Goal: Task Accomplishment & Management: Complete application form

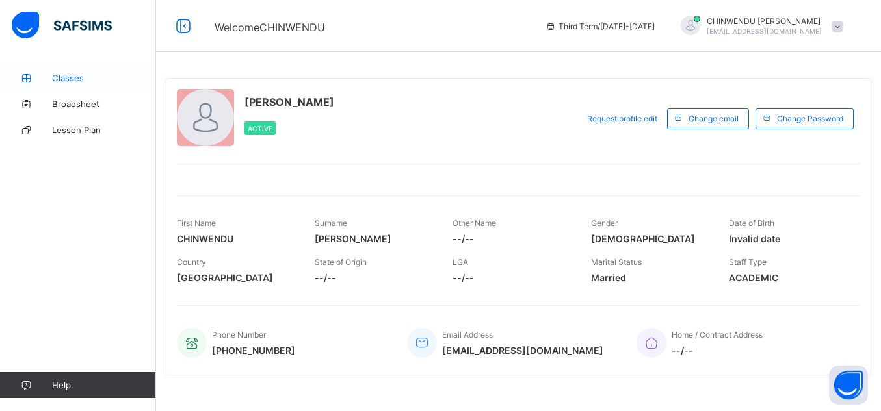
click at [66, 73] on span "Classes" at bounding box center [104, 78] width 104 height 10
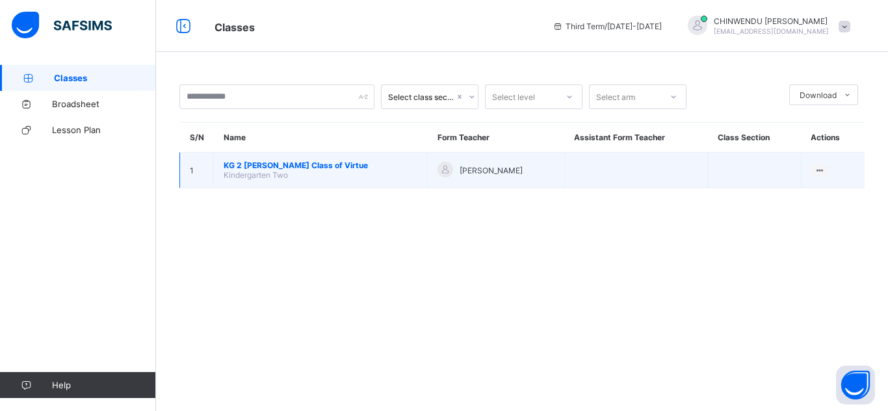
click at [320, 162] on span "KG 2 [PERSON_NAME] Class of Virtue" at bounding box center [321, 166] width 194 height 10
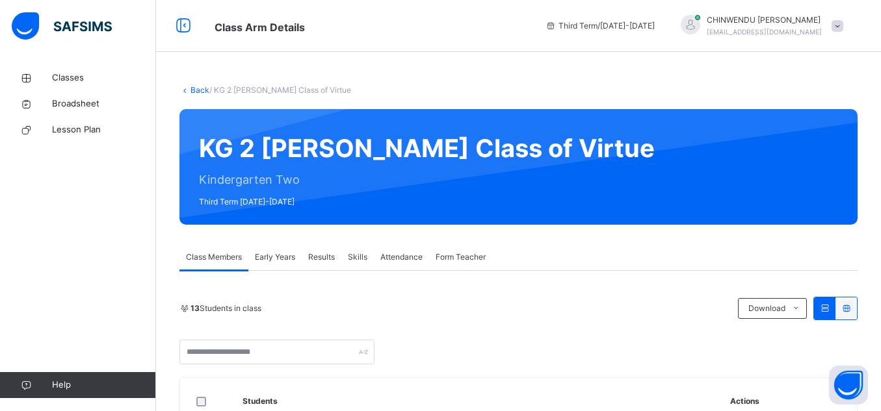
click at [287, 255] on span "Early Years" at bounding box center [275, 258] width 40 height 12
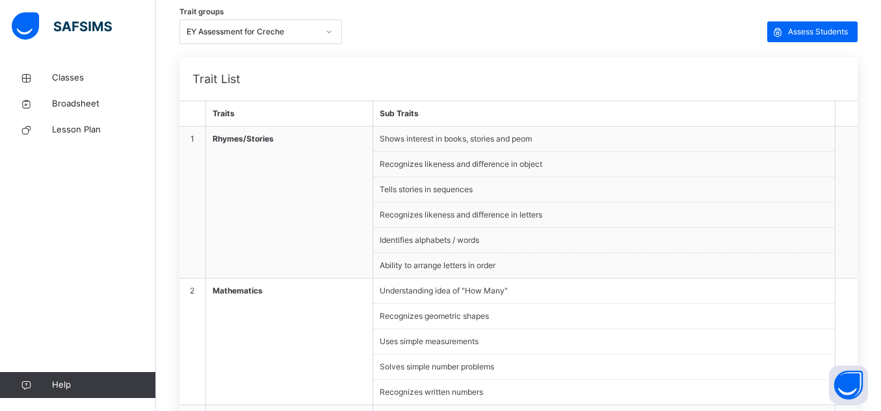
scroll to position [300, 0]
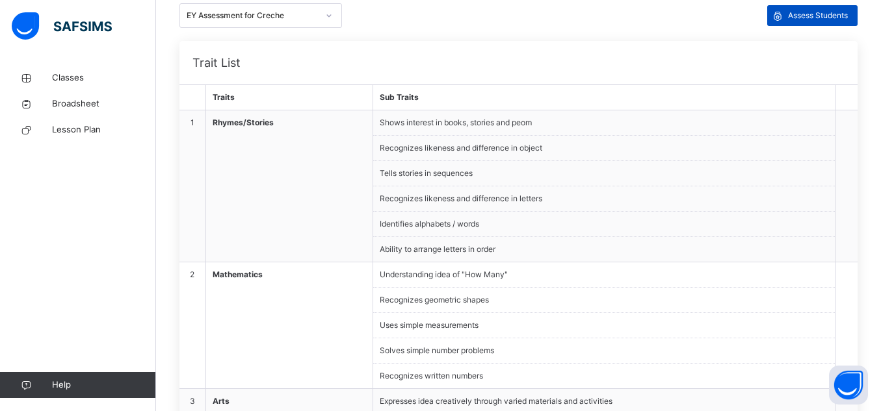
click at [797, 14] on span "Assess Students" at bounding box center [818, 16] width 60 height 12
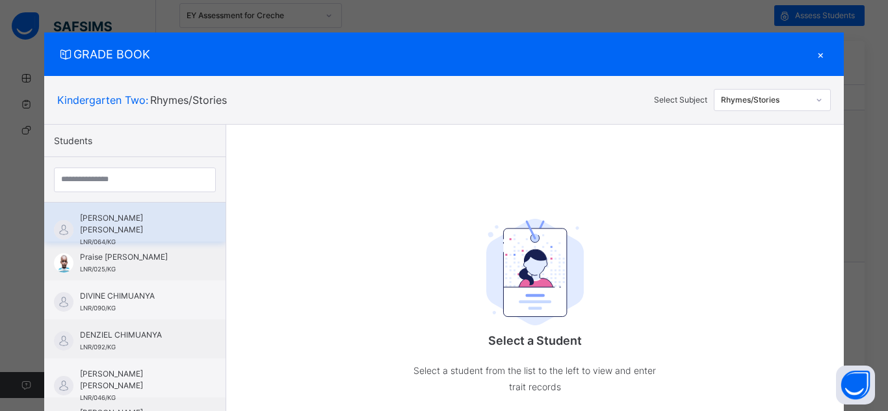
click at [147, 213] on span "[PERSON_NAME] [PERSON_NAME]" at bounding box center [138, 224] width 116 height 23
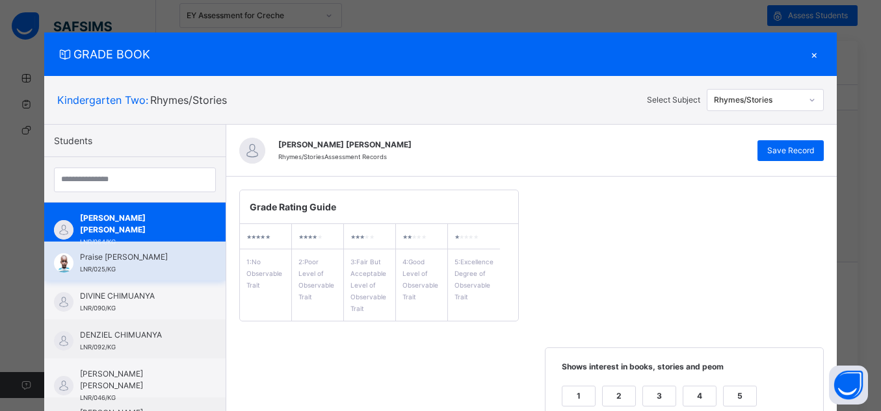
click at [140, 264] on div "Praise [PERSON_NAME] LNR/025/KG" at bounding box center [138, 263] width 116 height 23
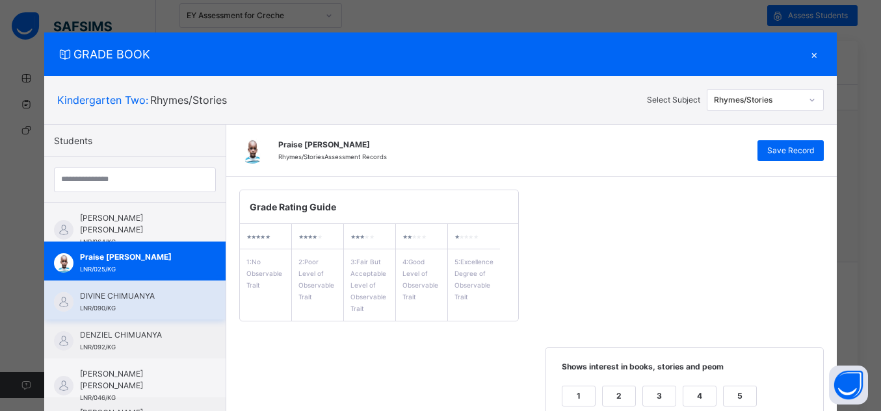
click at [163, 305] on div "DIVINE CHIMUANYA LNR/090/KG" at bounding box center [138, 302] width 116 height 23
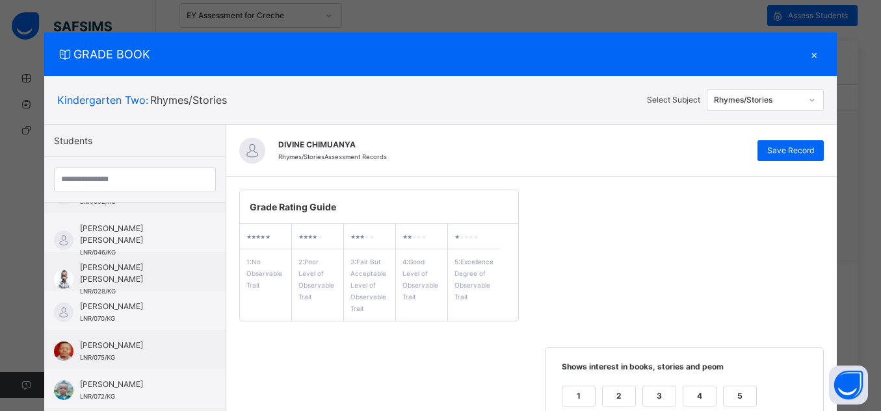
scroll to position [156, 0]
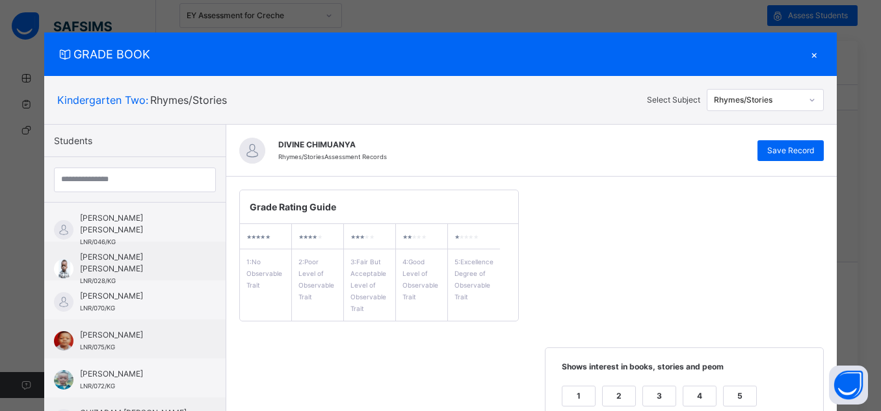
click at [214, 330] on div "[PERSON_NAME] [PERSON_NAME] LNR/064/KG Praise [PERSON_NAME] LNR/025/KG DIVINE C…" at bounding box center [134, 309] width 181 height 213
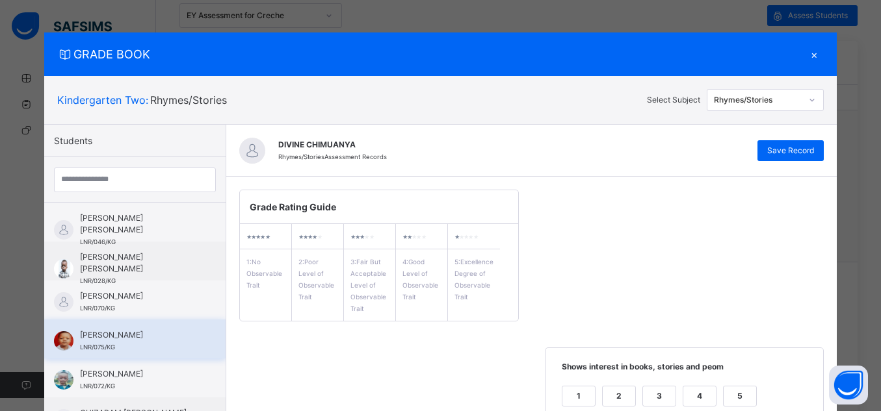
click at [168, 337] on span "[PERSON_NAME]" at bounding box center [138, 336] width 116 height 12
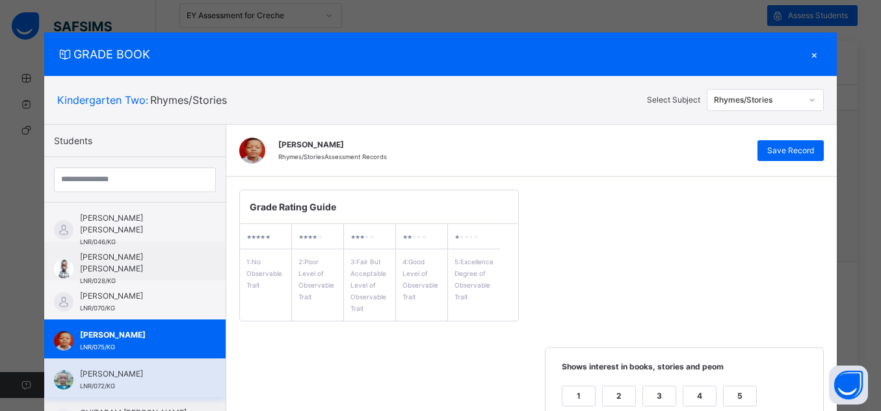
click at [161, 366] on div "[PERSON_NAME] LNR/072/KG" at bounding box center [134, 378] width 181 height 39
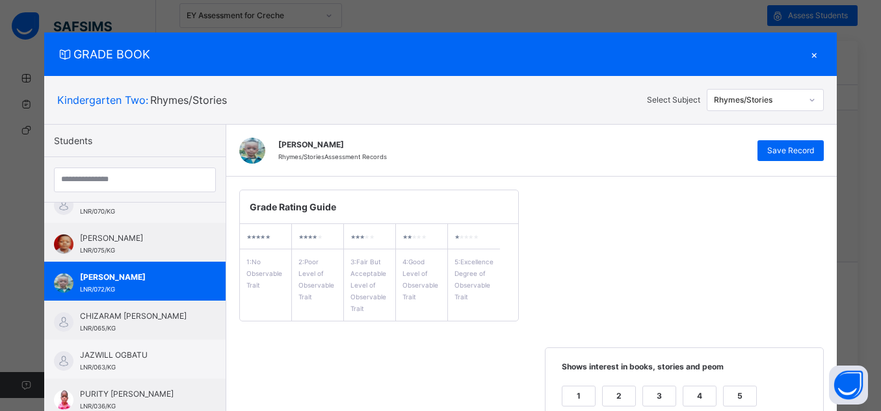
scroll to position [300, 0]
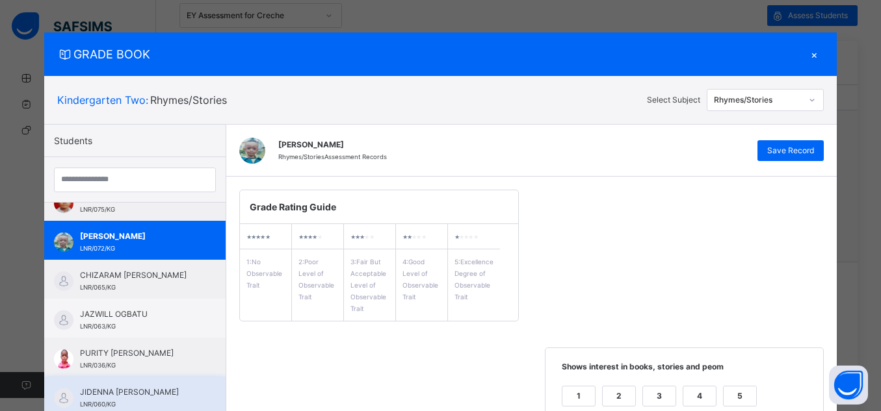
click at [116, 378] on div "JIDENNA [PERSON_NAME] LNR/060/KG" at bounding box center [134, 396] width 181 height 39
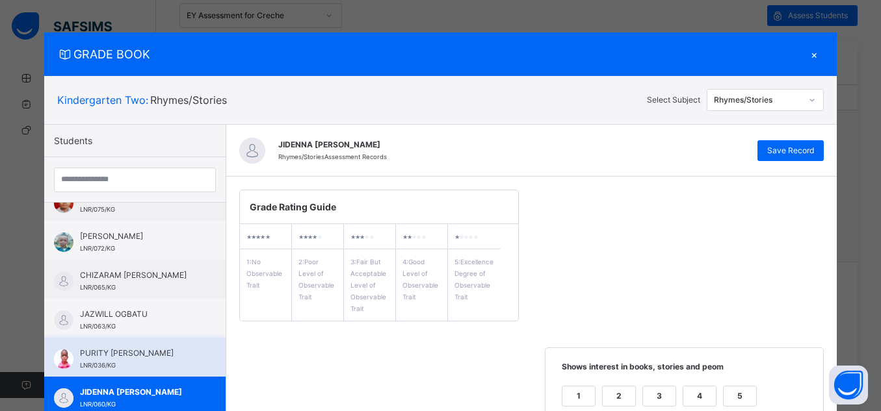
click at [98, 357] on span "PURITY [PERSON_NAME]" at bounding box center [138, 354] width 116 height 12
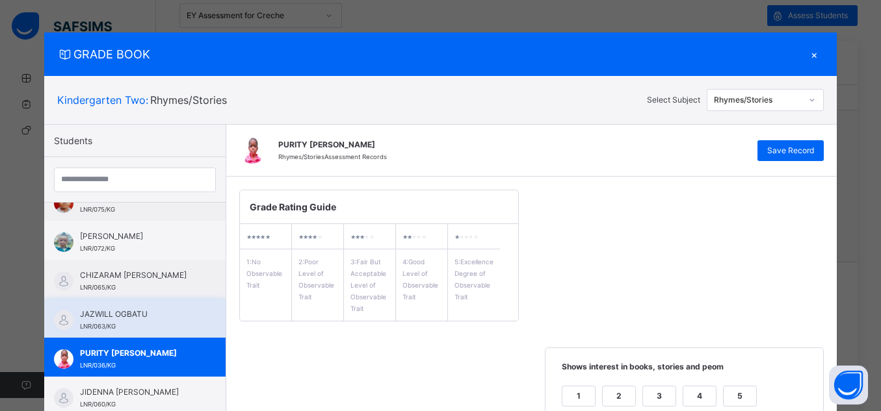
click at [100, 309] on span "JAZWILL OGBATU" at bounding box center [138, 315] width 116 height 12
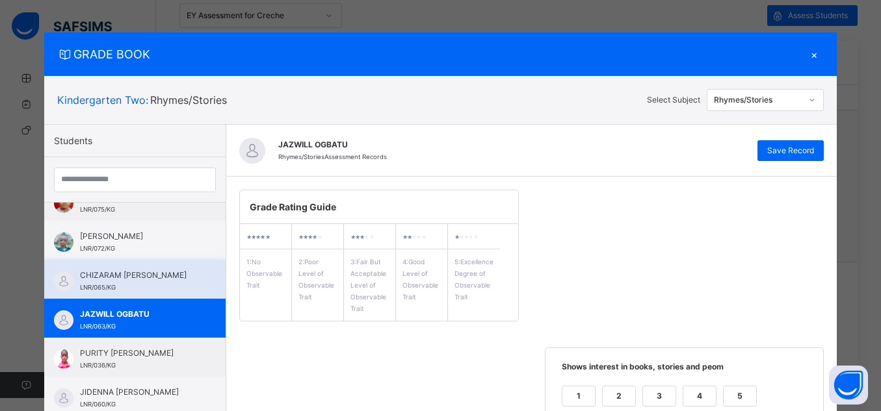
click at [84, 272] on span "CHIZARAM [PERSON_NAME]" at bounding box center [138, 276] width 116 height 12
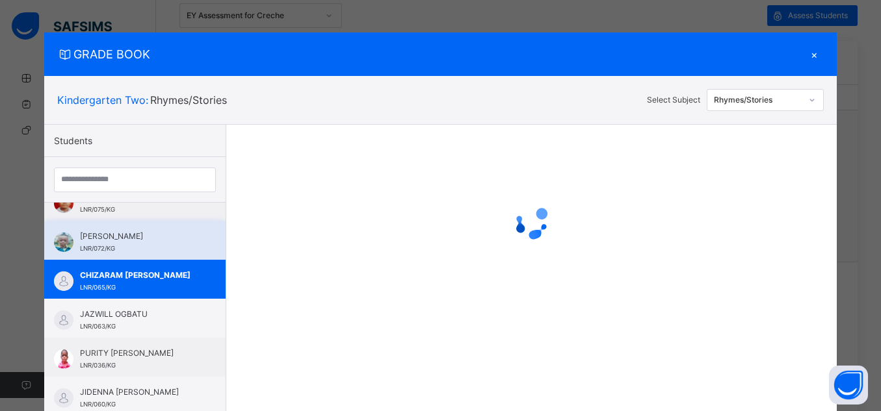
click at [80, 242] on span "[PERSON_NAME]" at bounding box center [138, 237] width 116 height 12
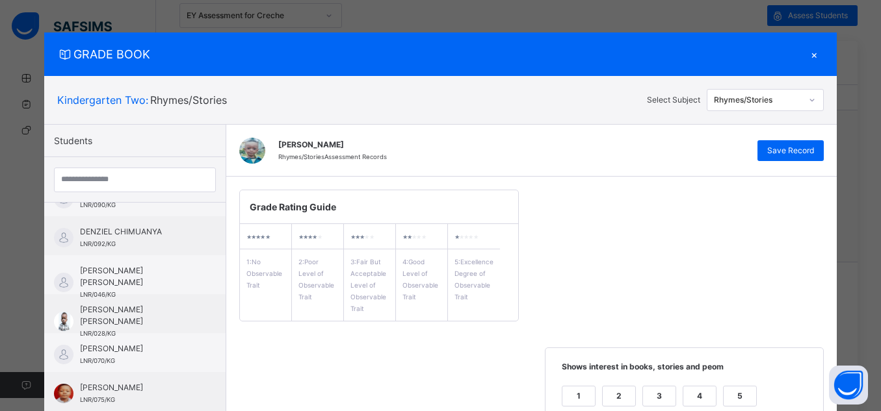
scroll to position [0, 0]
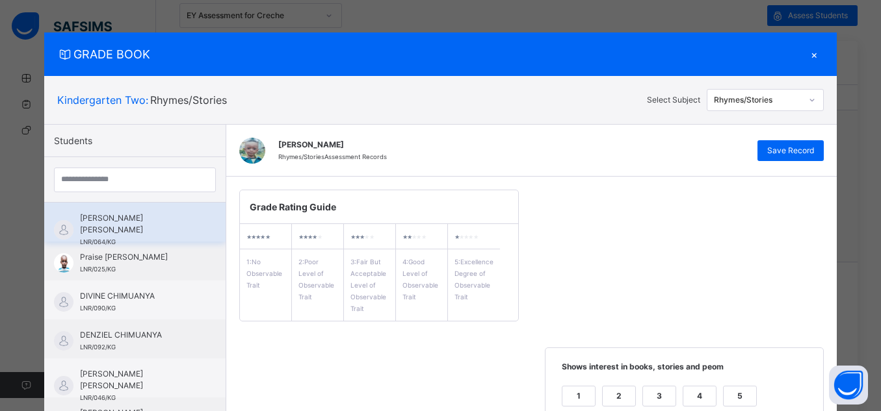
click at [158, 226] on div "[PERSON_NAME] [PERSON_NAME] LNR/064/KG" at bounding box center [138, 230] width 116 height 35
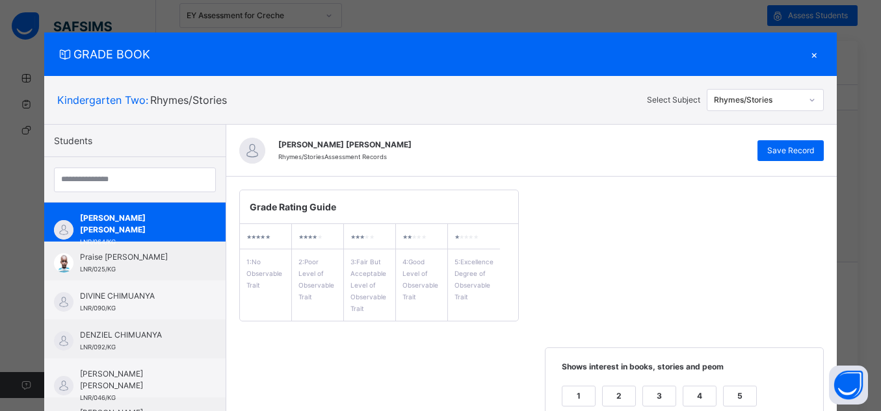
click at [808, 97] on icon at bounding box center [812, 100] width 8 height 13
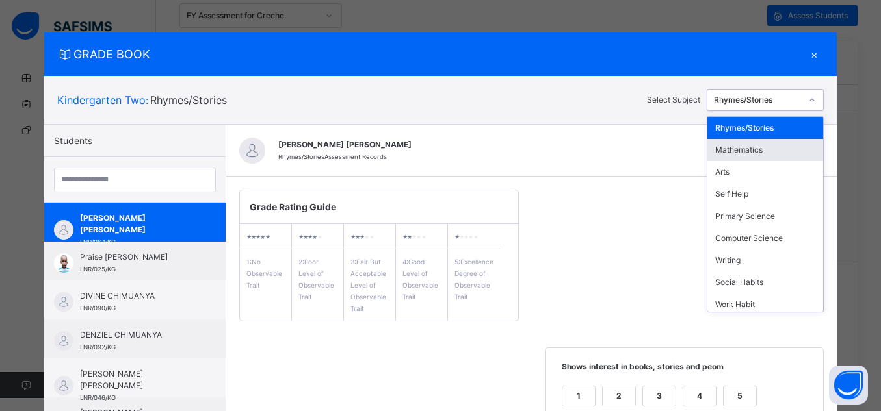
click at [777, 152] on div "Mathematics" at bounding box center [765, 150] width 116 height 22
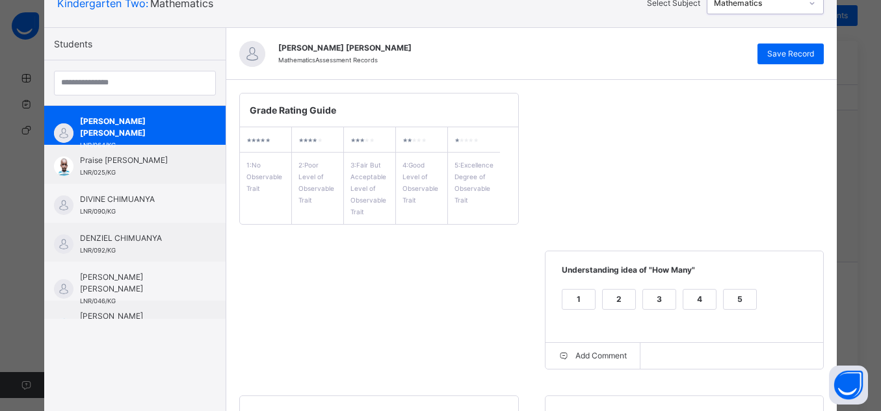
scroll to position [83, 0]
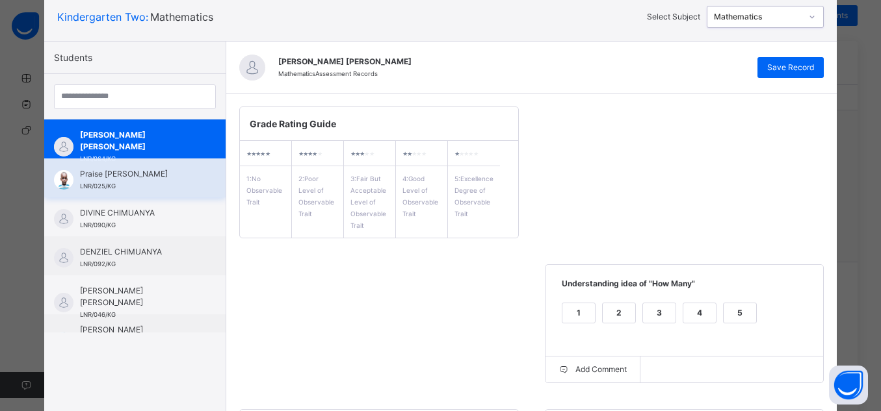
click at [131, 176] on span "Praise [PERSON_NAME]" at bounding box center [138, 174] width 116 height 12
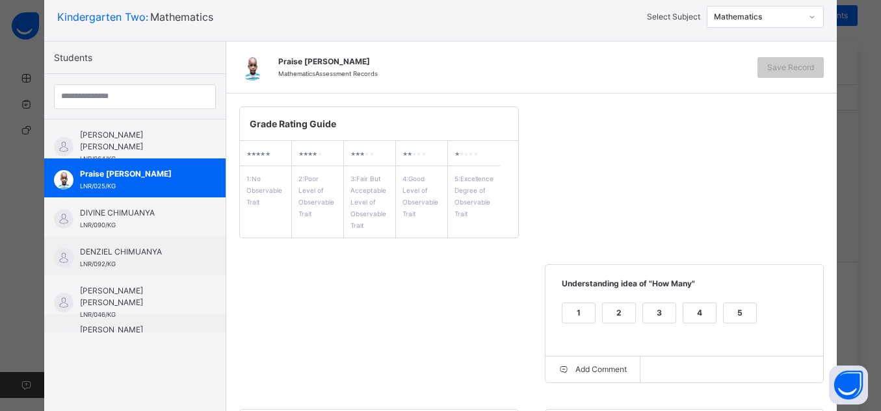
click at [736, 308] on div "5" at bounding box center [739, 313] width 32 height 19
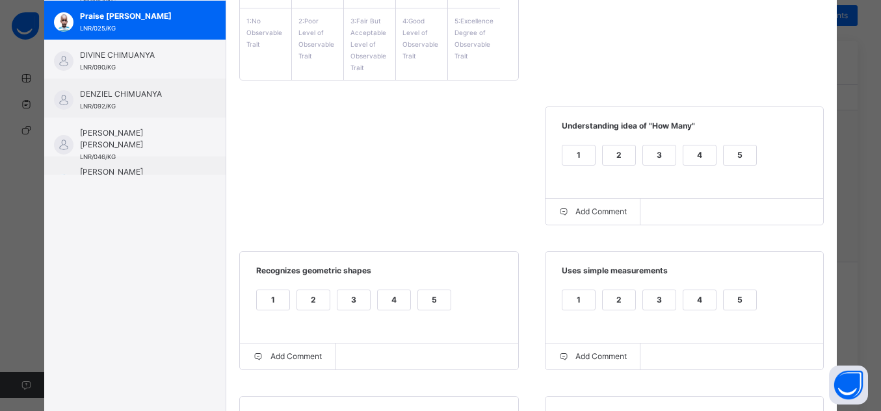
scroll to position [482, 0]
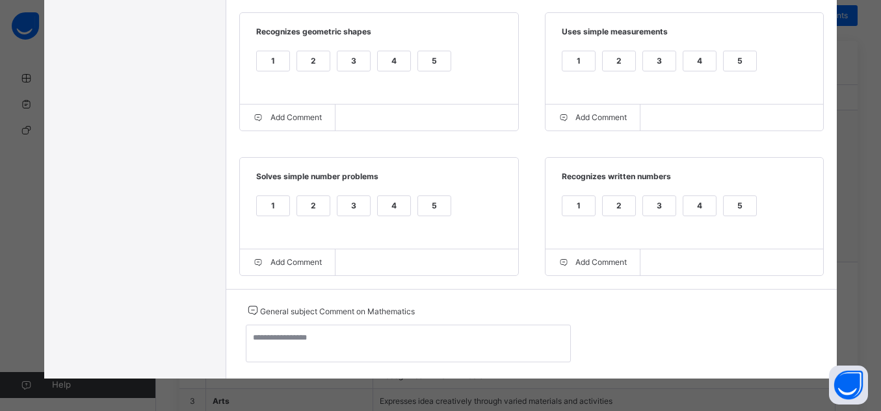
click at [739, 212] on div "5" at bounding box center [739, 205] width 32 height 19
click at [733, 52] on div "5" at bounding box center [739, 60] width 32 height 19
click at [424, 60] on div "5" at bounding box center [434, 60] width 32 height 19
click at [434, 214] on div "5" at bounding box center [434, 205] width 32 height 19
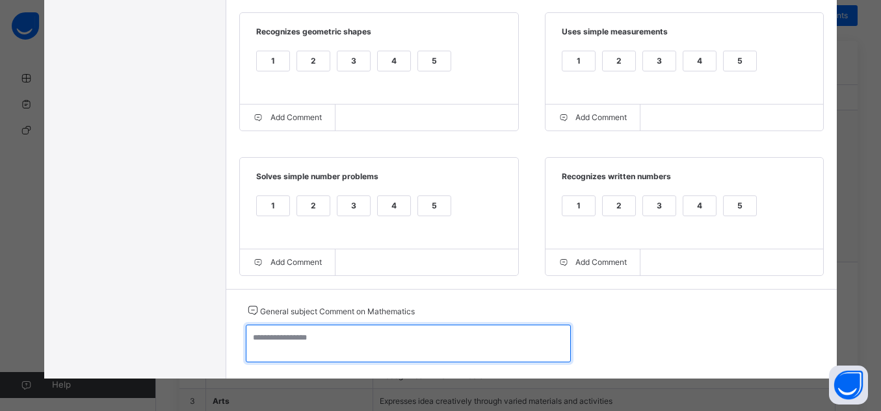
click at [487, 338] on textarea at bounding box center [408, 344] width 325 height 38
click at [349, 343] on textarea at bounding box center [408, 344] width 325 height 38
click at [302, 346] on textarea at bounding box center [408, 344] width 325 height 38
drag, startPoint x: 387, startPoint y: 342, endPoint x: 239, endPoint y: 345, distance: 148.2
click at [246, 345] on textarea "**********" at bounding box center [408, 344] width 325 height 38
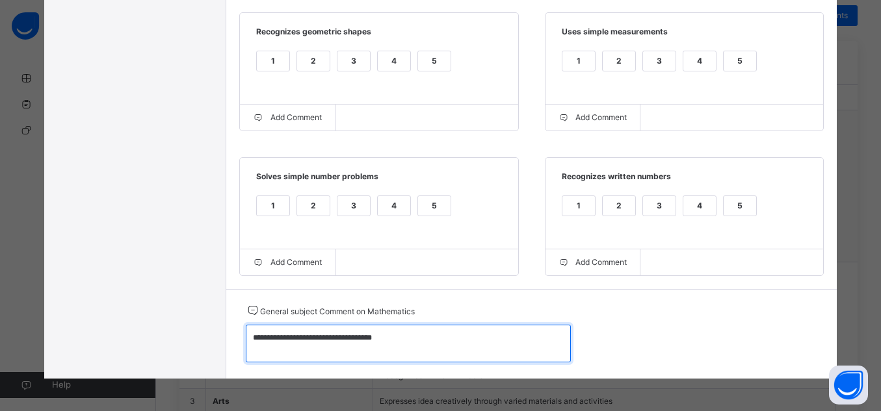
type textarea "**********"
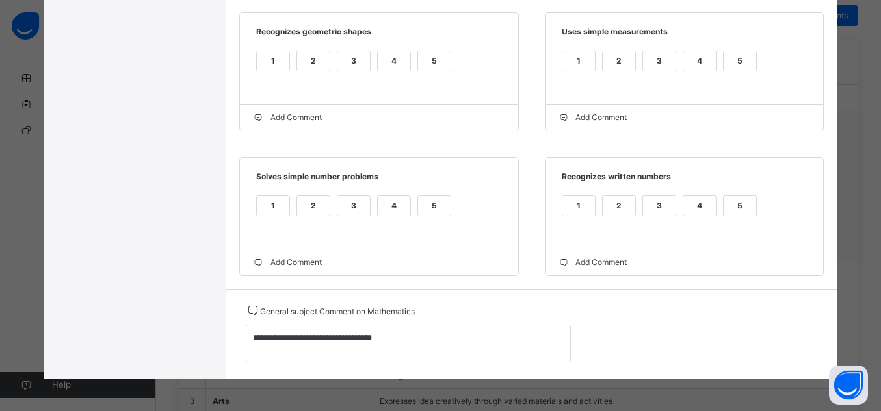
click at [486, 297] on div "**********" at bounding box center [531, 334] width 611 height 90
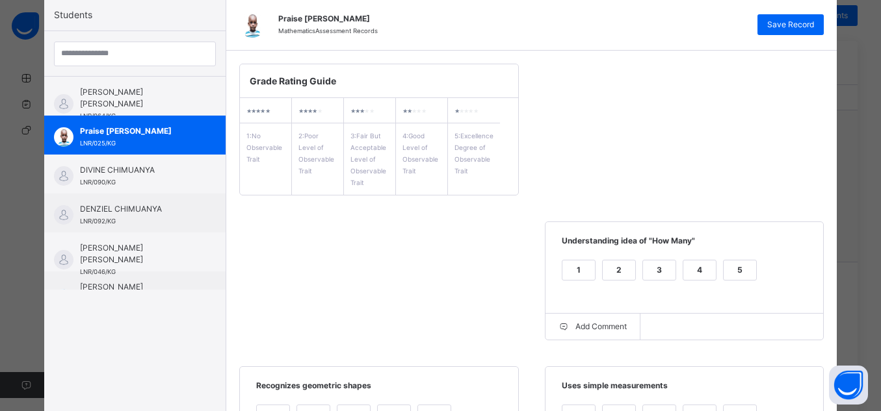
scroll to position [91, 0]
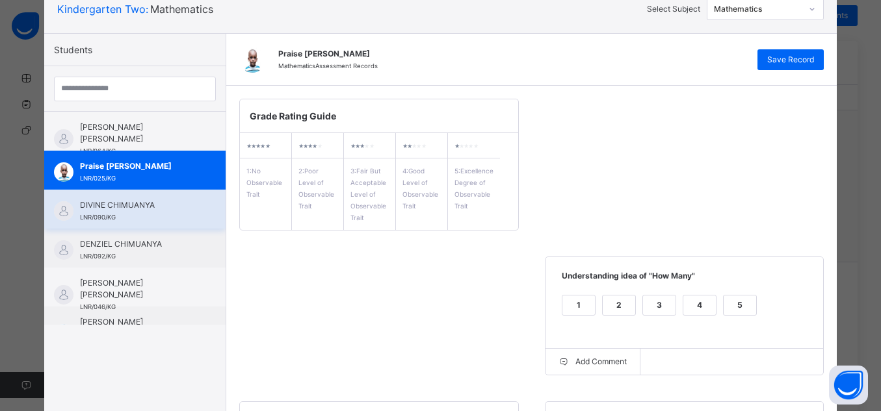
click at [107, 207] on span "DIVINE CHIMUANYA" at bounding box center [138, 206] width 116 height 12
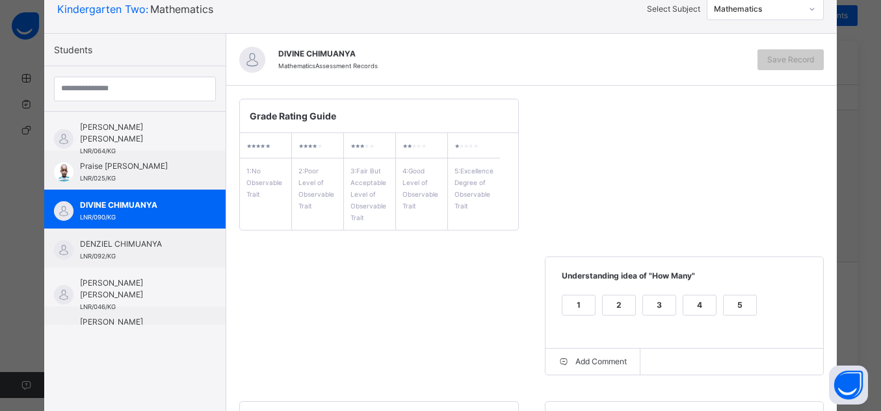
click at [737, 301] on div "5" at bounding box center [739, 305] width 32 height 19
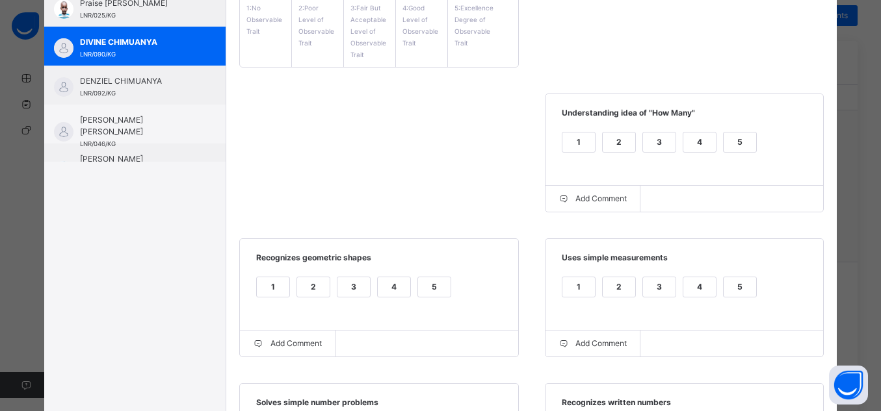
scroll to position [263, 0]
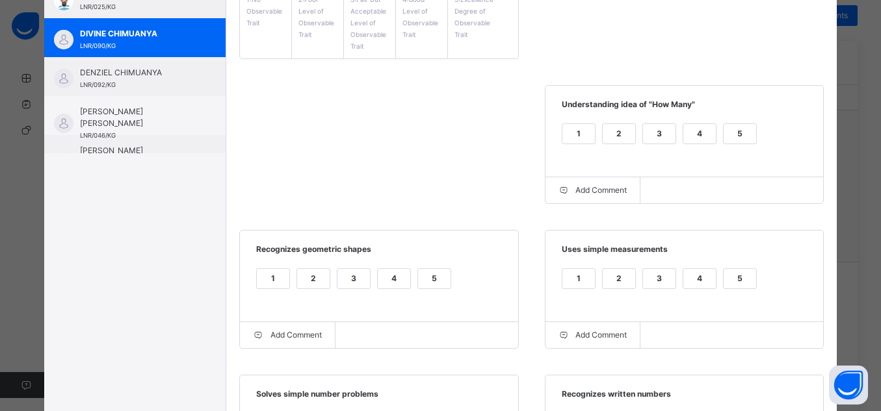
click at [739, 285] on div "5" at bounding box center [739, 278] width 32 height 19
click at [418, 285] on div "5" at bounding box center [434, 278] width 32 height 19
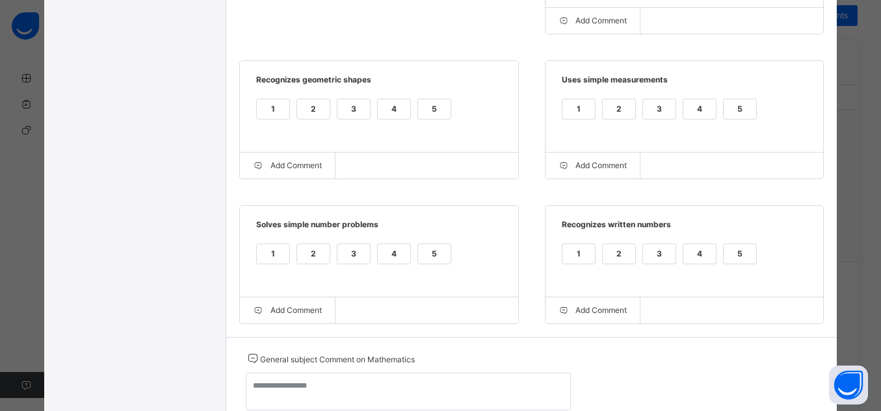
scroll to position [445, 0]
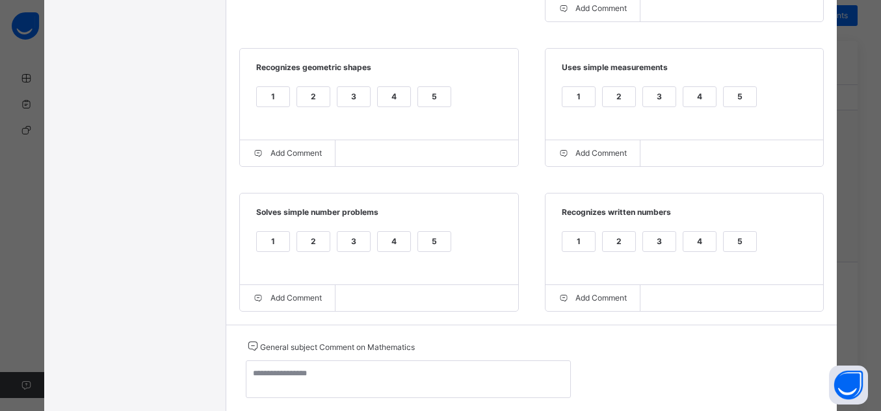
click at [418, 250] on div "5" at bounding box center [434, 241] width 32 height 19
click at [746, 246] on div "5" at bounding box center [739, 241] width 32 height 19
click at [707, 242] on div "4" at bounding box center [699, 241] width 32 height 19
click at [697, 94] on div "4" at bounding box center [699, 96] width 32 height 19
click at [387, 101] on div "4" at bounding box center [394, 96] width 32 height 19
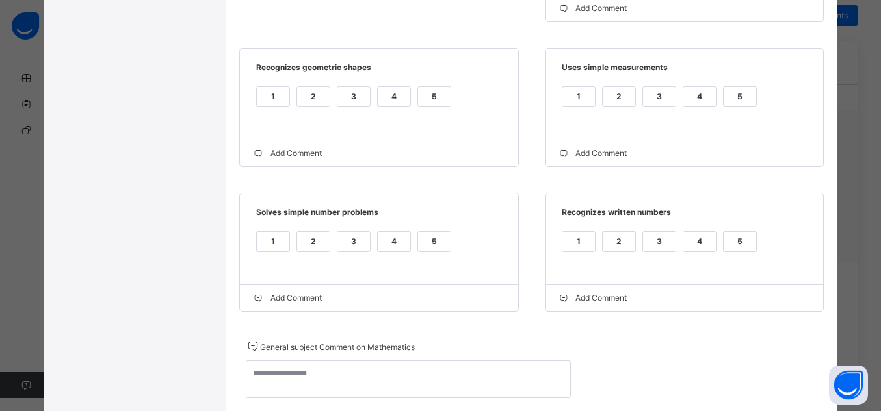
click at [400, 242] on div "4" at bounding box center [394, 241] width 32 height 19
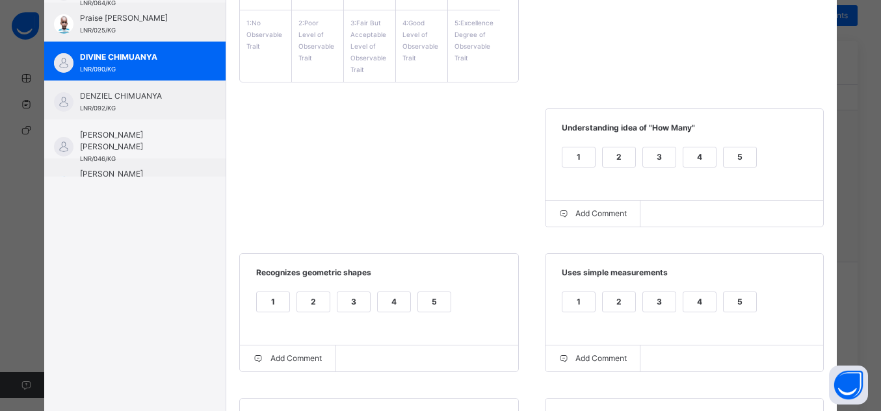
scroll to position [211, 0]
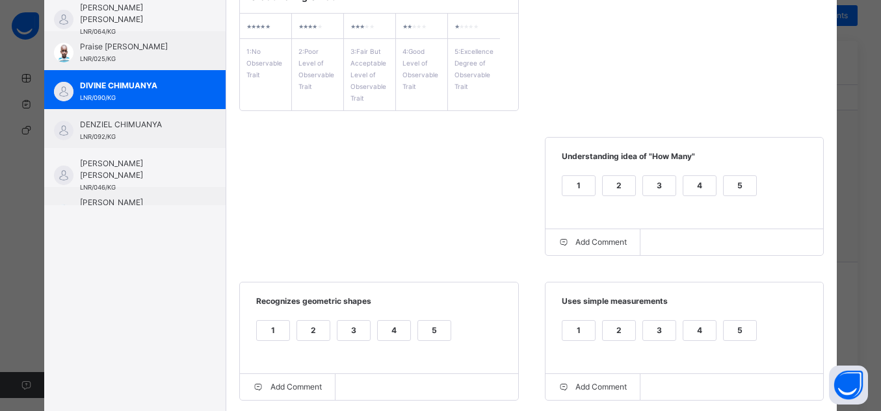
click at [699, 179] on div "4" at bounding box center [699, 185] width 32 height 19
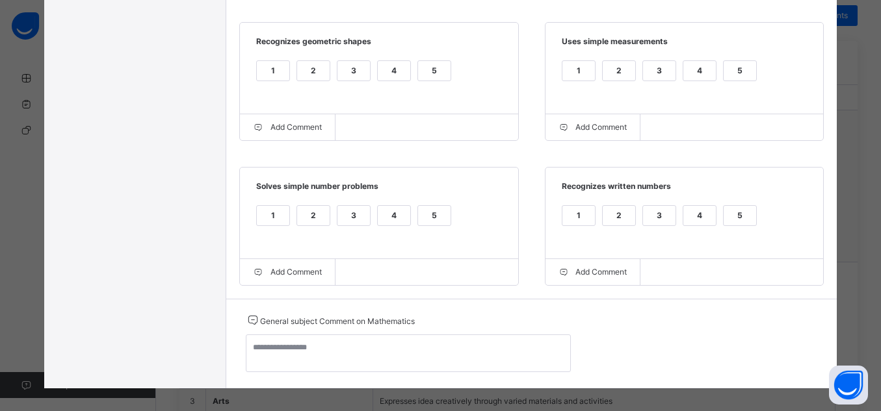
scroll to position [486, 0]
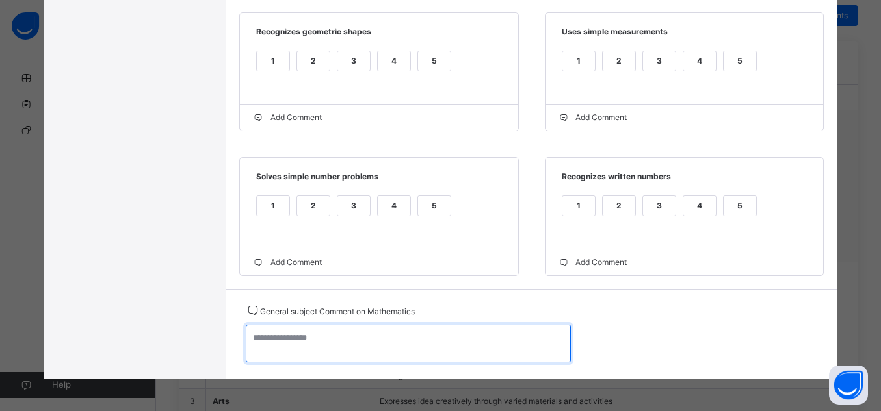
click at [471, 344] on textarea at bounding box center [408, 344] width 325 height 38
drag, startPoint x: 364, startPoint y: 339, endPoint x: 246, endPoint y: 337, distance: 118.3
click at [246, 337] on textarea "**********" at bounding box center [408, 344] width 325 height 38
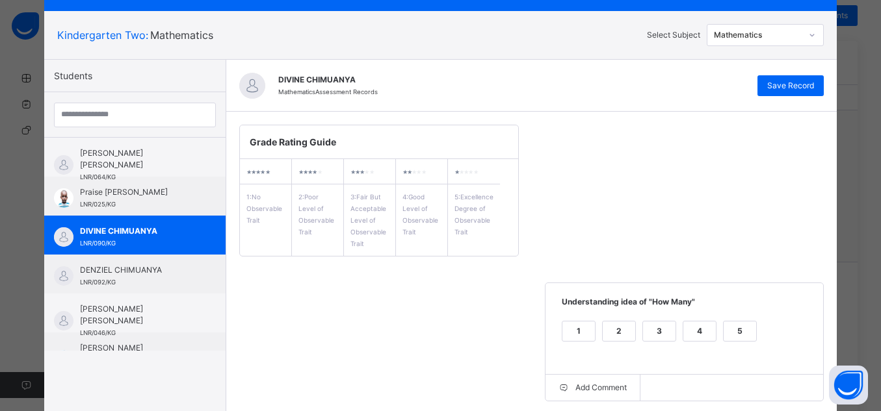
scroll to position [61, 0]
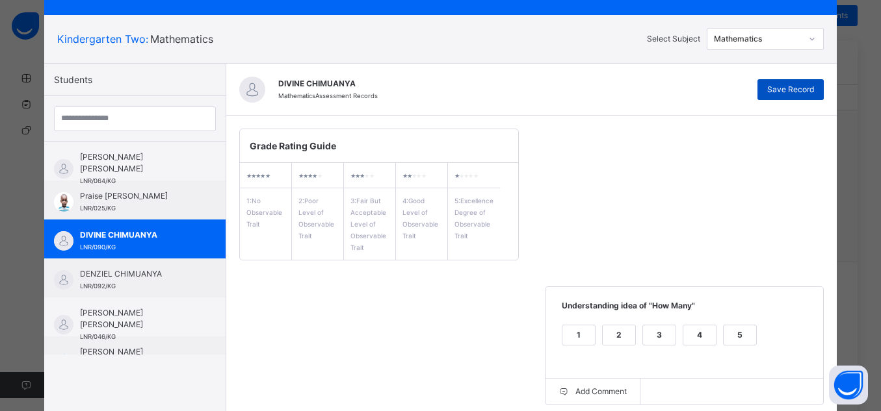
type textarea "**********"
click at [788, 90] on span "Save Record" at bounding box center [790, 90] width 47 height 12
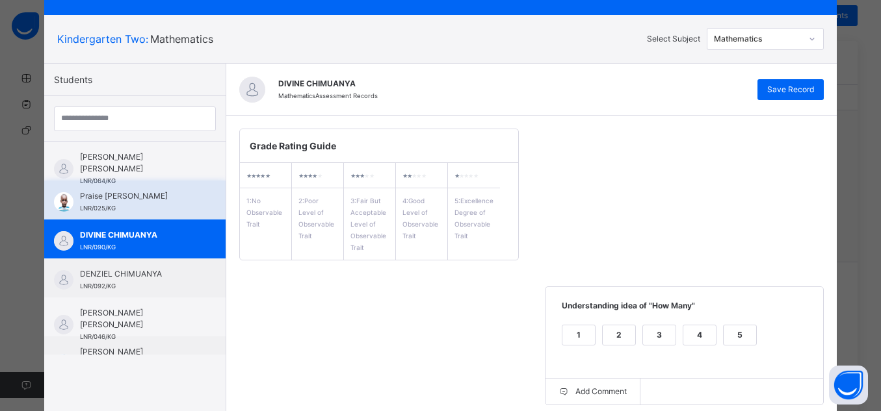
click at [140, 200] on span "Praise [PERSON_NAME]" at bounding box center [138, 196] width 116 height 12
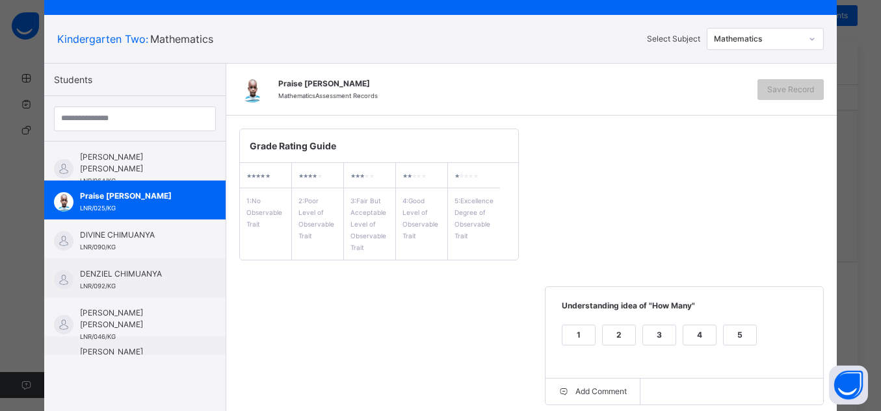
click at [731, 330] on div "5" at bounding box center [739, 335] width 32 height 19
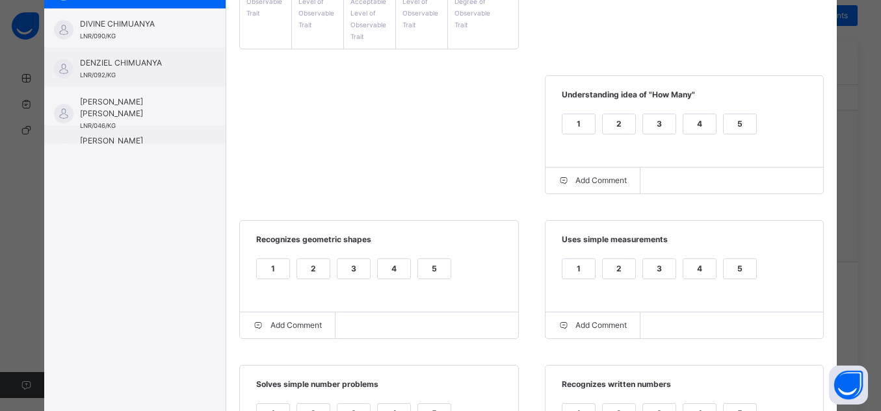
scroll to position [275, 0]
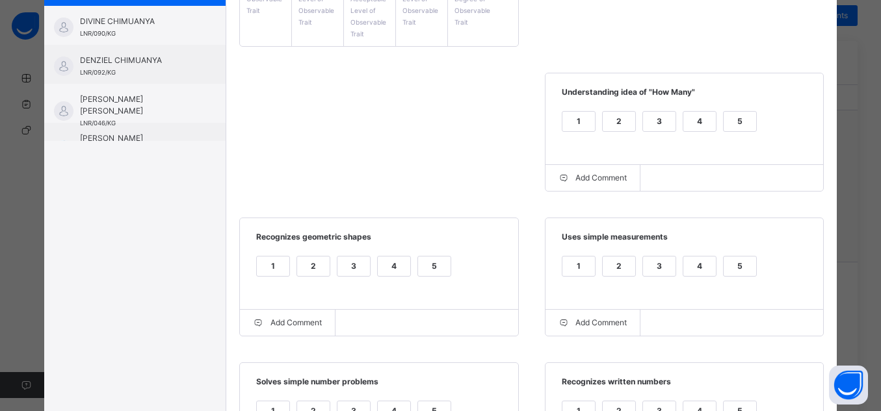
click at [718, 259] on div "1 2 3 4 5" at bounding box center [684, 275] width 252 height 44
click at [725, 263] on div "5" at bounding box center [739, 266] width 32 height 19
click at [432, 263] on div "5" at bounding box center [434, 266] width 32 height 19
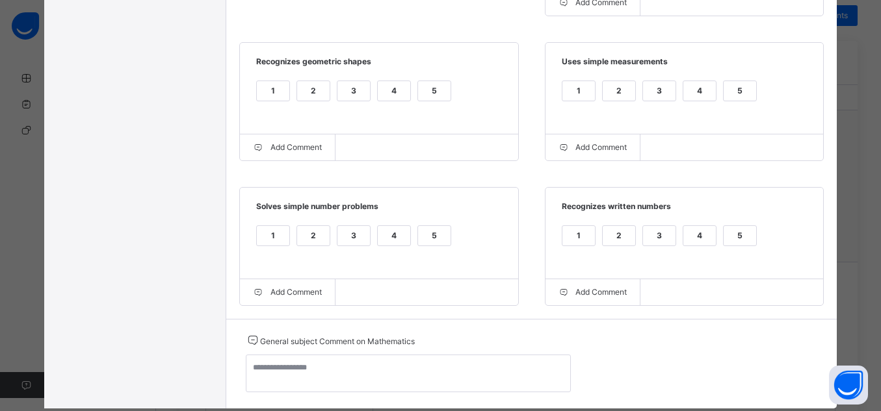
scroll to position [457, 0]
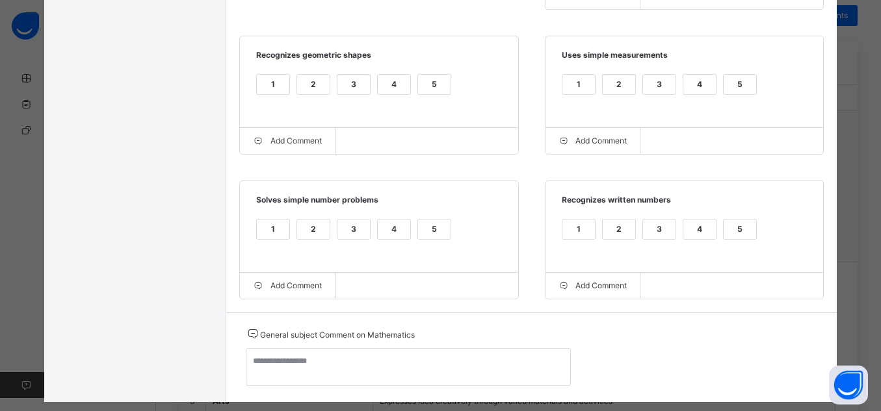
click at [745, 231] on div "5" at bounding box center [739, 229] width 32 height 19
click at [429, 235] on div "5" at bounding box center [434, 229] width 32 height 19
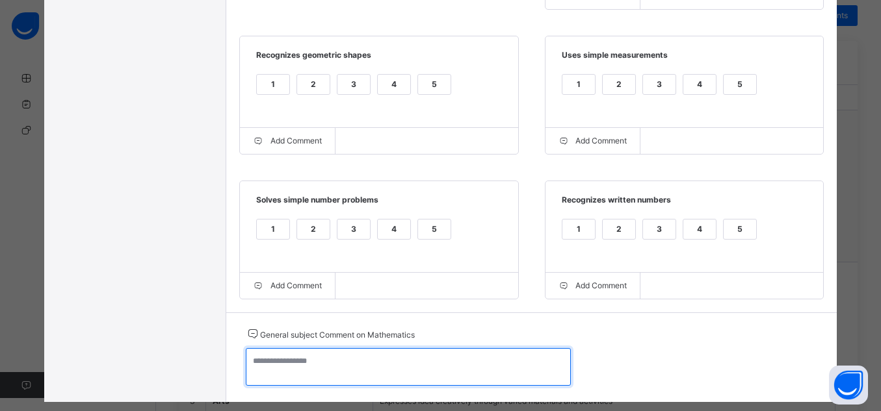
click at [460, 369] on textarea at bounding box center [408, 367] width 325 height 38
paste textarea "**********"
type textarea "*"
paste textarea "**********"
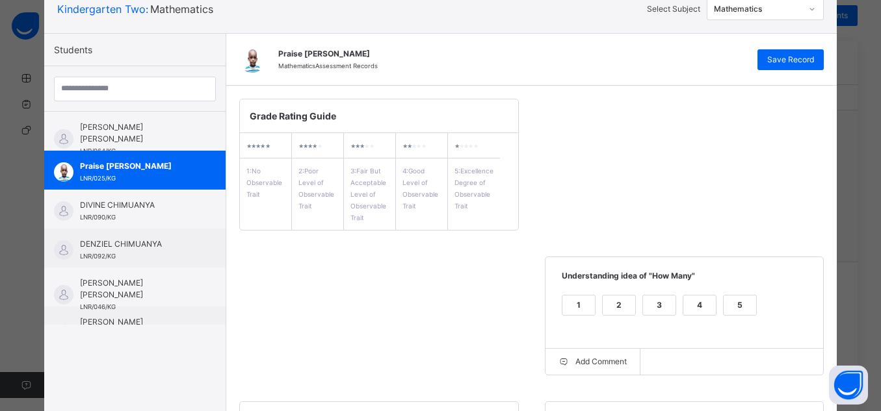
scroll to position [78, 0]
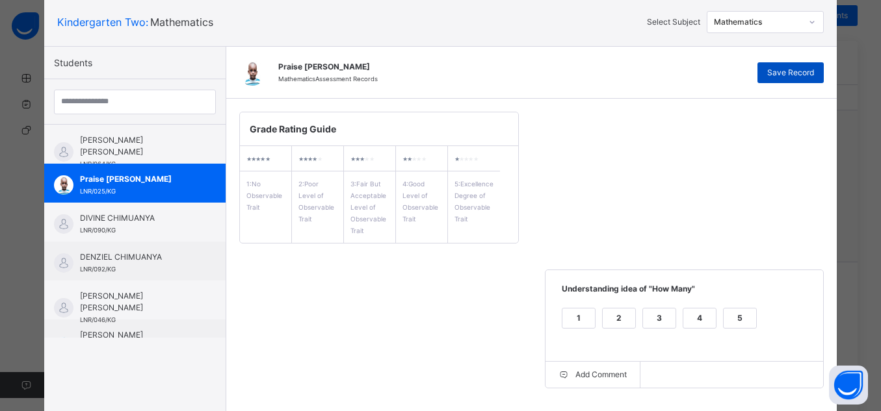
type textarea "**********"
click at [801, 69] on span "Save Record" at bounding box center [790, 73] width 47 height 12
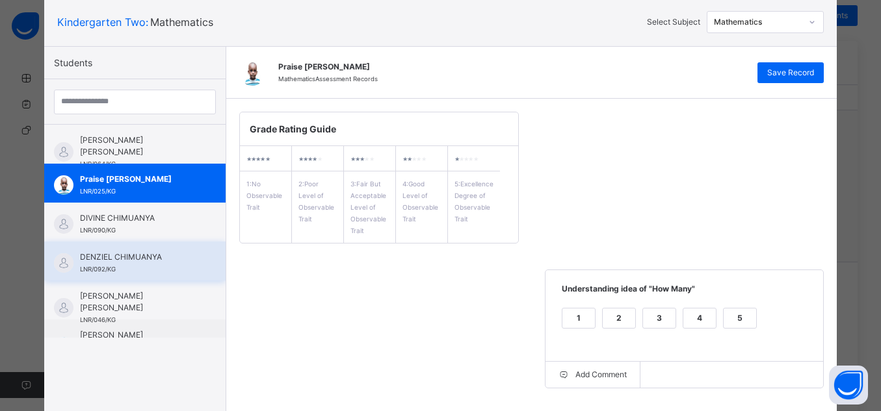
click at [128, 266] on div "DENZIEL CHIMUANYA LNR/092/KG" at bounding box center [138, 263] width 116 height 23
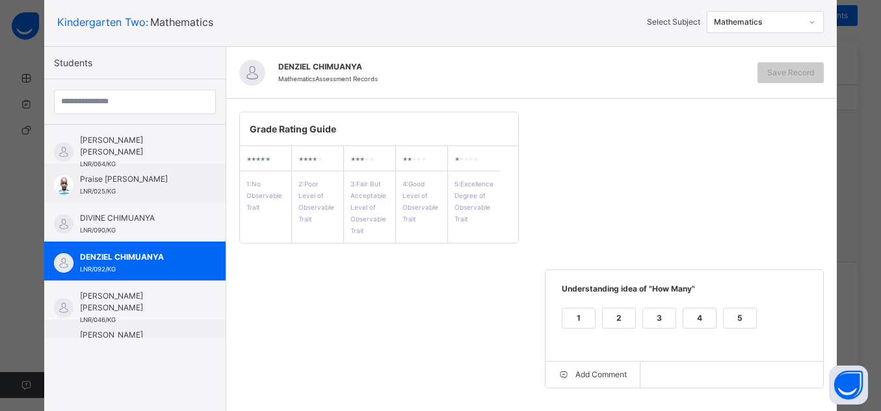
click at [686, 326] on div "4" at bounding box center [699, 318] width 32 height 19
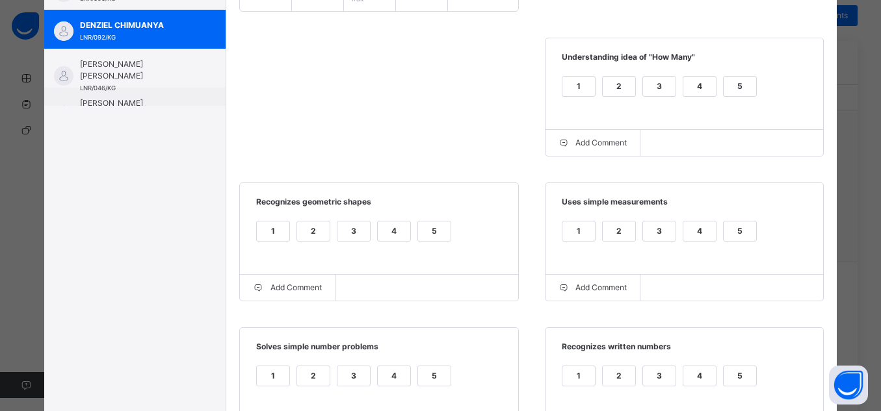
scroll to position [390, 0]
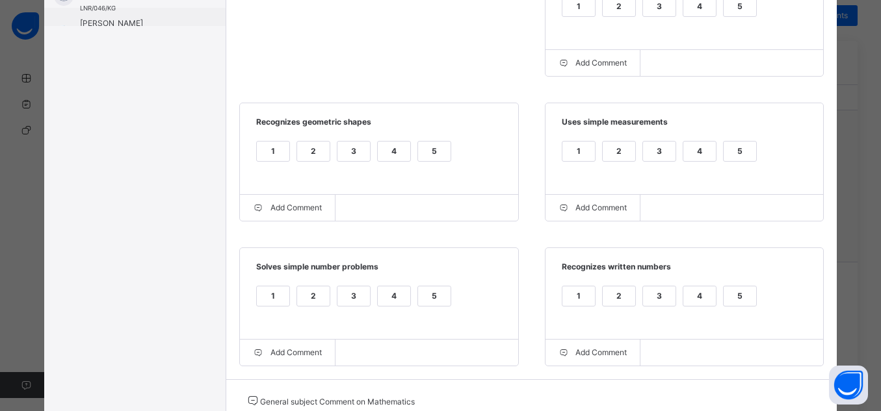
click at [693, 151] on div "4" at bounding box center [699, 151] width 32 height 19
click at [388, 155] on div "4" at bounding box center [394, 151] width 32 height 19
click at [386, 306] on div "4" at bounding box center [394, 296] width 32 height 19
click at [685, 294] on div "4" at bounding box center [699, 296] width 32 height 19
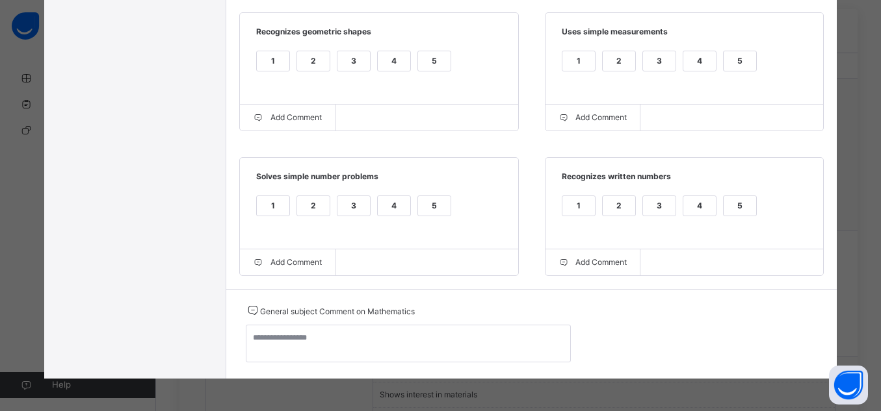
scroll to position [404, 0]
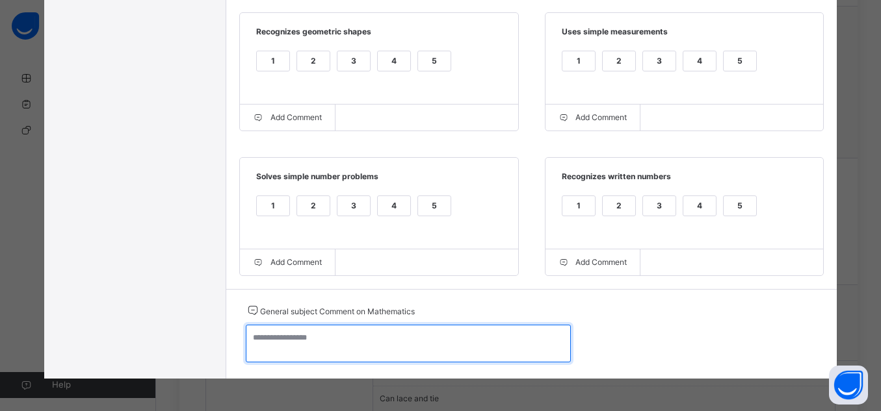
click at [462, 350] on textarea at bounding box center [408, 344] width 325 height 38
click at [454, 339] on textarea at bounding box center [408, 344] width 325 height 38
paste textarea "**********"
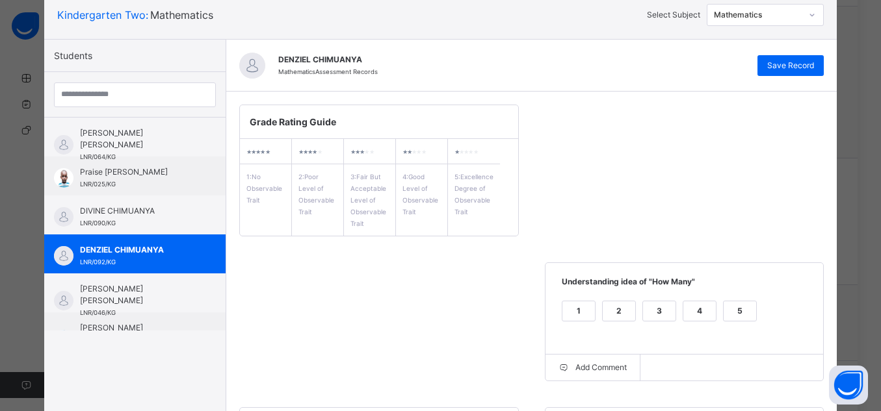
scroll to position [75, 0]
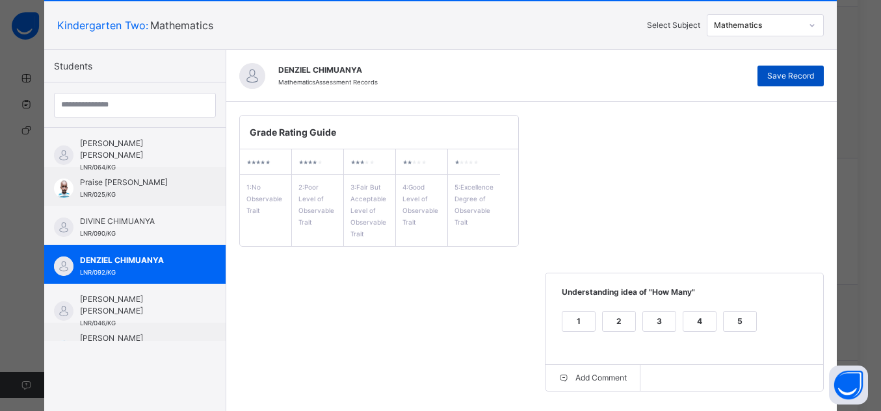
type textarea "**********"
click at [775, 78] on span "Save Record" at bounding box center [790, 76] width 47 height 12
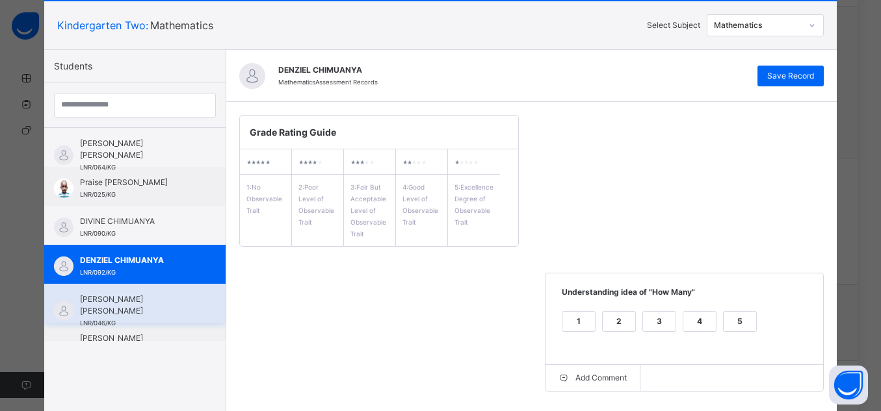
click at [169, 309] on span "[PERSON_NAME] [PERSON_NAME]" at bounding box center [138, 305] width 116 height 23
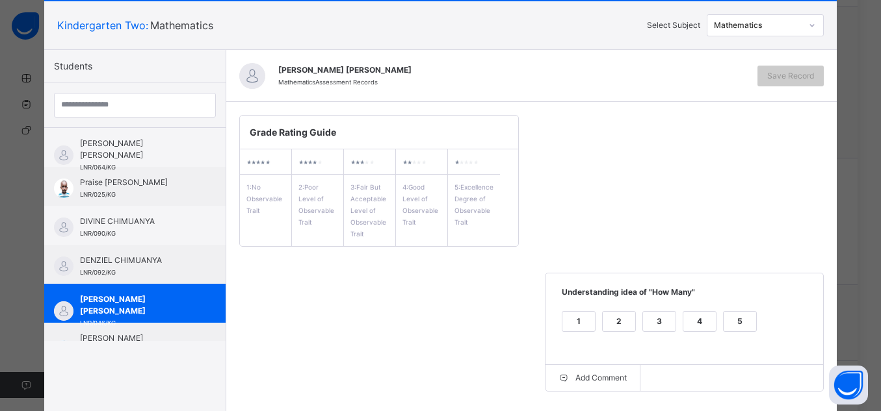
click at [738, 325] on div "5" at bounding box center [739, 321] width 32 height 19
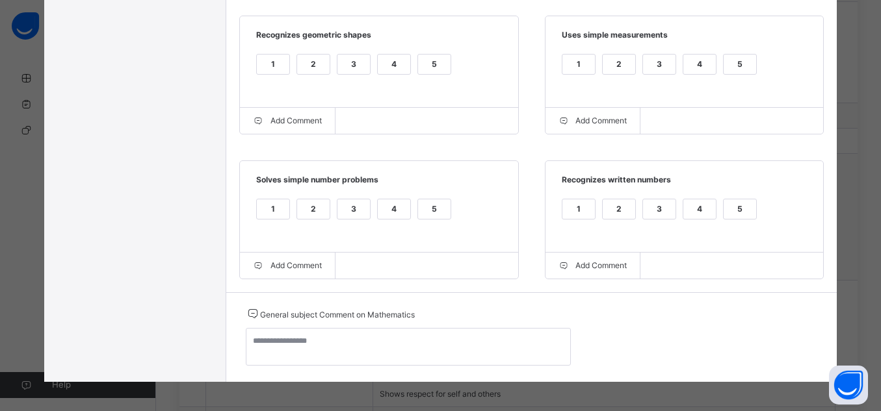
scroll to position [480, 0]
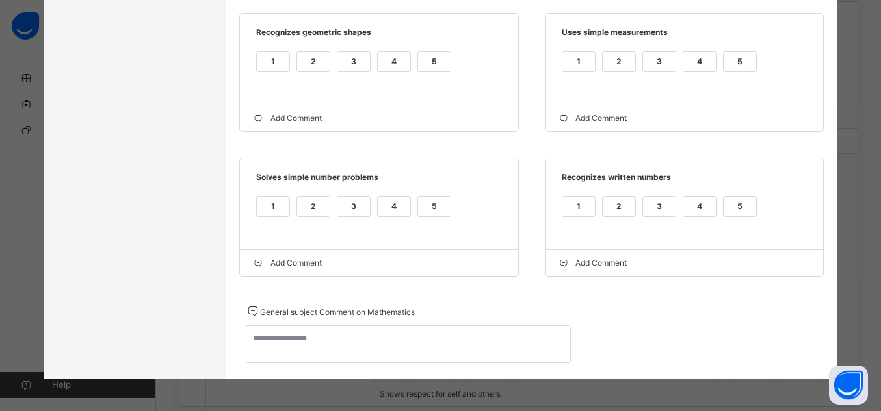
click at [749, 64] on div "5" at bounding box center [739, 61] width 32 height 19
click at [432, 57] on div "5" at bounding box center [434, 61] width 32 height 19
click at [438, 199] on div "1 2 3 4 5" at bounding box center [379, 215] width 252 height 44
click at [435, 205] on div "5" at bounding box center [434, 206] width 32 height 19
click at [742, 210] on div "5" at bounding box center [739, 206] width 32 height 19
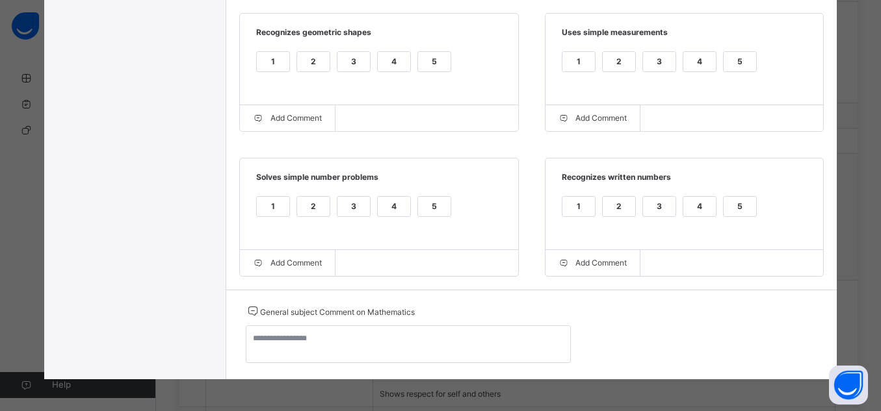
click at [389, 205] on div "4" at bounding box center [394, 206] width 32 height 19
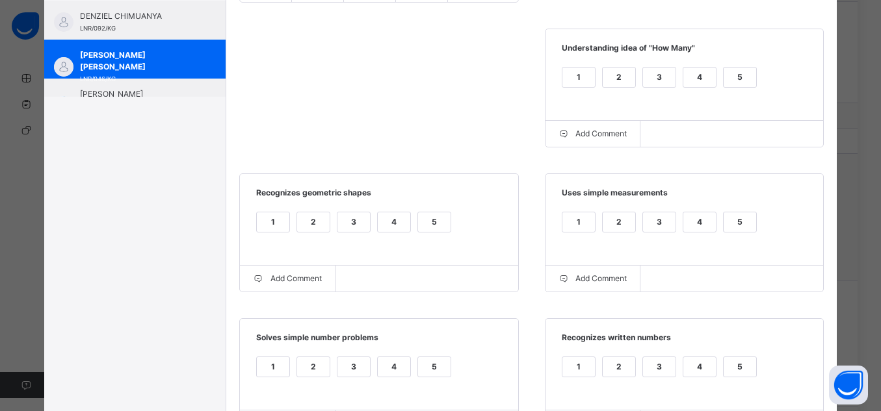
scroll to position [486, 0]
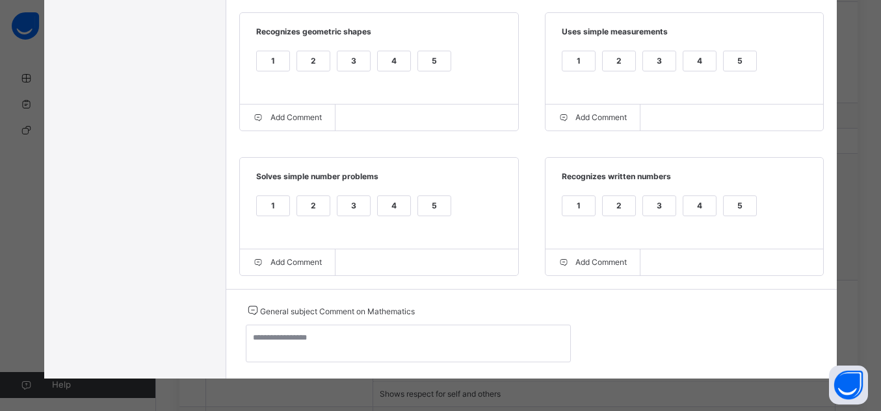
click at [706, 58] on div "4" at bounding box center [699, 60] width 32 height 19
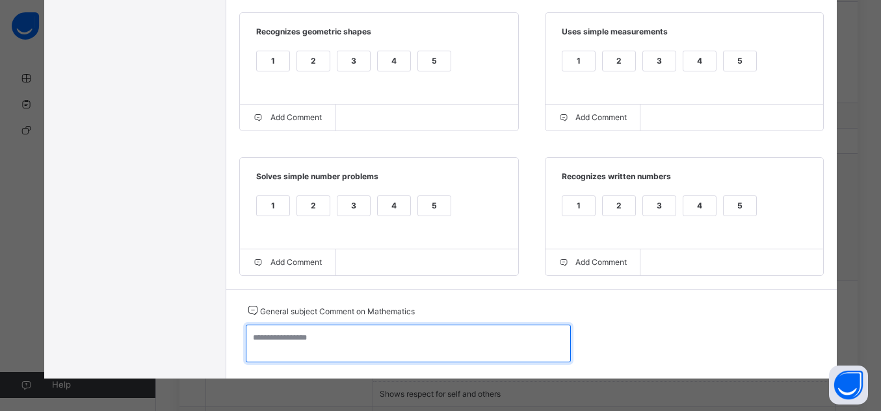
click at [483, 354] on textarea at bounding box center [408, 344] width 325 height 38
paste textarea "**********"
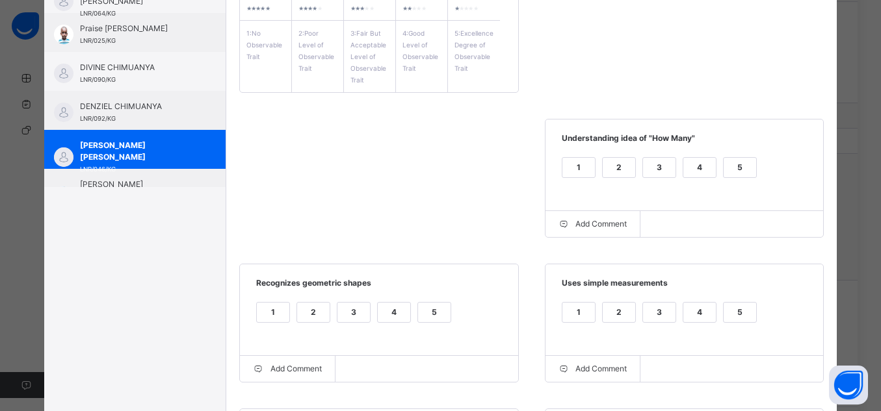
scroll to position [0, 0]
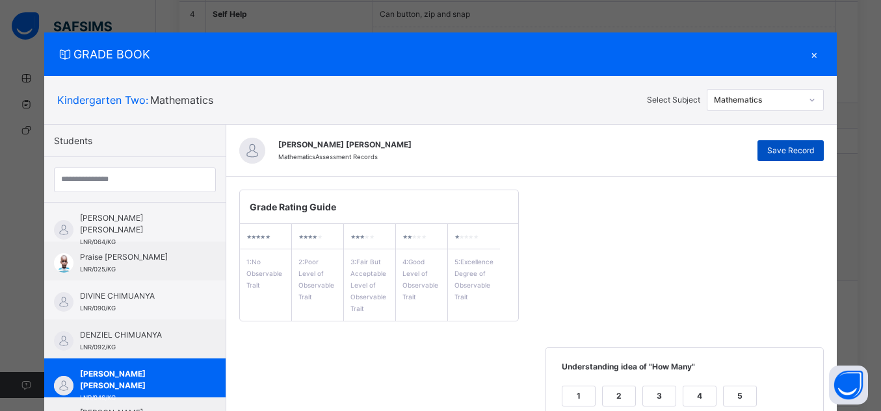
type textarea "**********"
click at [789, 144] on div "Save Record" at bounding box center [790, 150] width 66 height 21
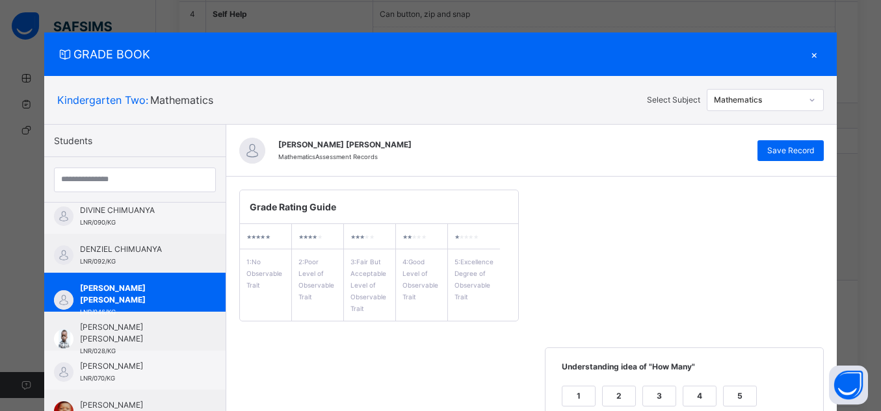
scroll to position [89, 0]
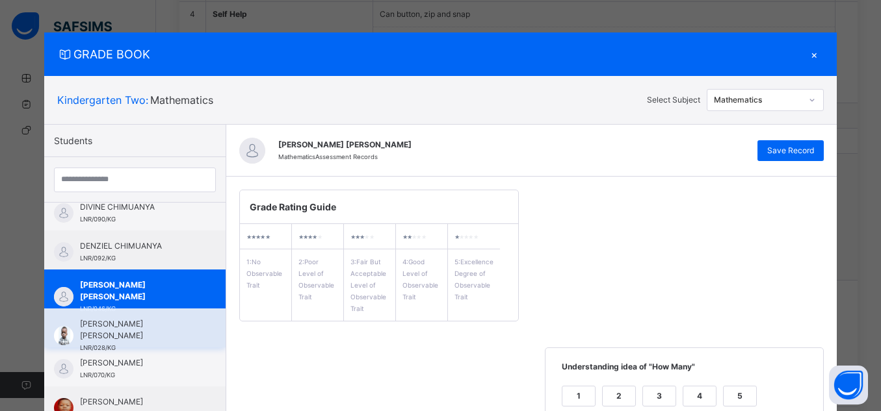
click at [158, 336] on span "[PERSON_NAME] [PERSON_NAME]" at bounding box center [138, 329] width 116 height 23
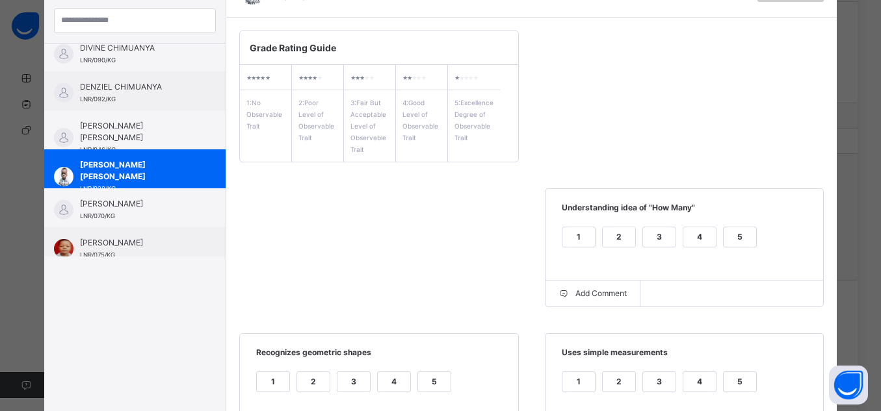
scroll to position [165, 0]
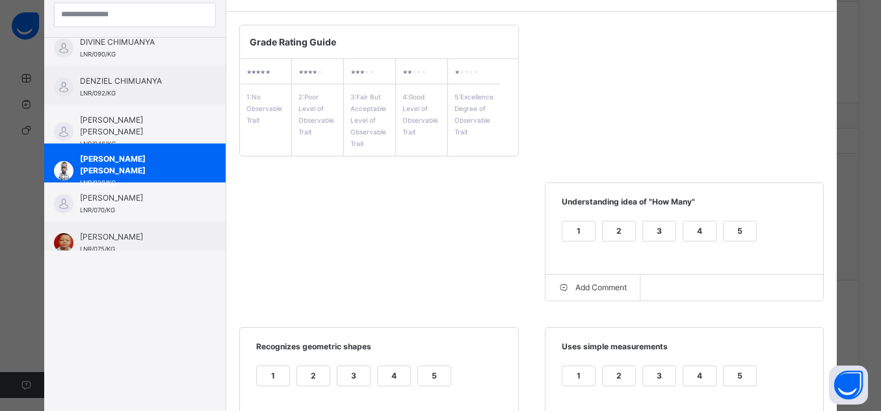
click at [723, 223] on div "5" at bounding box center [739, 231] width 32 height 19
click at [738, 374] on div "5" at bounding box center [739, 376] width 32 height 19
click at [428, 376] on div "5" at bounding box center [434, 376] width 32 height 19
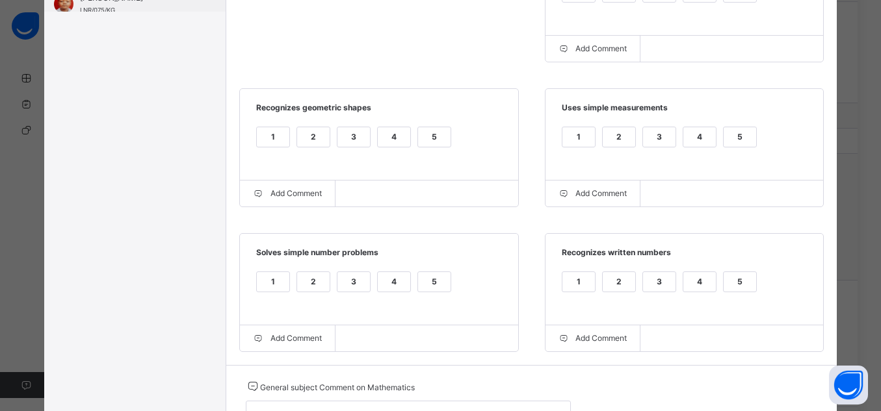
scroll to position [477, 0]
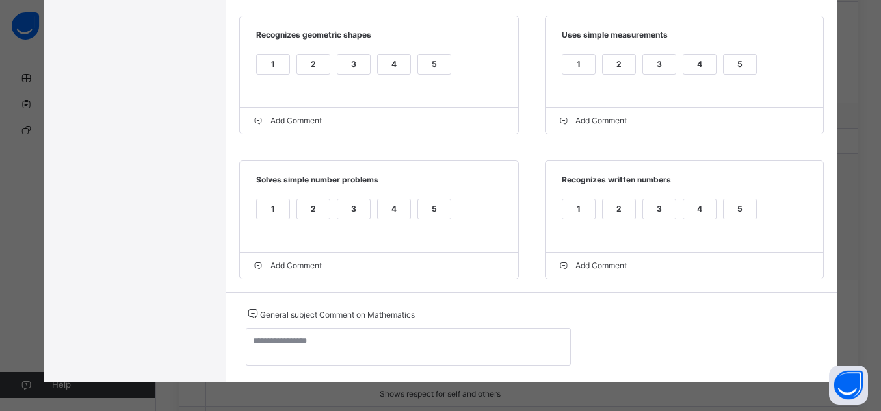
click at [739, 210] on div "5" at bounding box center [739, 209] width 32 height 19
click at [436, 214] on div "5" at bounding box center [434, 209] width 32 height 19
click at [389, 215] on div "4" at bounding box center [394, 209] width 32 height 19
click at [688, 70] on div "4" at bounding box center [699, 64] width 32 height 19
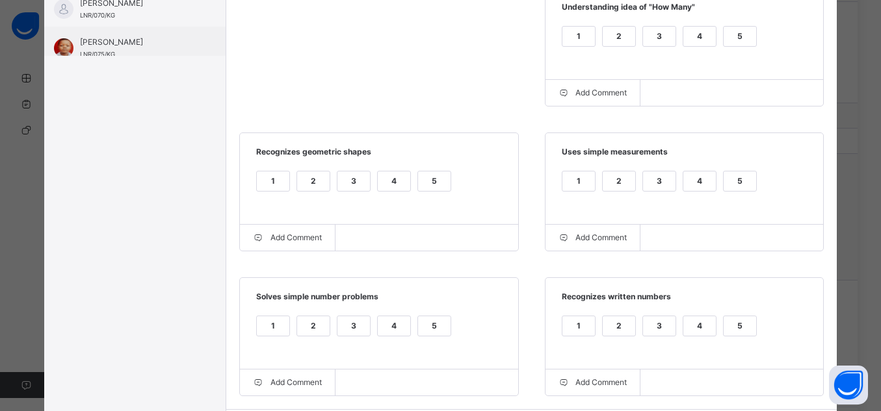
scroll to position [347, 0]
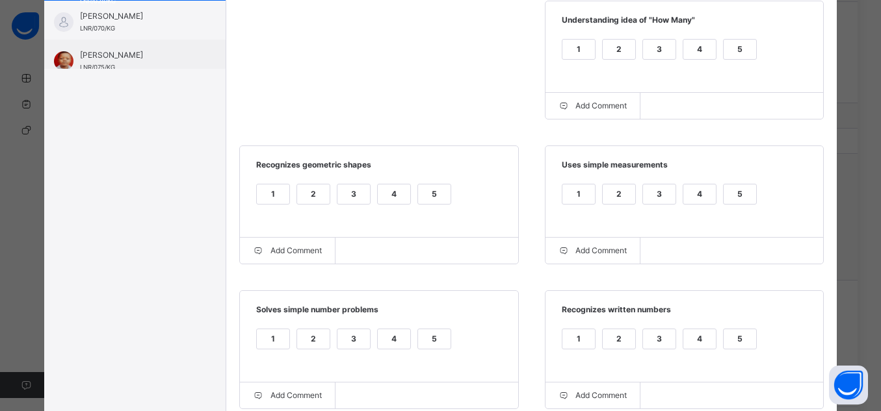
click at [739, 211] on div "5" at bounding box center [740, 202] width 34 height 37
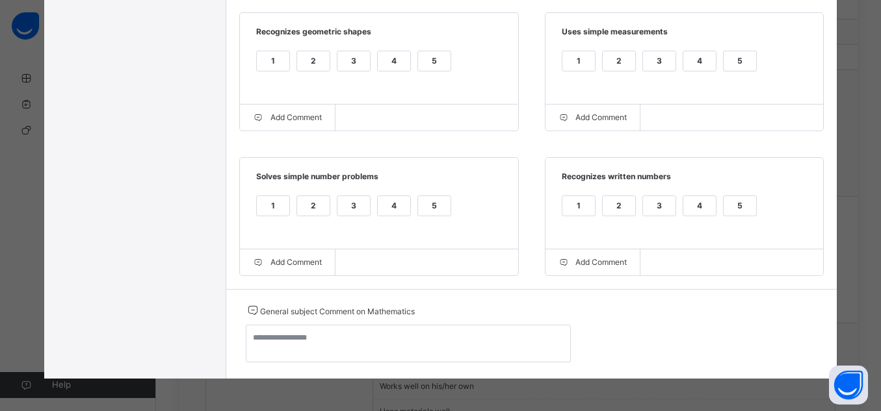
scroll to position [868, 0]
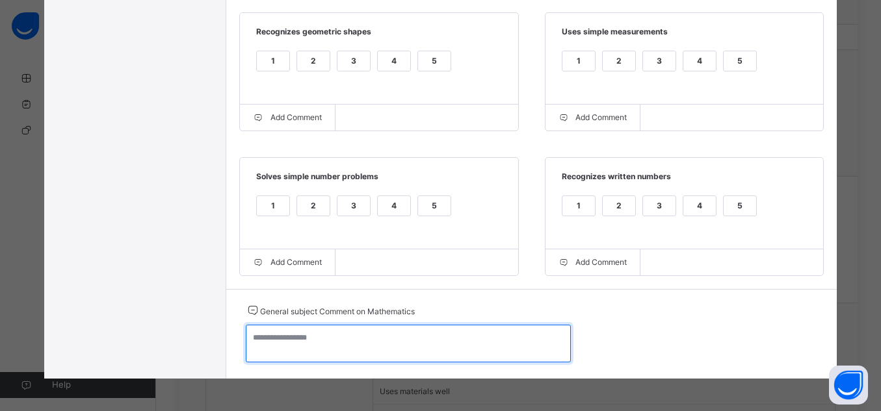
click at [421, 346] on textarea at bounding box center [408, 344] width 325 height 38
paste textarea "**********"
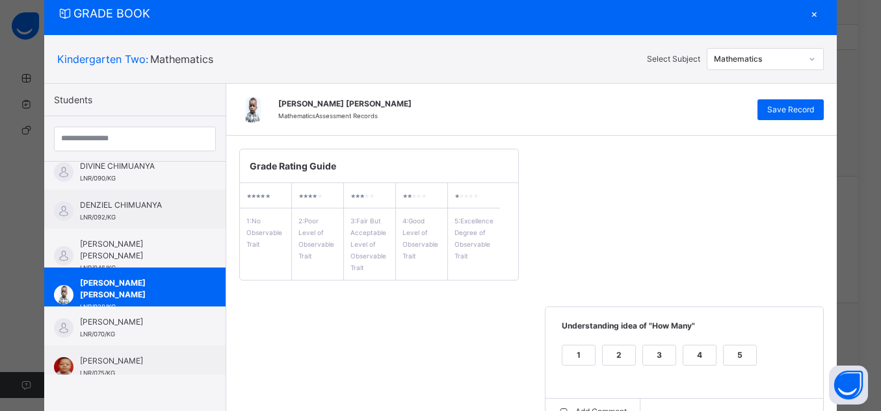
scroll to position [44, 0]
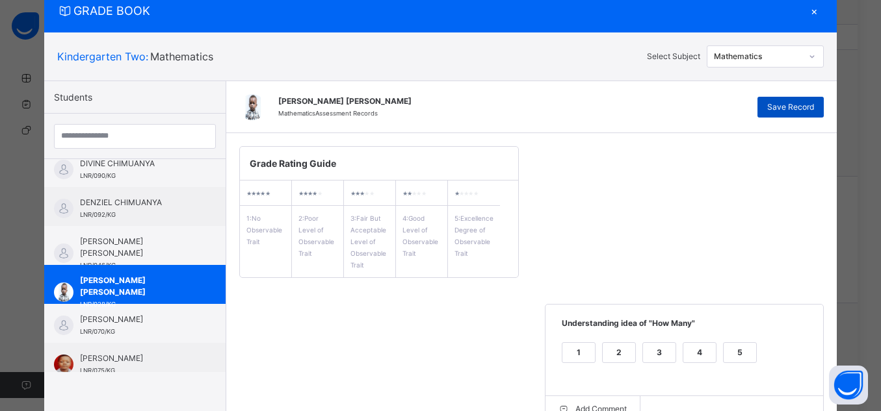
type textarea "**********"
click at [805, 107] on span "Save Record" at bounding box center [790, 107] width 47 height 12
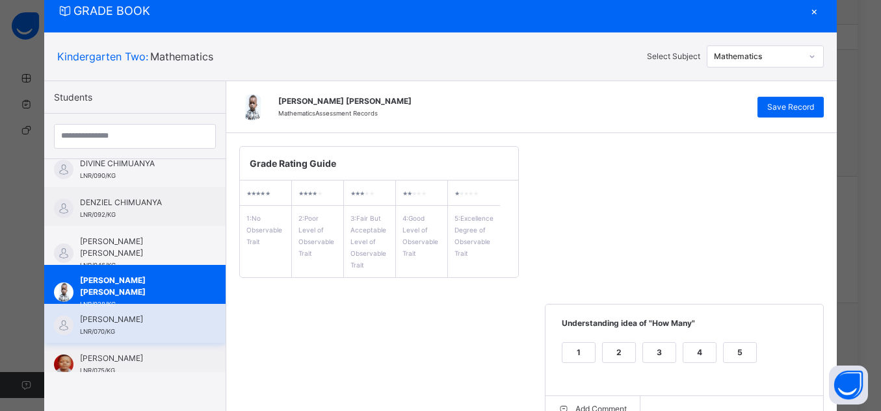
click at [114, 323] on span "[PERSON_NAME]" at bounding box center [138, 320] width 116 height 12
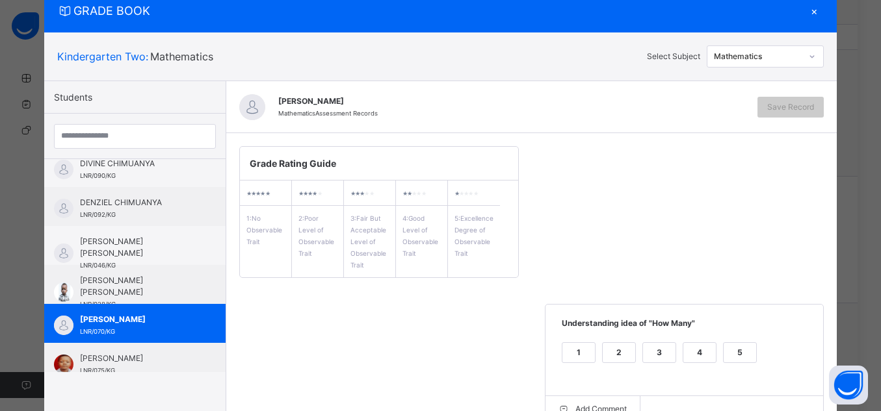
click at [742, 346] on div "5" at bounding box center [739, 352] width 32 height 19
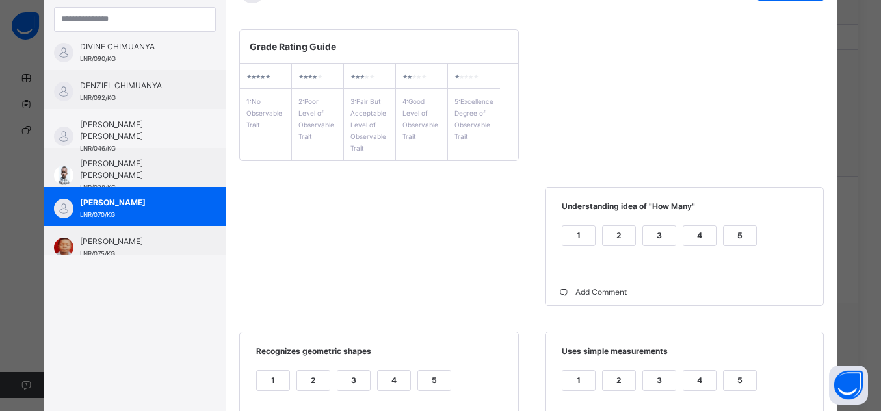
scroll to position [252, 0]
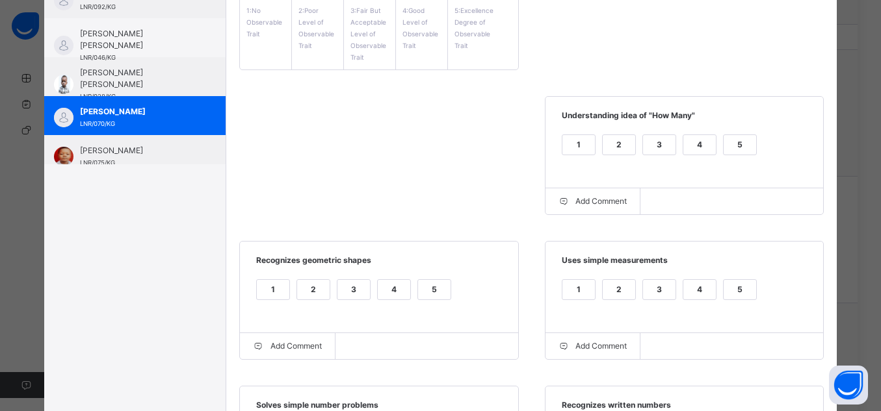
click at [737, 296] on div "5" at bounding box center [739, 289] width 32 height 19
click at [442, 293] on div "5" at bounding box center [434, 289] width 32 height 19
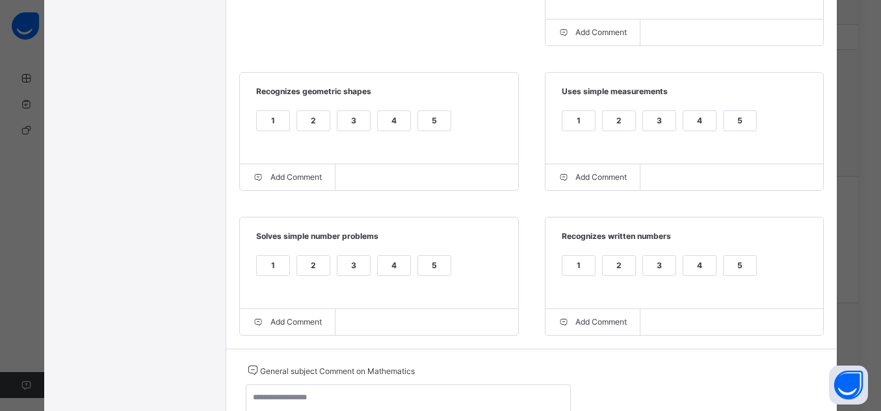
scroll to position [434, 0]
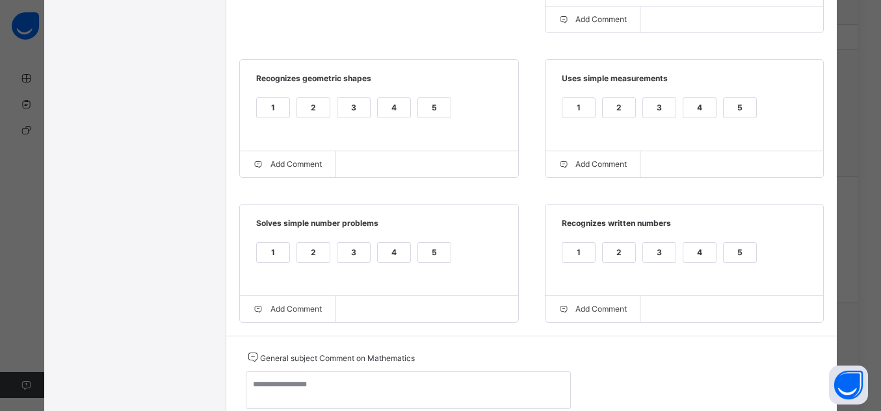
click at [435, 263] on div "5" at bounding box center [434, 252] width 32 height 19
click at [753, 253] on div "5" at bounding box center [740, 260] width 34 height 37
click at [743, 253] on div "5" at bounding box center [739, 252] width 32 height 19
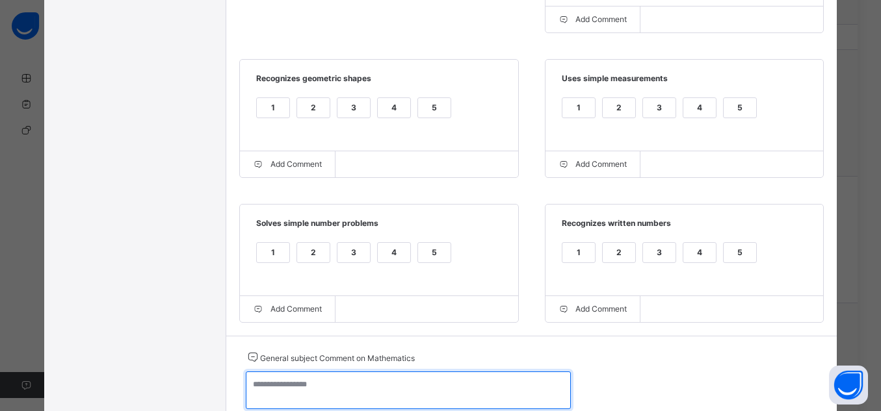
click at [520, 396] on textarea at bounding box center [408, 391] width 325 height 38
paste textarea "**********"
click at [443, 386] on textarea "**********" at bounding box center [408, 391] width 325 height 38
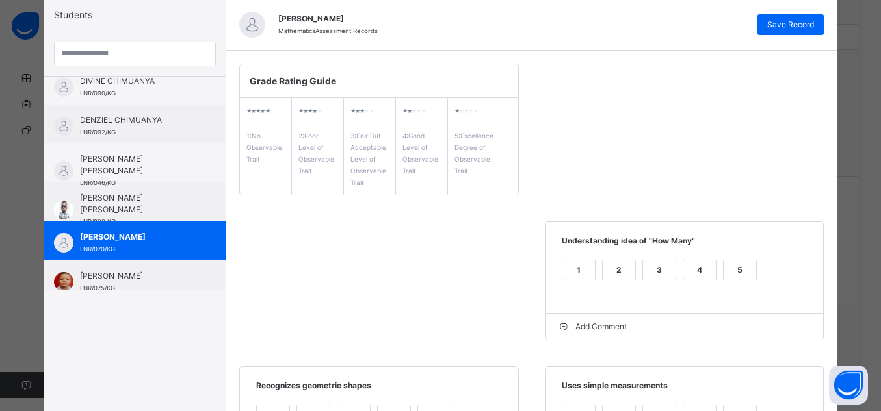
scroll to position [113, 0]
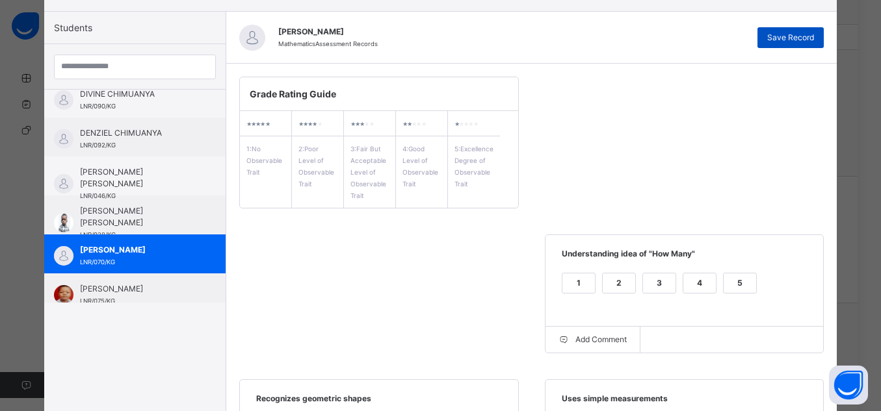
type textarea "**********"
click at [791, 34] on span "Save Record" at bounding box center [790, 38] width 47 height 12
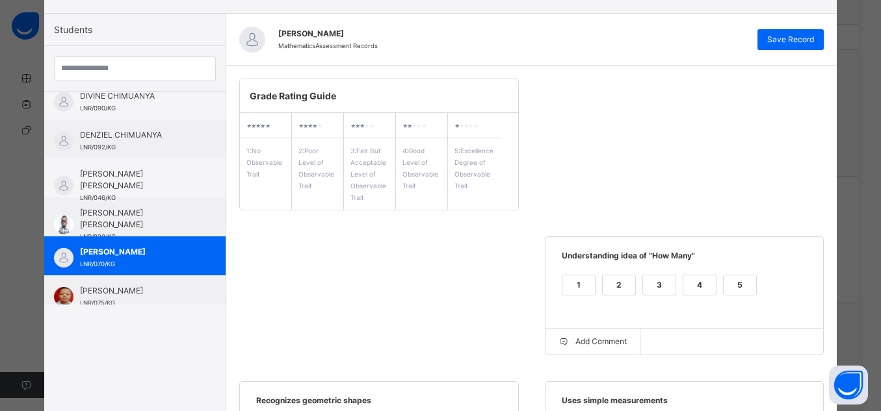
scroll to position [0, 0]
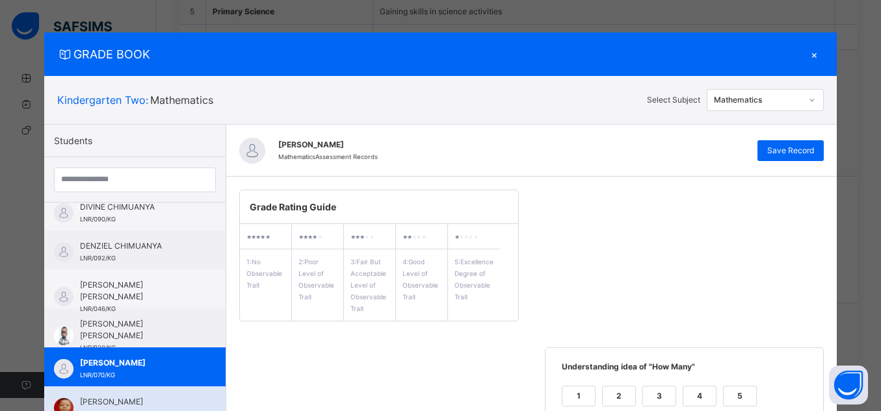
click at [131, 407] on span "[PERSON_NAME]" at bounding box center [138, 402] width 116 height 12
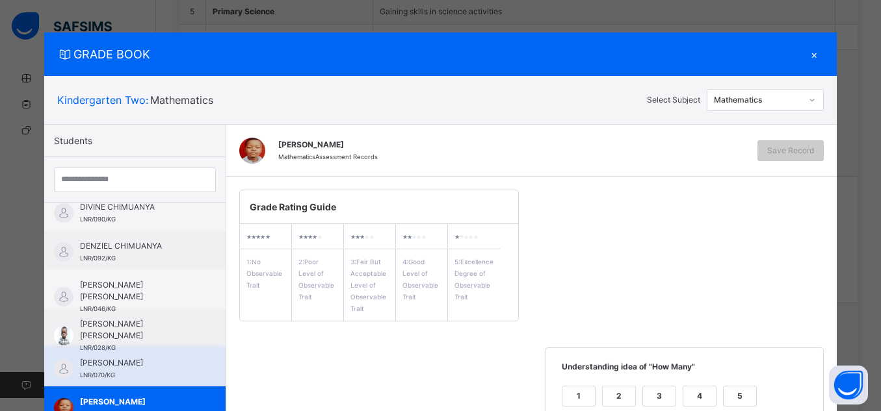
click at [114, 369] on span "[PERSON_NAME]" at bounding box center [138, 363] width 116 height 12
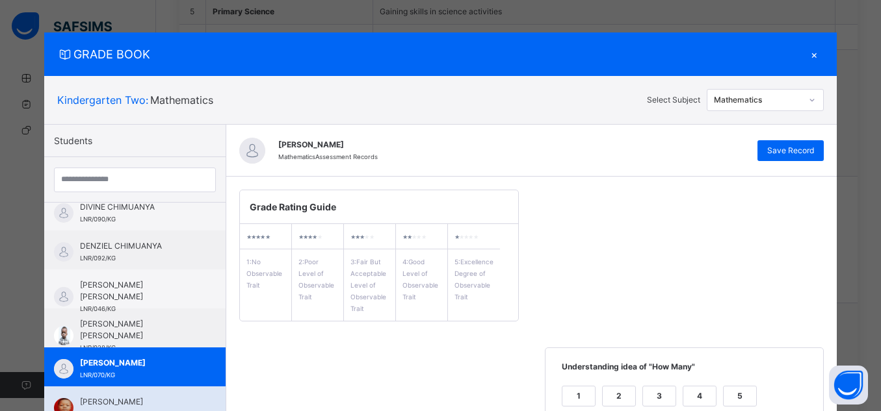
click at [135, 399] on span "[PERSON_NAME]" at bounding box center [138, 402] width 116 height 12
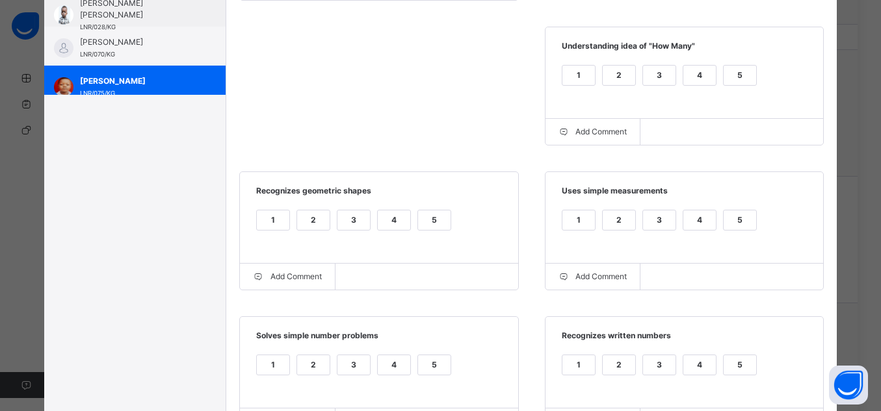
scroll to position [317, 0]
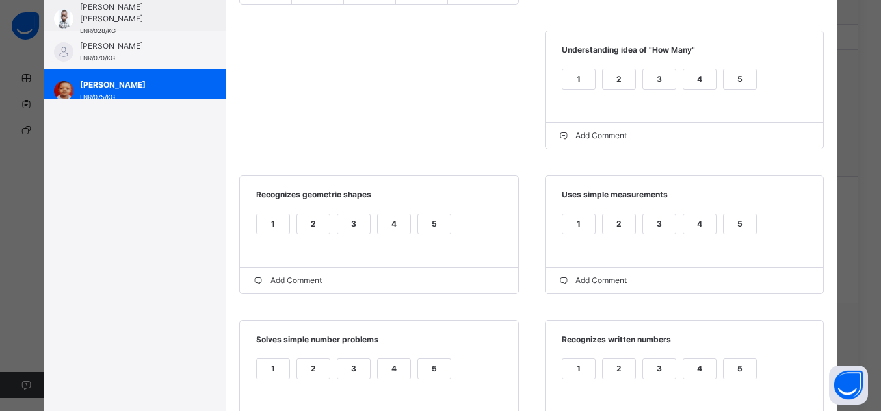
click at [407, 96] on div "Grade Rating Guide ★ ★ ★ ★ ★ 1 : No Observable Trait ★ ★ ★ ★ ★ 2 : Poor Level o…" at bounding box center [531, 156] width 611 height 593
click at [694, 79] on div "4" at bounding box center [699, 79] width 32 height 19
click at [426, 227] on div "5" at bounding box center [434, 223] width 32 height 19
click at [707, 226] on div "4" at bounding box center [699, 223] width 32 height 19
click at [393, 371] on div "4" at bounding box center [394, 368] width 32 height 19
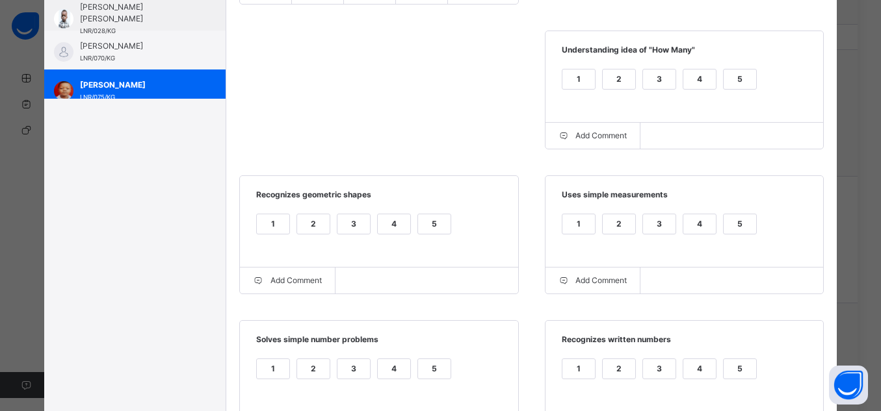
click at [747, 378] on div "5" at bounding box center [739, 368] width 32 height 19
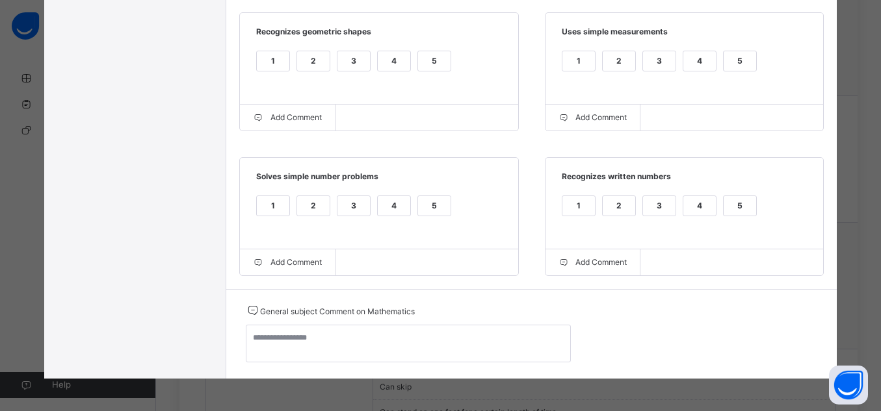
scroll to position [972, 0]
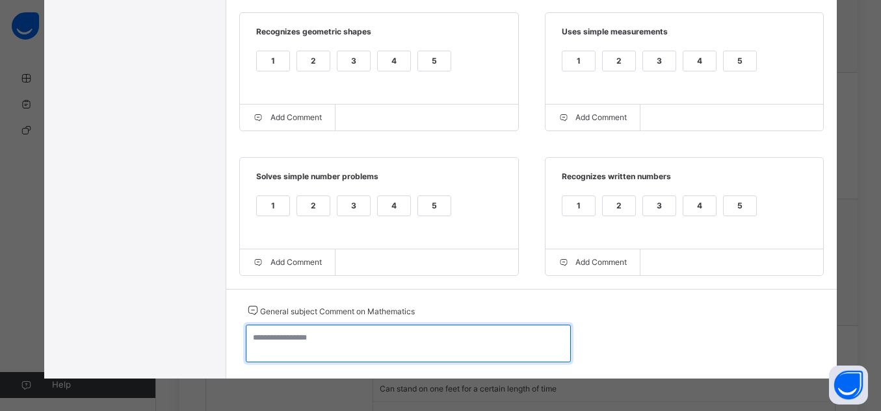
click at [493, 348] on textarea at bounding box center [408, 344] width 325 height 38
paste textarea "**********"
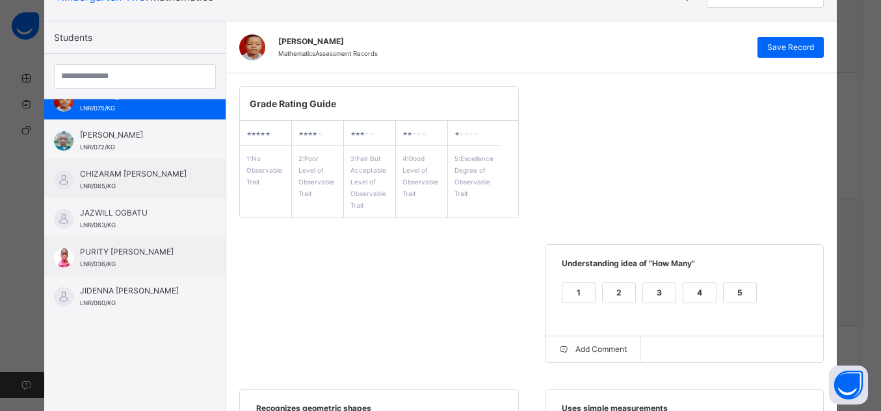
scroll to position [300, 0]
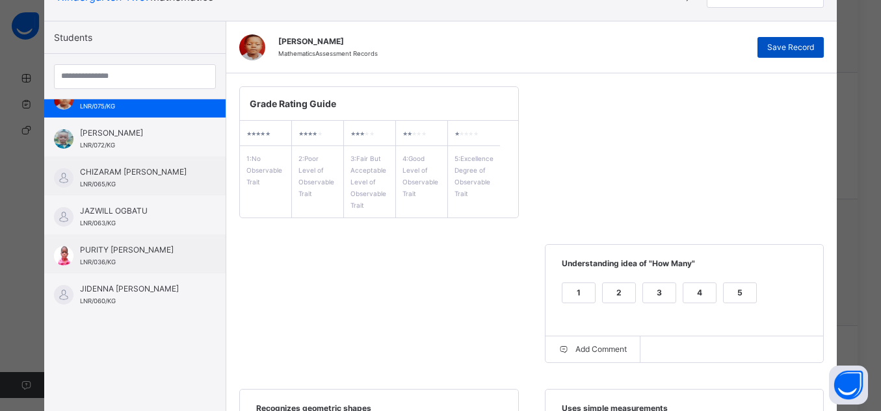
type textarea "**********"
click at [798, 48] on span "Save Record" at bounding box center [790, 48] width 47 height 12
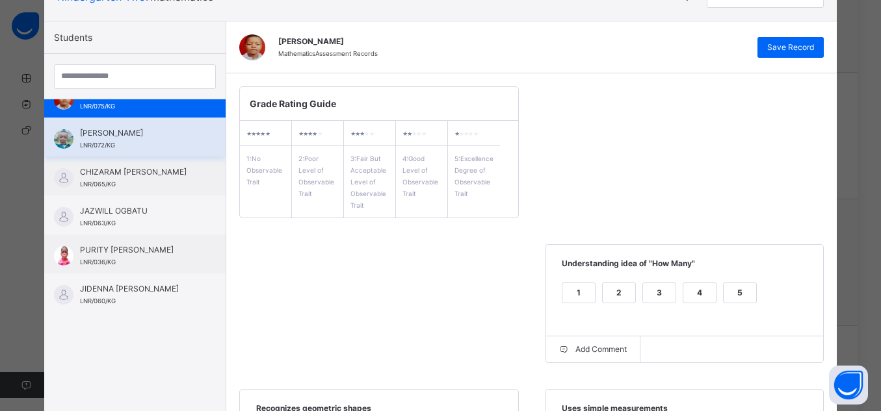
click at [97, 130] on span "[PERSON_NAME]" at bounding box center [138, 133] width 116 height 12
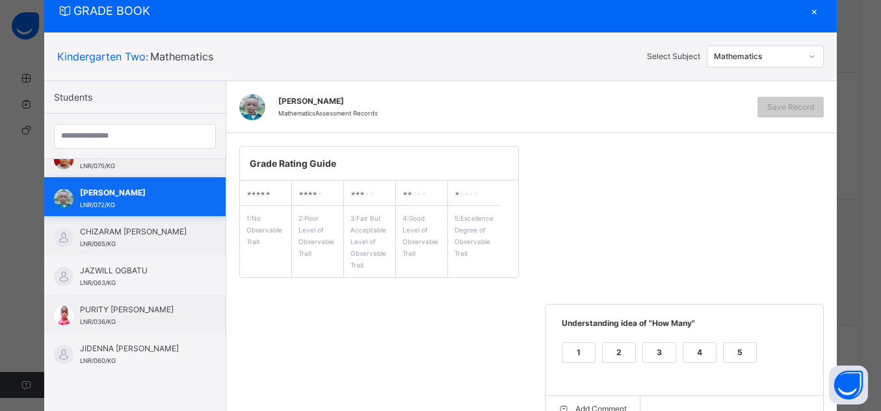
scroll to position [103, 0]
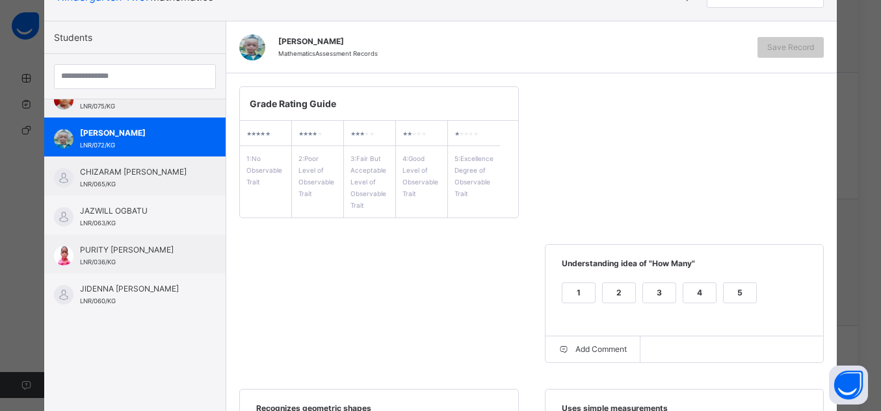
click at [729, 294] on div "5" at bounding box center [739, 292] width 32 height 19
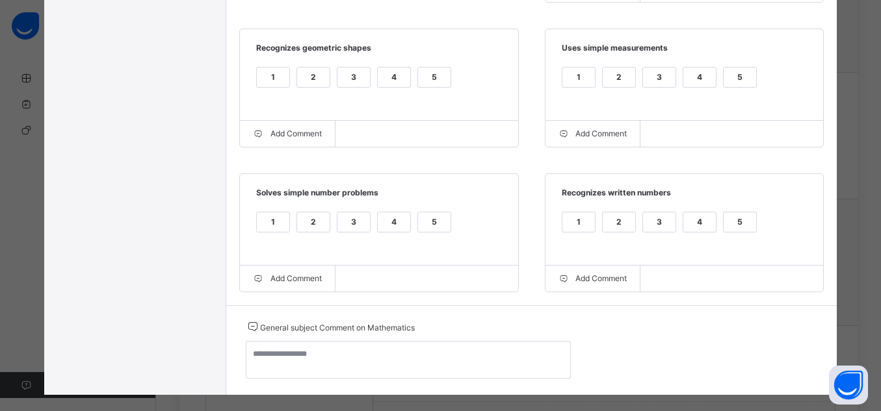
scroll to position [482, 0]
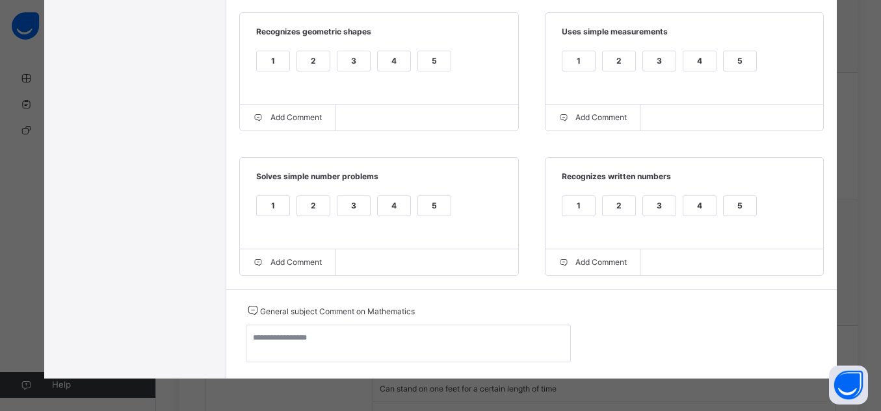
click at [740, 207] on div "5" at bounding box center [739, 205] width 32 height 19
click at [735, 56] on div "5" at bounding box center [739, 60] width 32 height 19
click at [418, 54] on div "5" at bounding box center [434, 60] width 32 height 19
click at [426, 192] on span "Solves simple number problems" at bounding box center [379, 181] width 252 height 21
click at [431, 205] on div "5" at bounding box center [434, 205] width 32 height 19
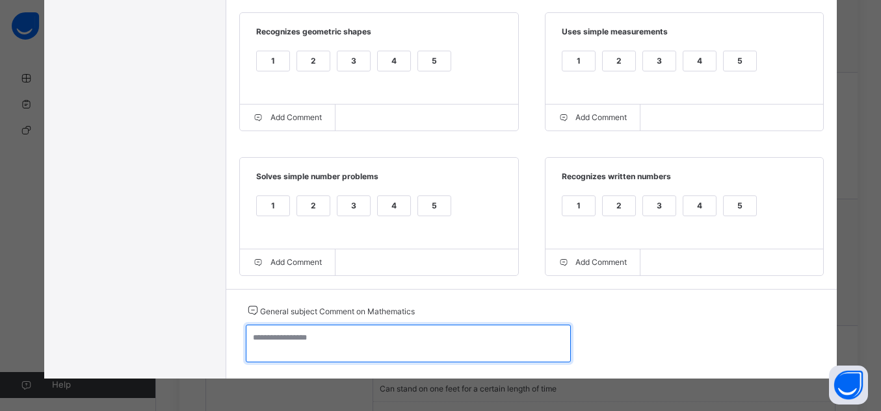
click at [473, 348] on textarea at bounding box center [408, 344] width 325 height 38
paste textarea "**********"
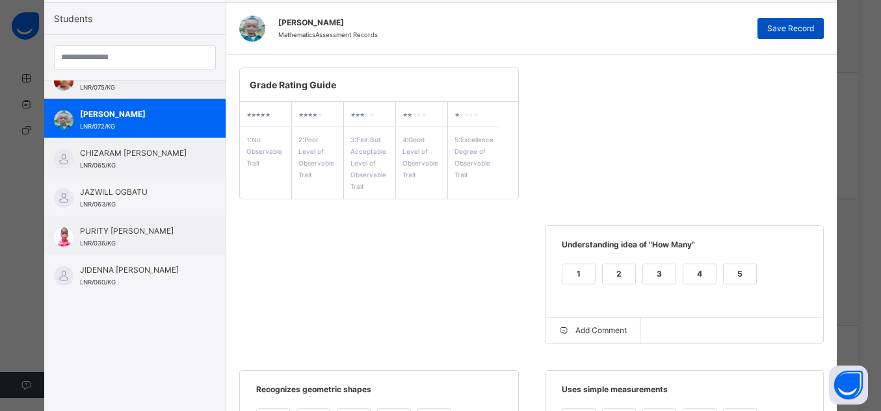
type textarea "**********"
click at [778, 28] on span "Save Record" at bounding box center [790, 29] width 47 height 12
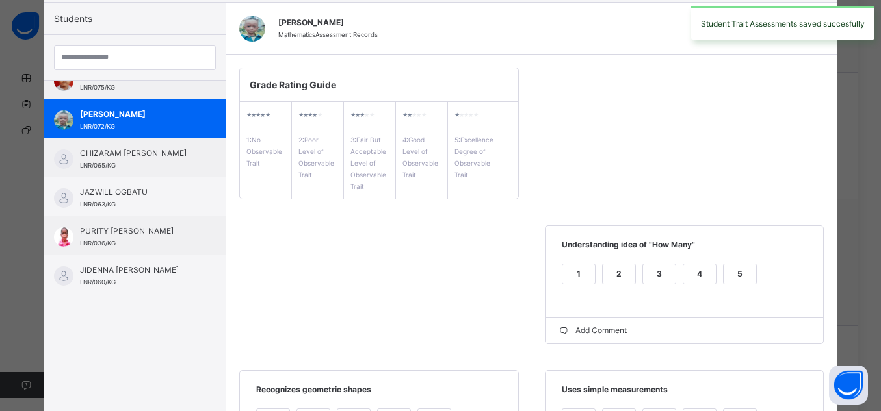
click at [792, 177] on div "Grade Rating Guide ★ ★ ★ ★ ★ 1 : No Observable Trait ★ ★ ★ ★ ★ 2 : Poor Level o…" at bounding box center [531, 351] width 611 height 593
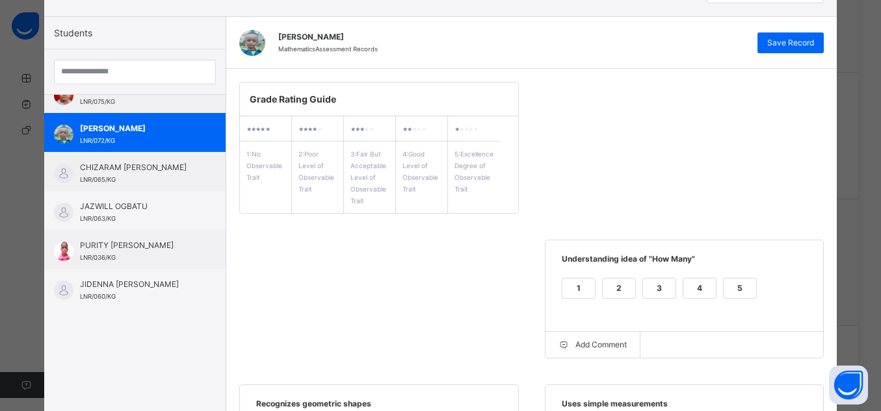
scroll to position [99, 0]
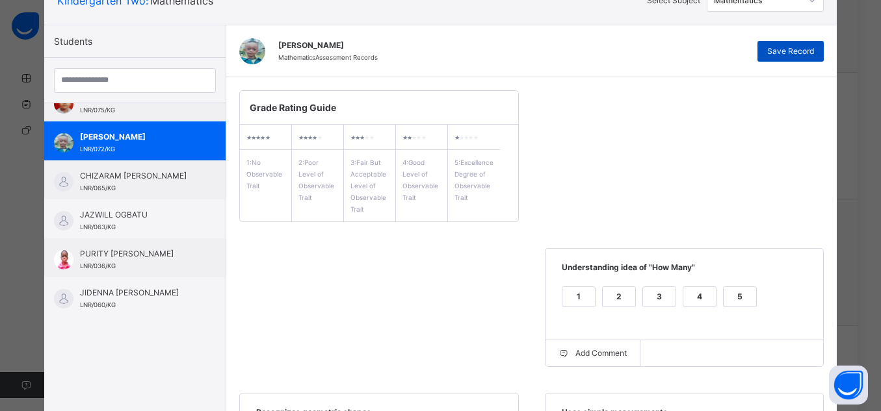
click at [787, 57] on div "Save Record" at bounding box center [790, 51] width 66 height 21
click at [858, 406] on div "GRADE BOOK × Kindergarten Two : Mathematics Select Subject Mathematics Students…" at bounding box center [440, 205] width 881 height 411
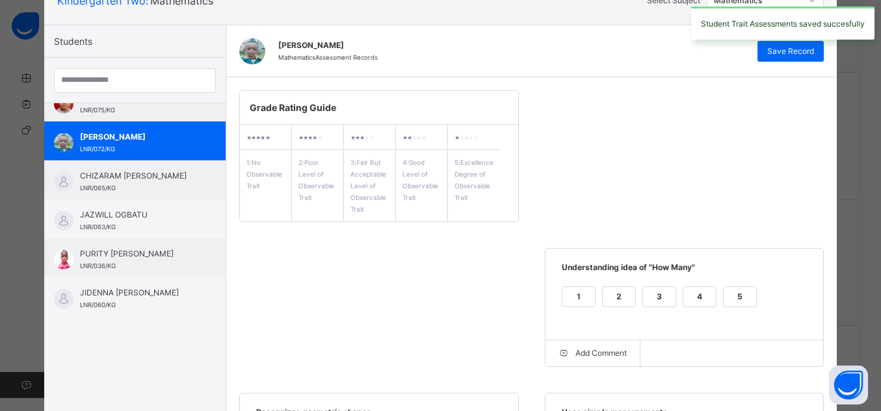
click at [456, 317] on div "Grade Rating Guide ★ ★ ★ ★ ★ 1 : No Observable Trait ★ ★ ★ ★ ★ 2 : Poor Level o…" at bounding box center [531, 373] width 611 height 593
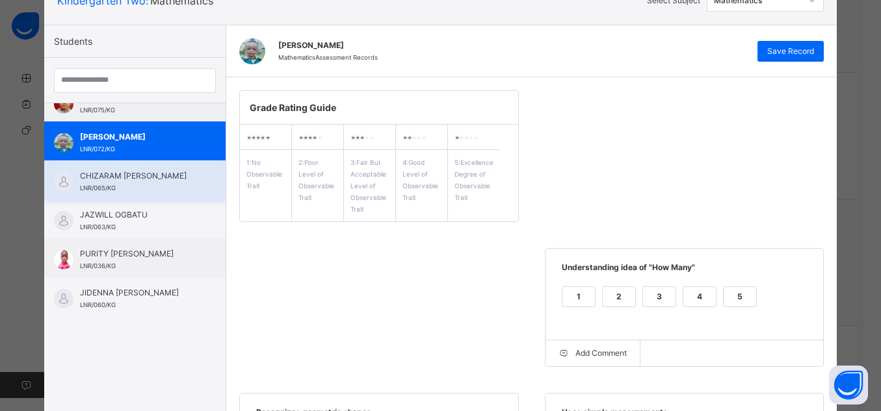
click at [132, 189] on div "CHIZARAM SOLOMON ONYEMUWA LNR/065/KG" at bounding box center [138, 181] width 116 height 23
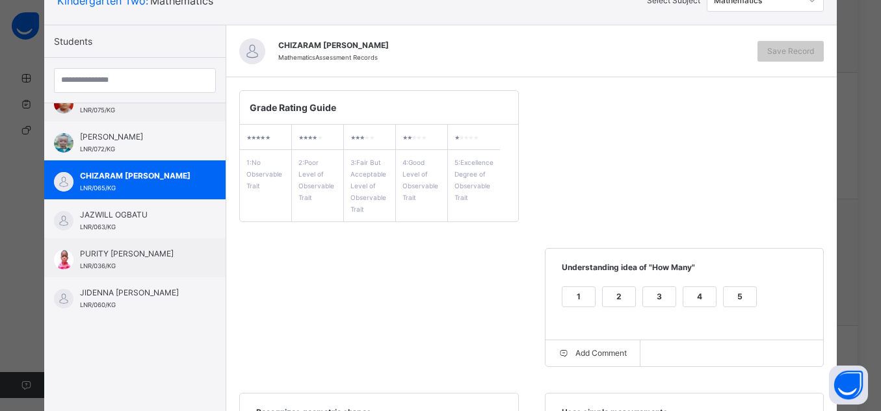
click at [745, 298] on div "5" at bounding box center [739, 296] width 32 height 19
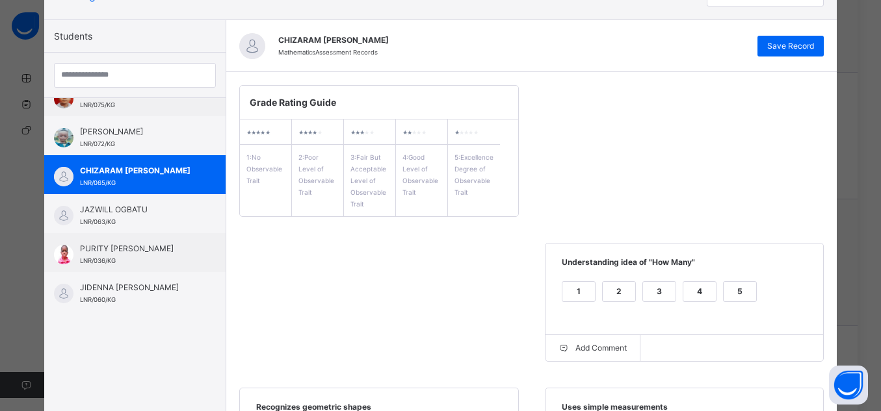
click at [690, 289] on div "4" at bounding box center [699, 291] width 32 height 19
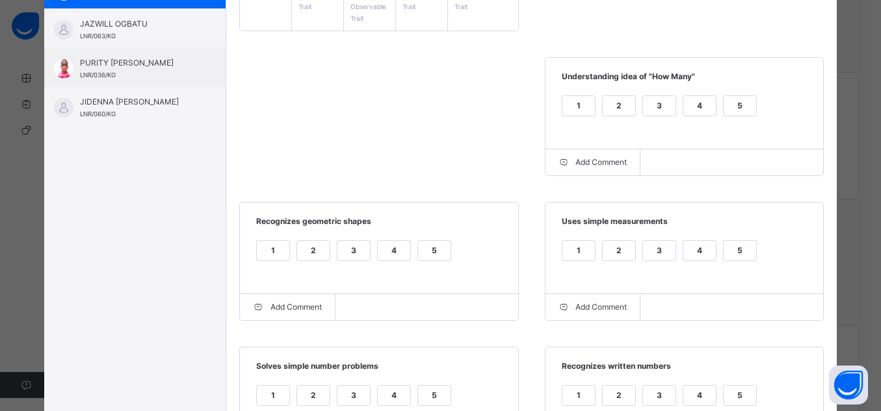
scroll to position [313, 0]
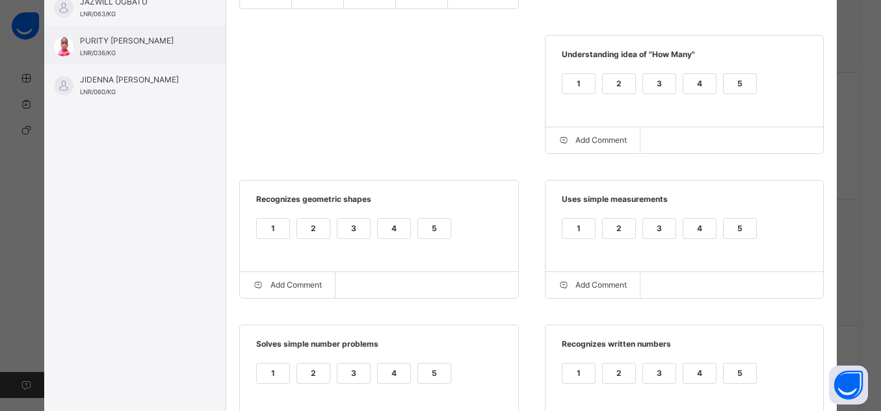
click at [421, 231] on div "5" at bounding box center [434, 228] width 32 height 19
click at [707, 229] on div "4" at bounding box center [699, 228] width 32 height 19
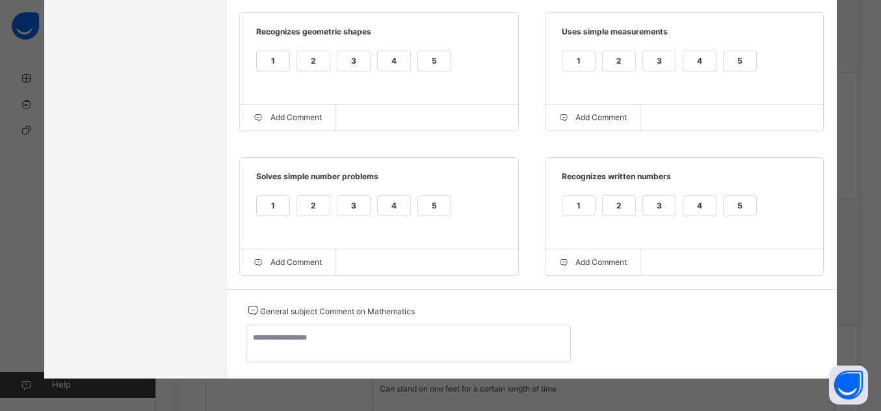
scroll to position [484, 0]
click at [737, 212] on div "5" at bounding box center [739, 205] width 32 height 19
click at [378, 205] on div "4" at bounding box center [394, 205] width 32 height 19
click at [392, 51] on div "4" at bounding box center [394, 60] width 32 height 19
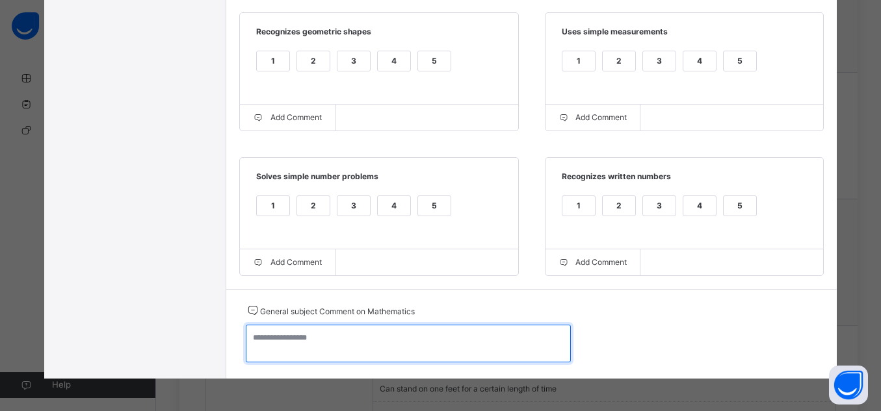
click at [399, 350] on textarea at bounding box center [408, 344] width 325 height 38
paste textarea "**********"
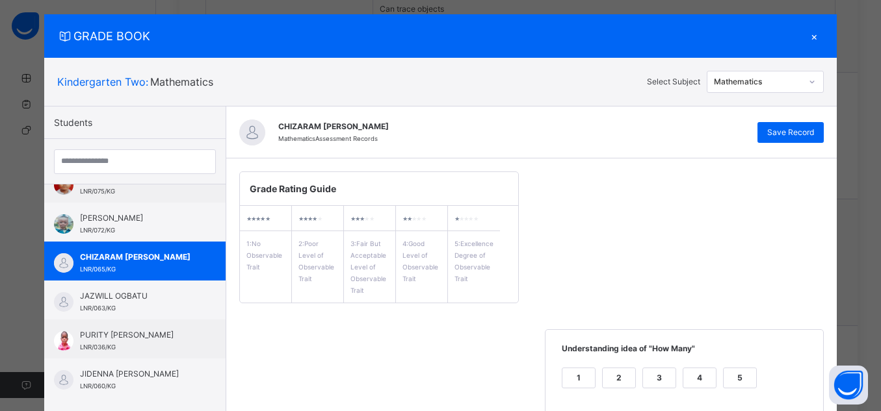
scroll to position [14, 0]
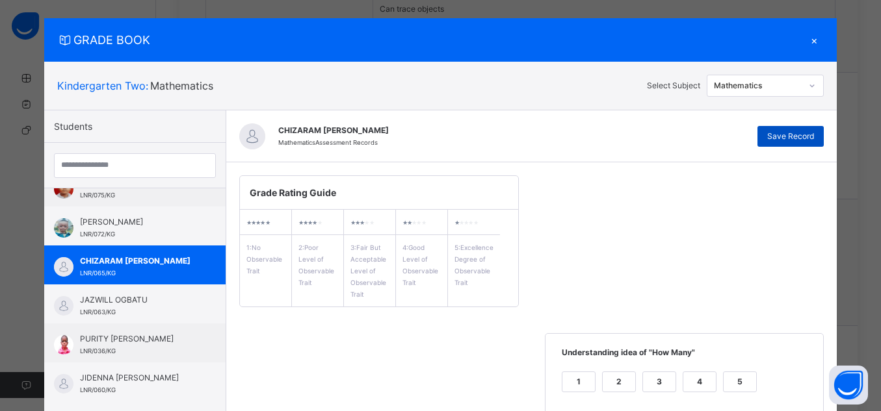
type textarea "**********"
click at [782, 140] on span "Save Record" at bounding box center [790, 137] width 47 height 12
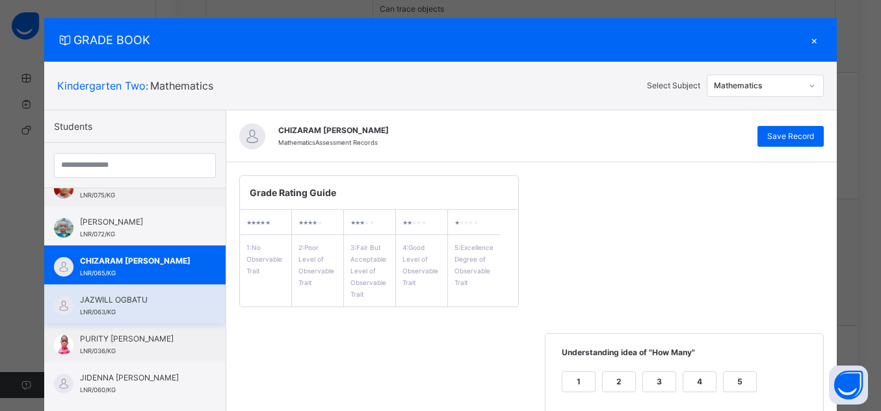
click at [181, 305] on div "JAZWILL OGBATU LNR/063/KG" at bounding box center [138, 305] width 116 height 23
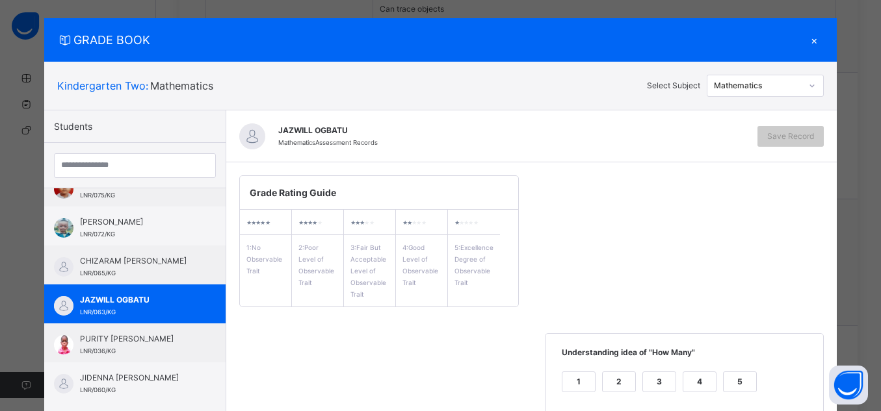
click at [742, 377] on div "5" at bounding box center [739, 381] width 32 height 19
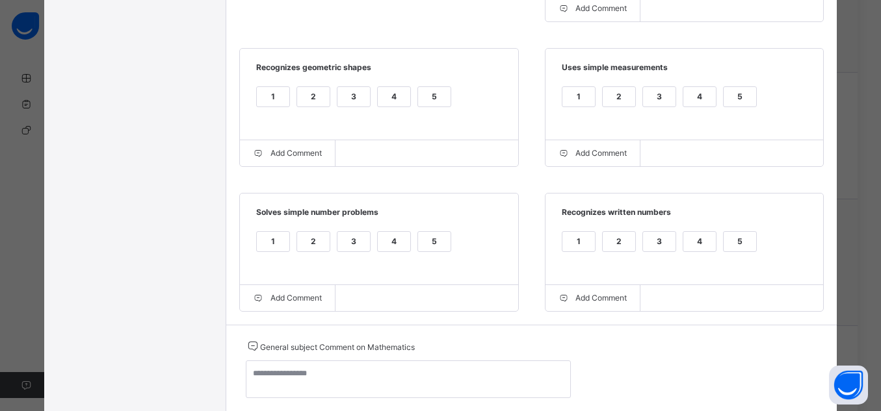
scroll to position [456, 0]
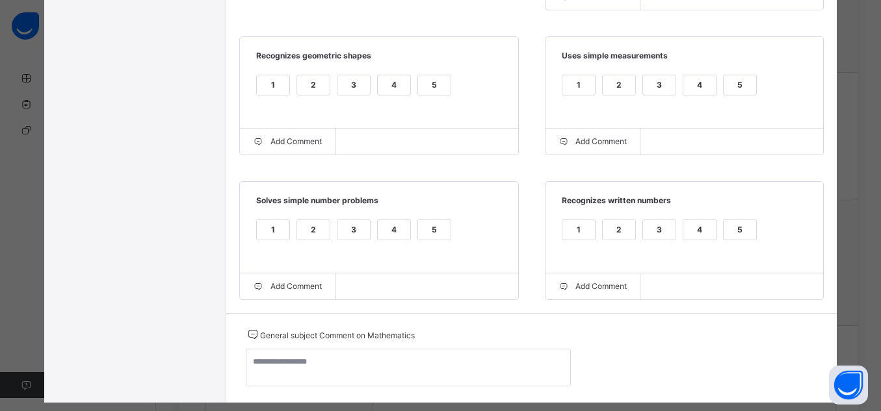
click at [760, 245] on div "1 2 3 4 5" at bounding box center [684, 238] width 252 height 44
click at [725, 222] on div "5" at bounding box center [739, 229] width 32 height 19
click at [729, 104] on div "5" at bounding box center [740, 93] width 34 height 37
click at [731, 98] on div "5" at bounding box center [740, 93] width 34 height 37
click at [731, 90] on div "5" at bounding box center [739, 84] width 32 height 19
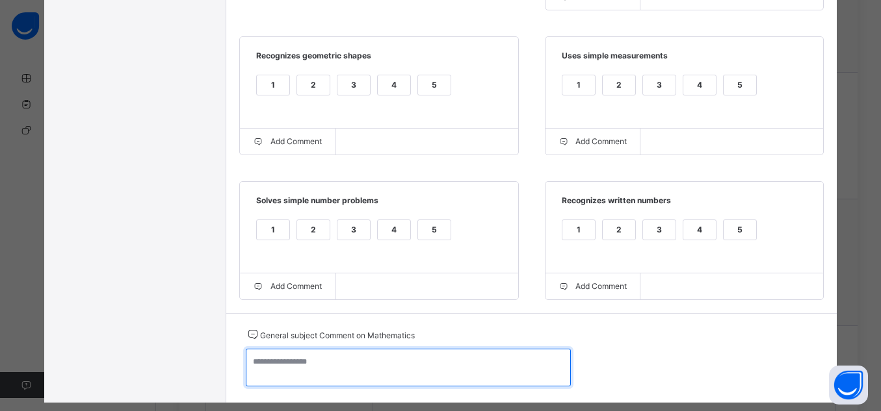
click at [447, 375] on textarea at bounding box center [408, 368] width 325 height 38
click at [351, 369] on textarea "**********" at bounding box center [408, 368] width 325 height 38
click at [394, 367] on textarea "**********" at bounding box center [408, 368] width 325 height 38
drag, startPoint x: 389, startPoint y: 369, endPoint x: 237, endPoint y: 364, distance: 152.2
click at [237, 364] on div "**********" at bounding box center [531, 358] width 611 height 90
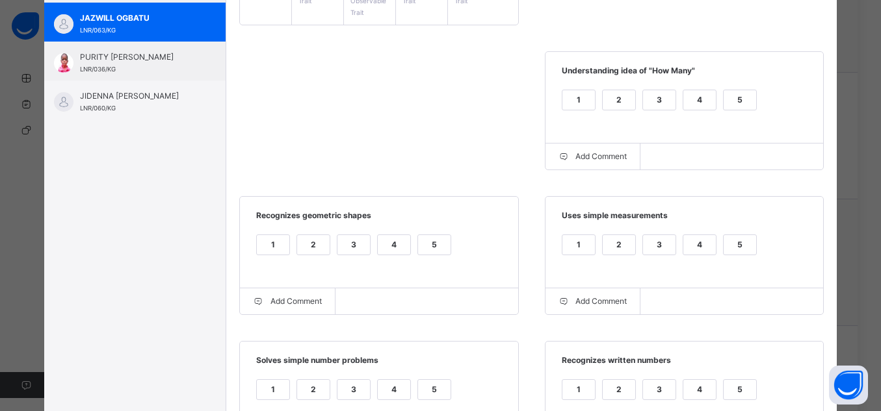
scroll to position [60, 0]
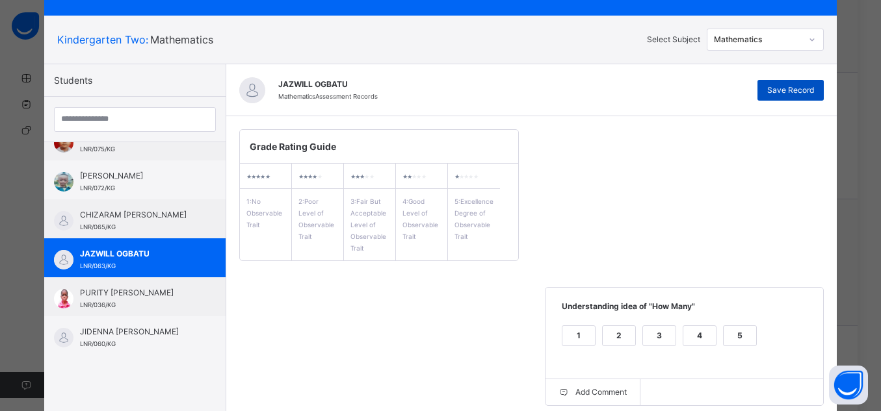
type textarea "**********"
click at [790, 89] on span "Save Record" at bounding box center [790, 90] width 47 height 12
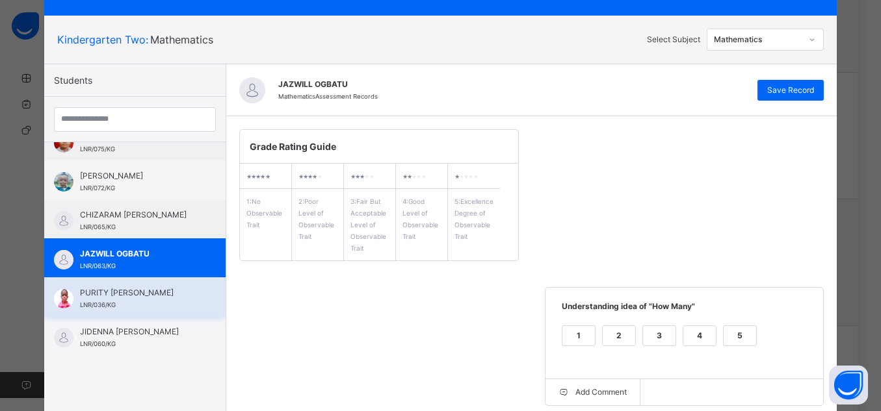
click at [104, 299] on span "PURITY [PERSON_NAME]" at bounding box center [138, 293] width 116 height 12
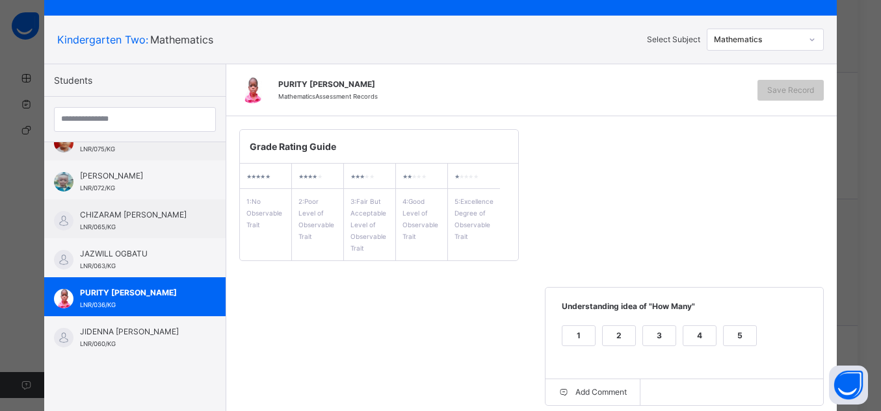
click at [699, 328] on div "4" at bounding box center [699, 335] width 32 height 19
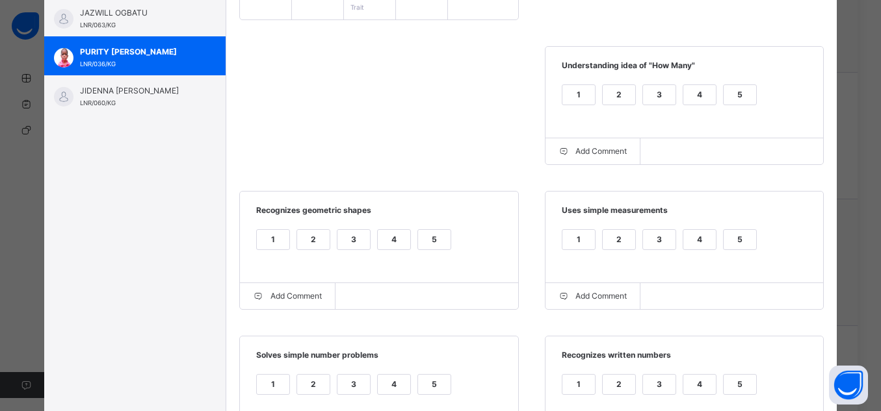
scroll to position [346, 0]
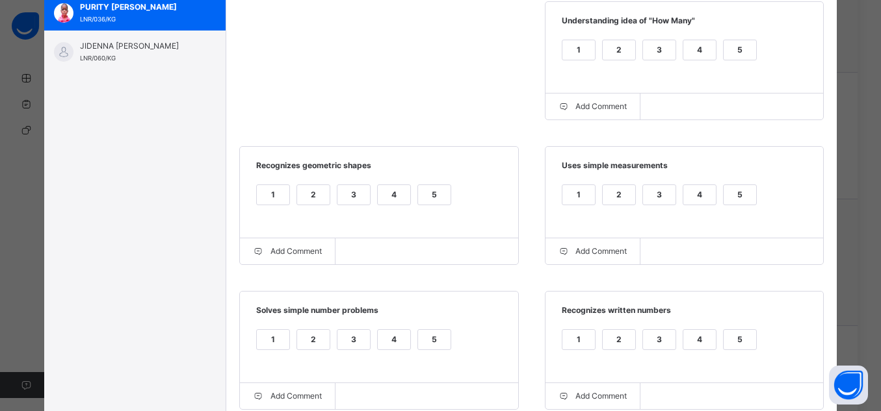
click at [739, 197] on div "5" at bounding box center [739, 194] width 32 height 19
click at [418, 200] on div "5" at bounding box center [434, 194] width 32 height 19
click at [393, 344] on div "4" at bounding box center [394, 339] width 32 height 19
click at [728, 346] on div "5" at bounding box center [739, 339] width 32 height 19
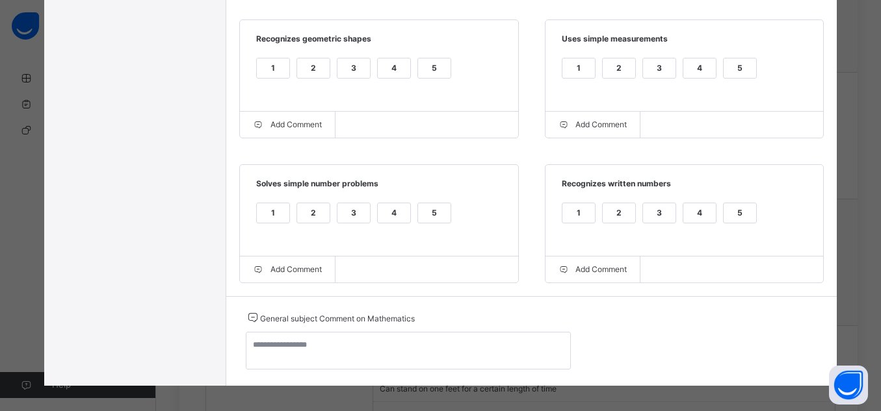
scroll to position [486, 0]
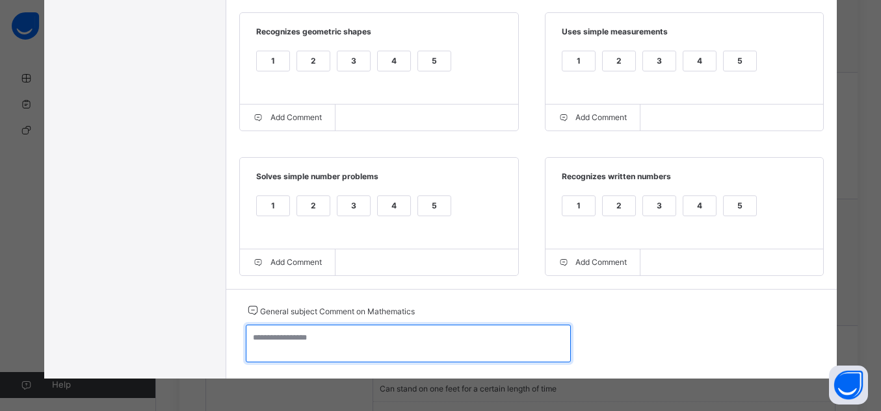
click at [508, 334] on textarea at bounding box center [408, 344] width 325 height 38
paste textarea "**********"
type textarea "*"
paste textarea "**********"
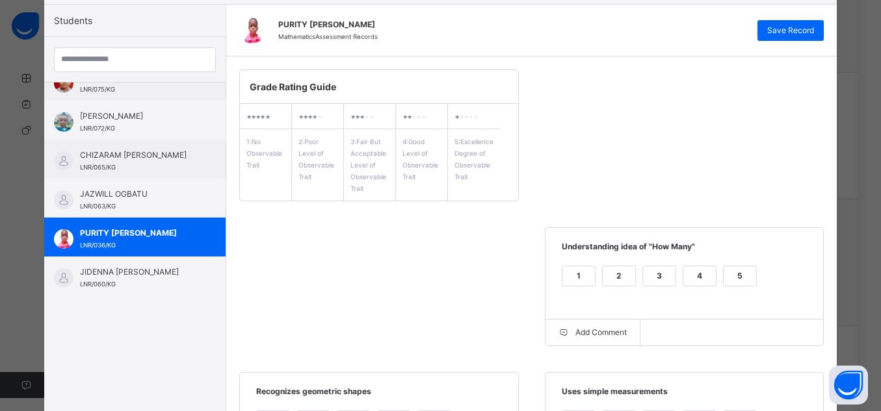
scroll to position [113, 0]
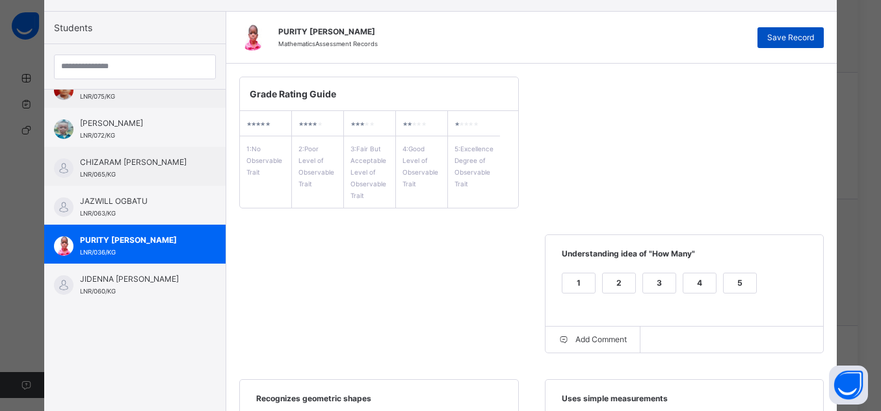
type textarea "**********"
click at [773, 31] on div "Save Record" at bounding box center [790, 37] width 66 height 21
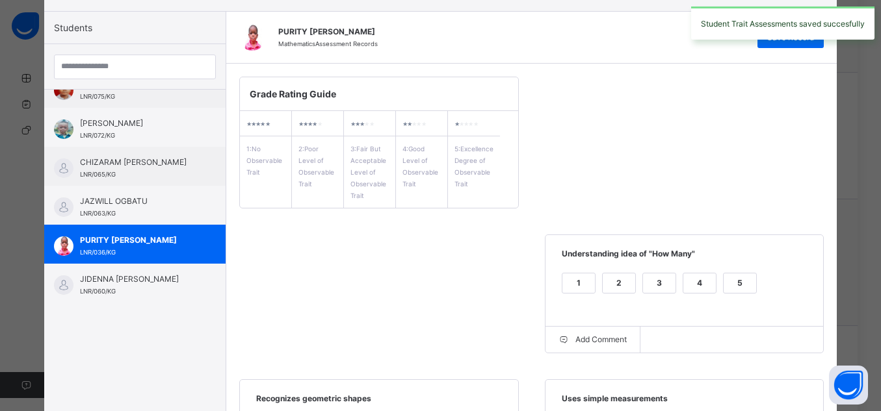
click at [790, 42] on div "Student Trait Assessments saved succesfully" at bounding box center [782, 23] width 196 height 46
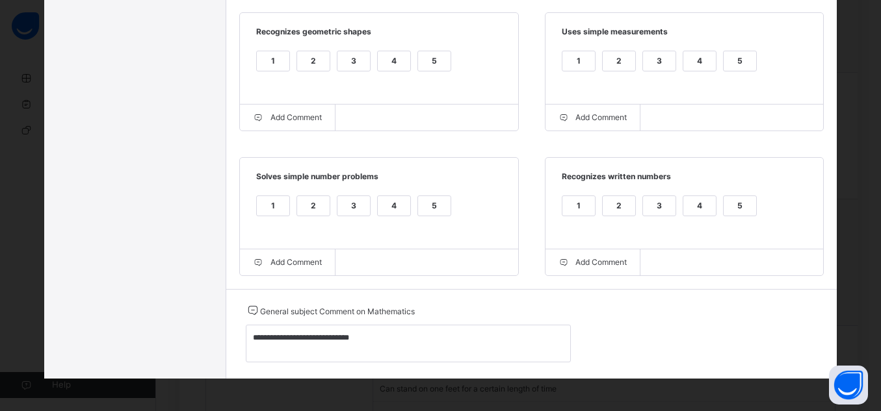
scroll to position [0, 0]
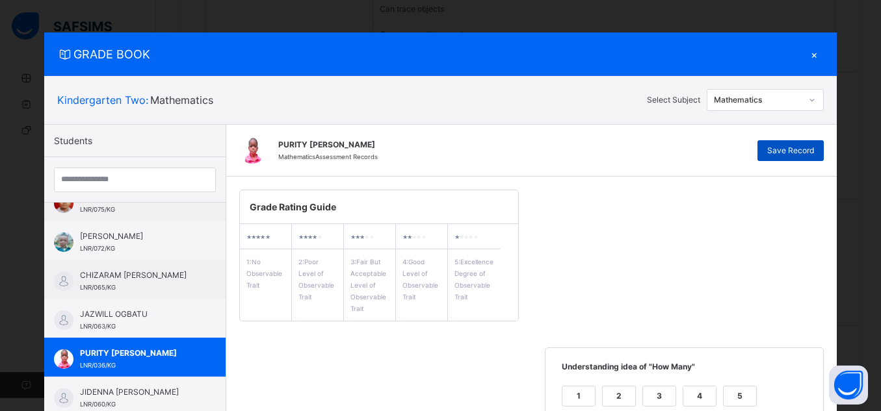
click at [801, 146] on span "Save Record" at bounding box center [790, 151] width 47 height 12
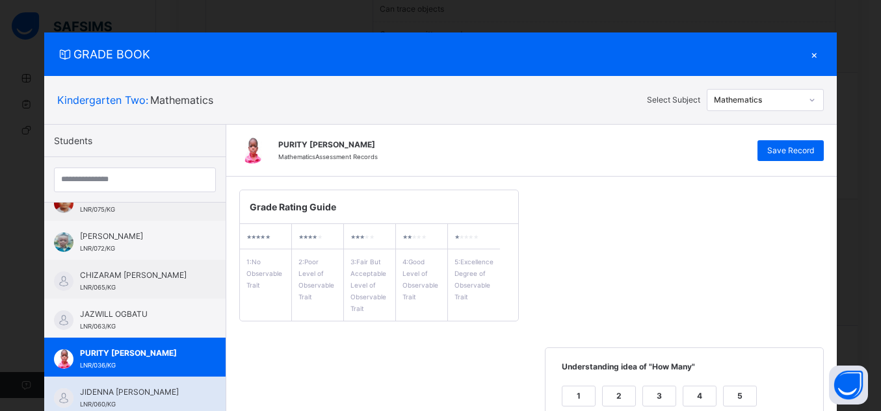
click at [149, 393] on span "JIDENNA [PERSON_NAME]" at bounding box center [138, 393] width 116 height 12
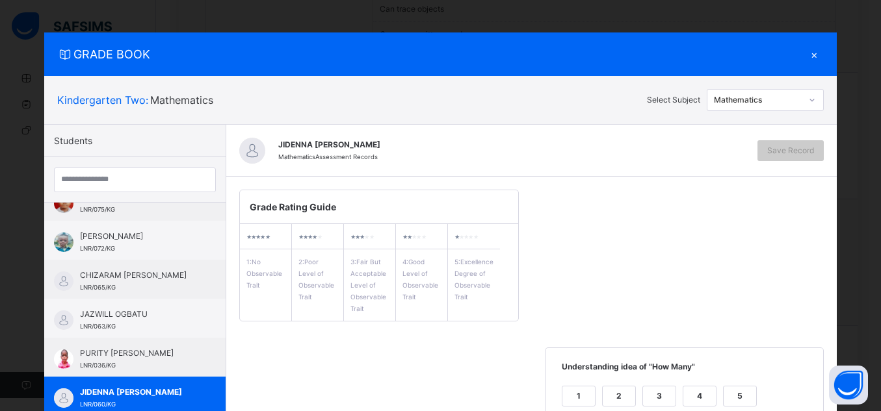
click at [741, 395] on div "5" at bounding box center [739, 396] width 32 height 19
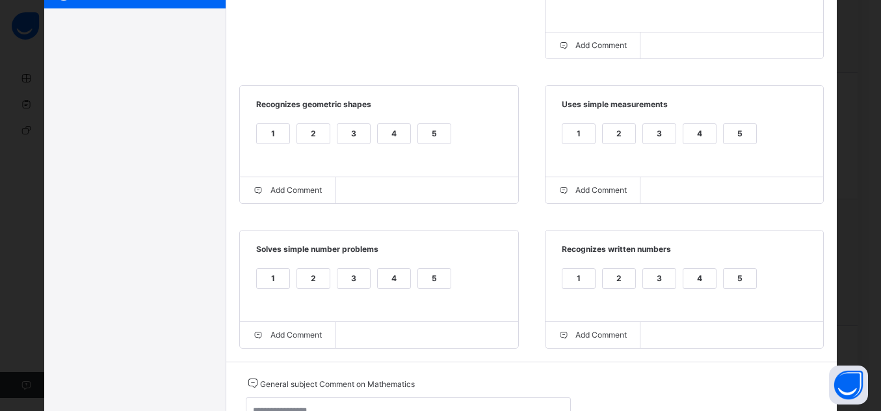
scroll to position [419, 0]
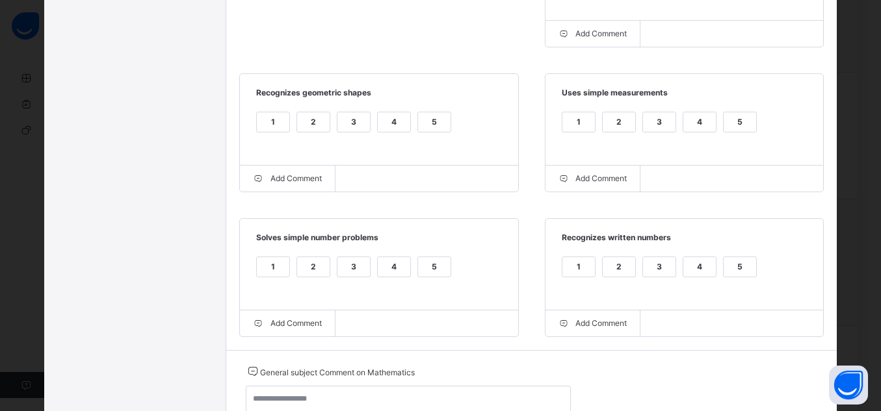
click at [743, 262] on div "5" at bounding box center [739, 266] width 32 height 19
click at [738, 132] on div "5" at bounding box center [739, 121] width 32 height 19
click at [428, 127] on div "5" at bounding box center [434, 121] width 32 height 19
click at [408, 248] on span "Solves simple number problems" at bounding box center [379, 242] width 252 height 21
click at [426, 271] on div "5" at bounding box center [434, 266] width 32 height 19
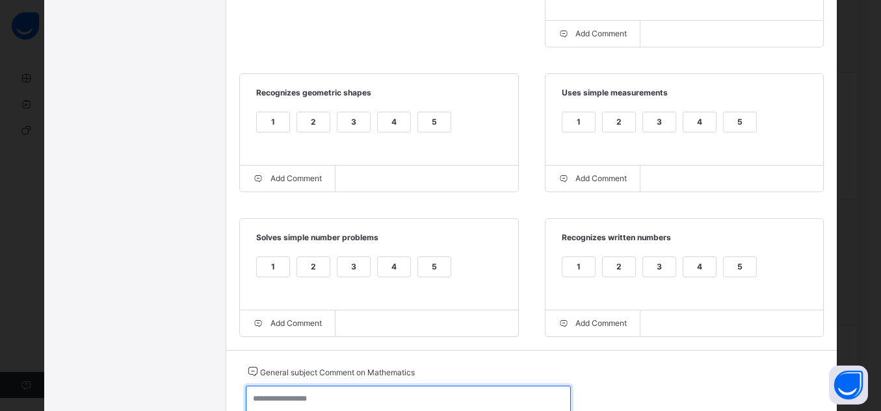
click at [443, 396] on textarea at bounding box center [408, 405] width 325 height 38
paste textarea "**********"
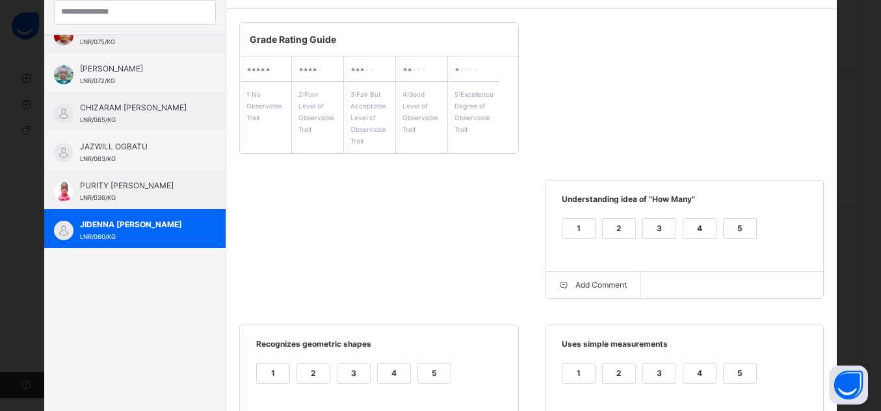
scroll to position [0, 0]
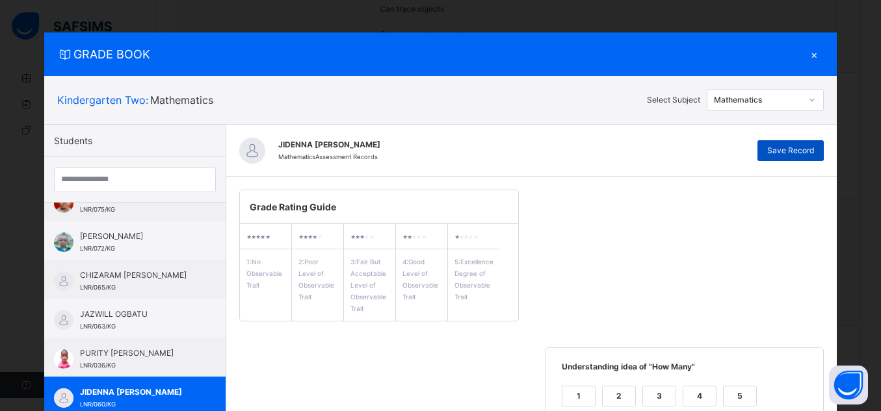
type textarea "**********"
click at [803, 153] on span "Save Record" at bounding box center [790, 151] width 47 height 12
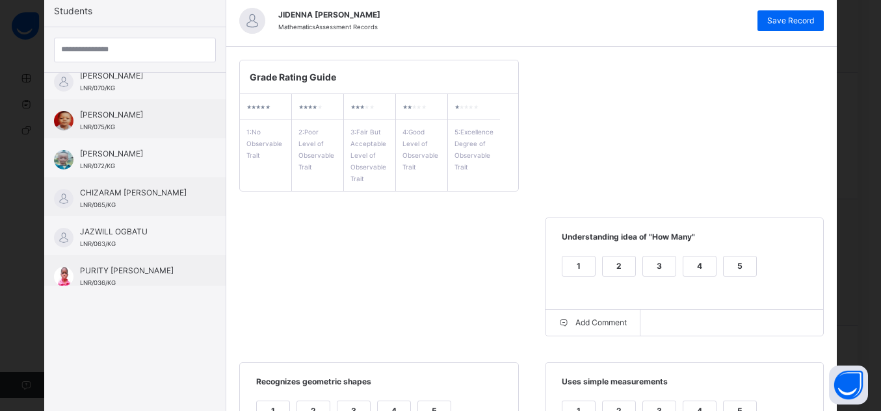
scroll to position [300, 0]
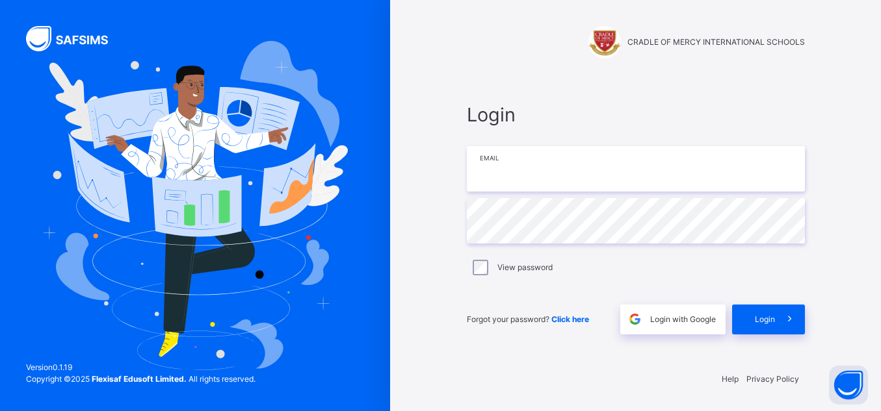
type input "**********"
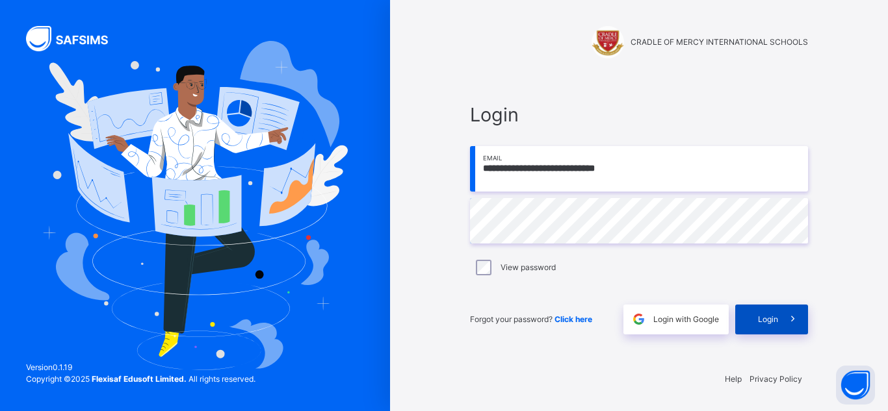
click at [796, 324] on icon at bounding box center [793, 319] width 14 height 15
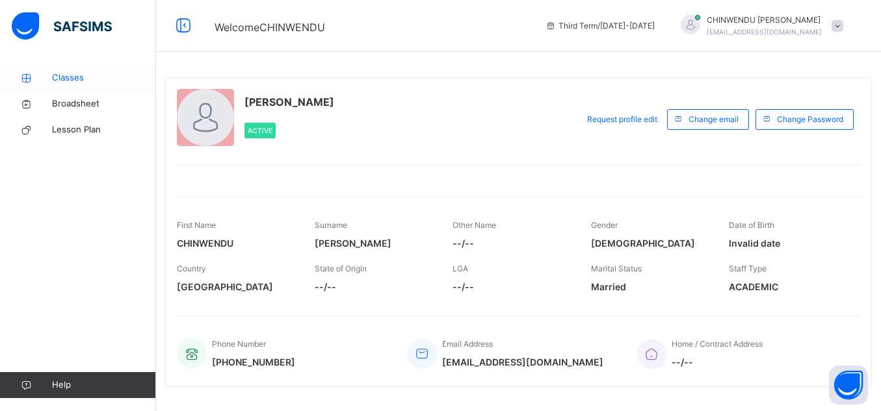
click at [52, 75] on span "Classes" at bounding box center [104, 77] width 104 height 13
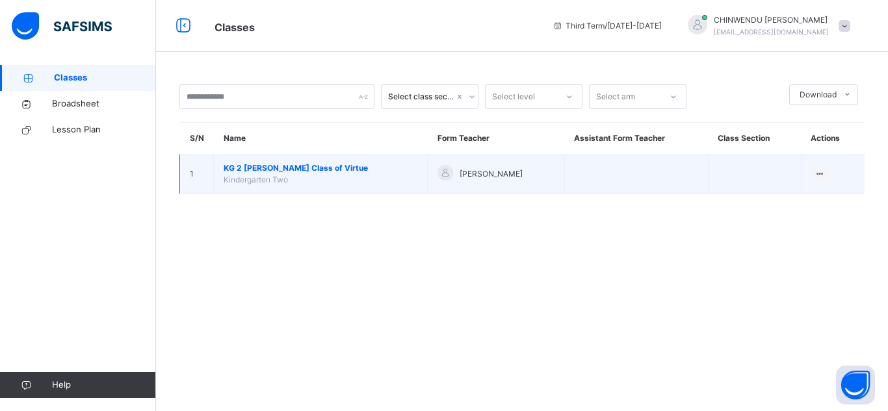
click at [324, 173] on span "KG 2 [PERSON_NAME] Class of Virtue" at bounding box center [321, 168] width 194 height 12
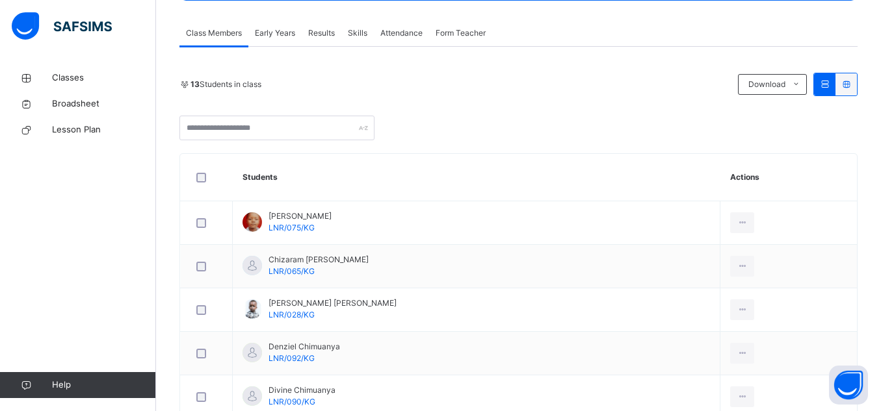
scroll to position [234, 0]
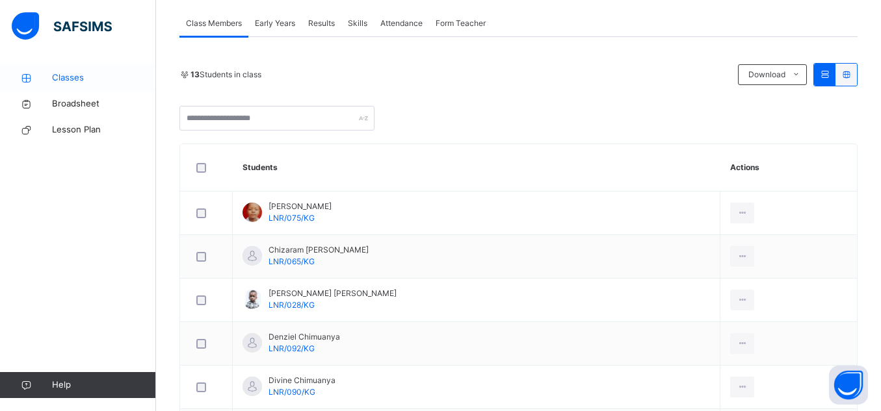
click at [94, 76] on span "Classes" at bounding box center [104, 77] width 104 height 13
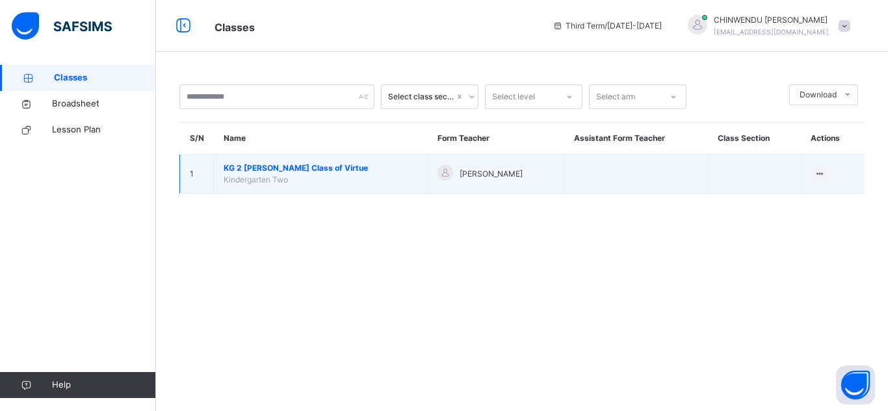
click at [270, 170] on span "KG 2 [PERSON_NAME] Class of Virtue" at bounding box center [321, 168] width 194 height 12
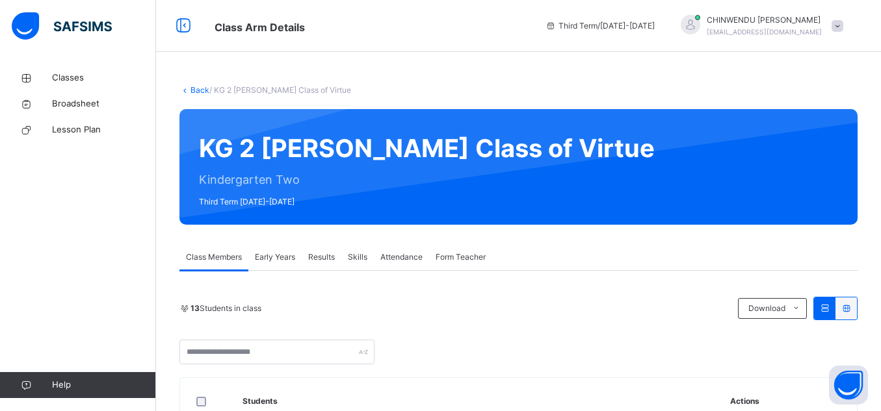
click at [281, 257] on span "Early Years" at bounding box center [275, 258] width 40 height 12
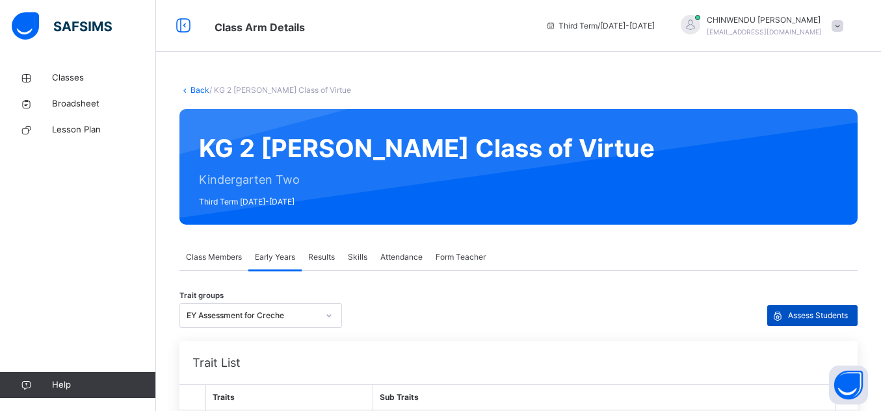
click at [838, 310] on span "Assess Students" at bounding box center [818, 316] width 60 height 12
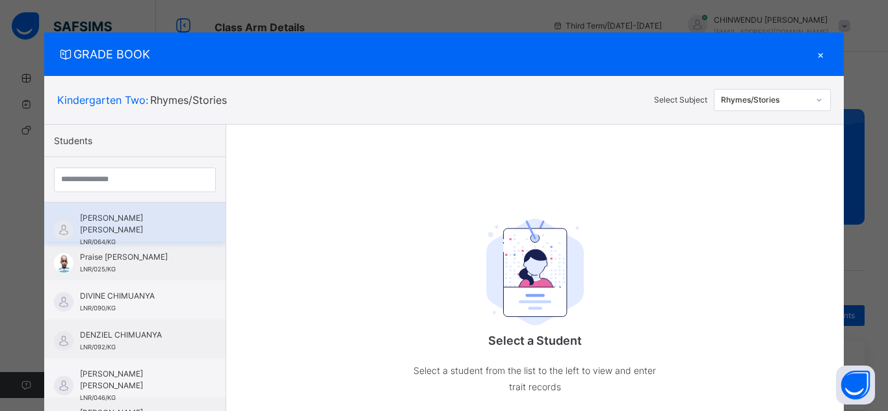
click at [141, 222] on span "[PERSON_NAME] [PERSON_NAME]" at bounding box center [138, 224] width 116 height 23
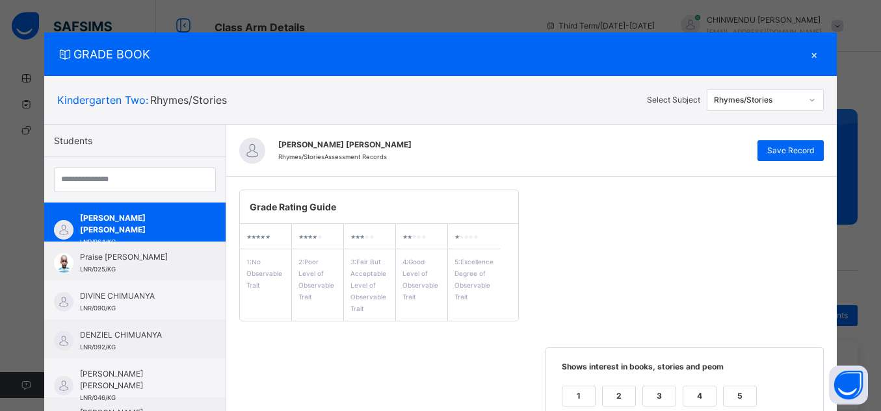
click at [816, 99] on div at bounding box center [811, 100] width 19 height 18
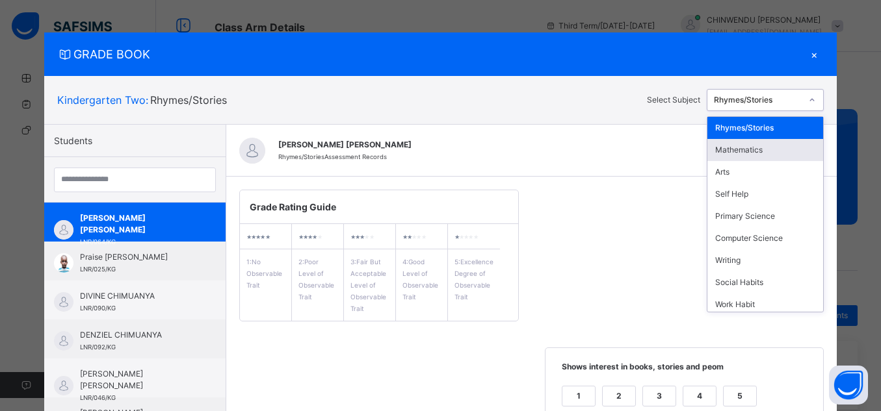
click at [764, 149] on div "Mathematics" at bounding box center [765, 150] width 116 height 22
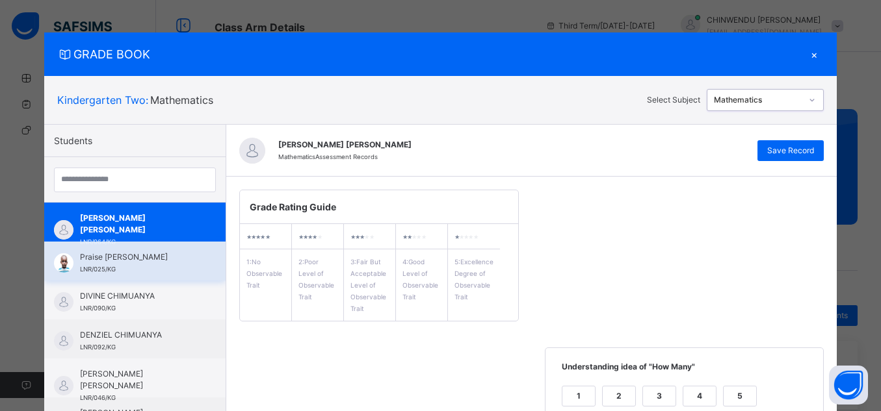
click at [132, 270] on div "Praise [PERSON_NAME] LNR/025/KG" at bounding box center [138, 263] width 116 height 23
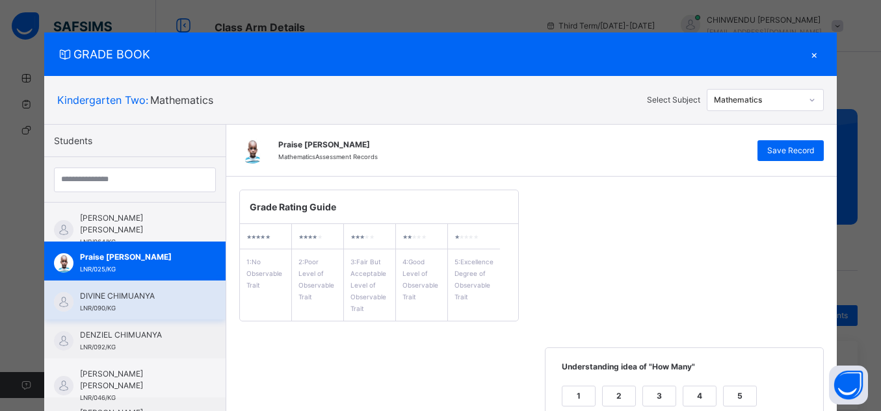
click at [158, 307] on div "DIVINE CHIMUANYA LNR/090/KG" at bounding box center [138, 302] width 116 height 23
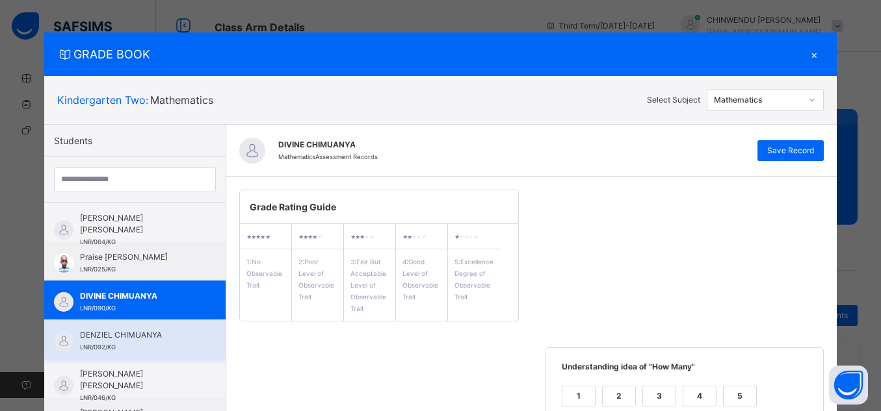
click at [183, 346] on div "DENZIEL CHIMUANYA LNR/092/KG" at bounding box center [134, 339] width 181 height 39
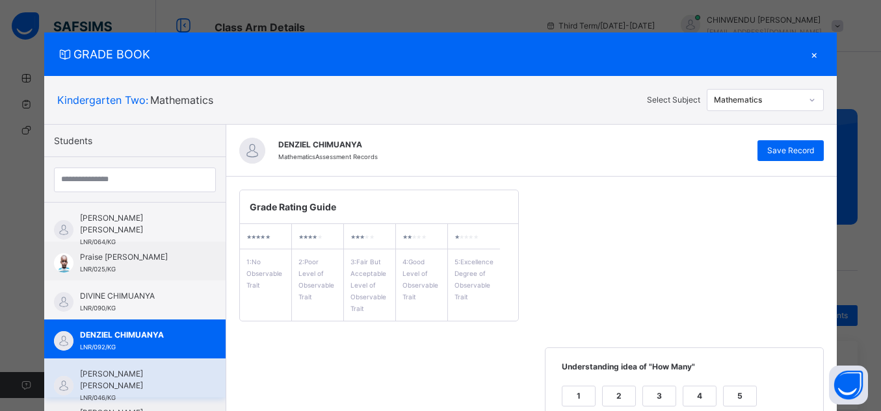
click at [171, 376] on span "[PERSON_NAME] [PERSON_NAME]" at bounding box center [138, 380] width 116 height 23
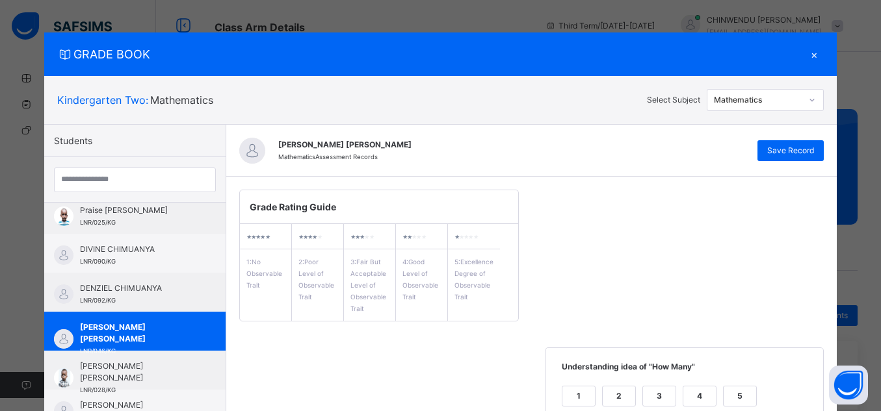
scroll to position [57, 0]
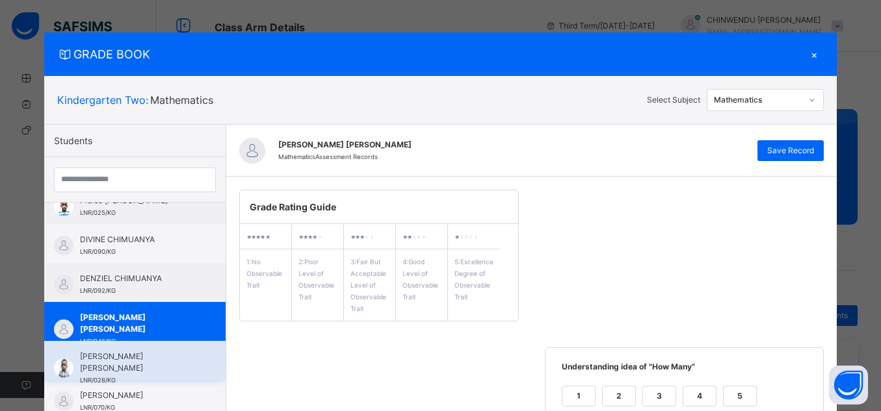
click at [180, 363] on span "[PERSON_NAME] [PERSON_NAME]" at bounding box center [138, 362] width 116 height 23
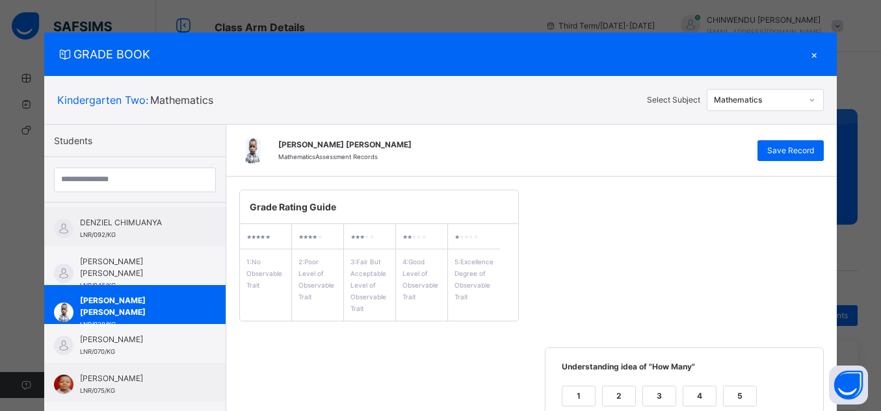
scroll to position [125, 0]
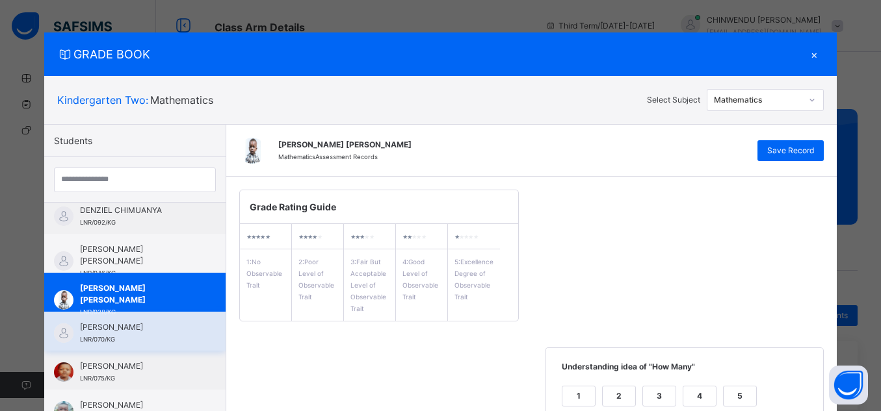
click at [170, 333] on span "[PERSON_NAME]" at bounding box center [138, 328] width 116 height 12
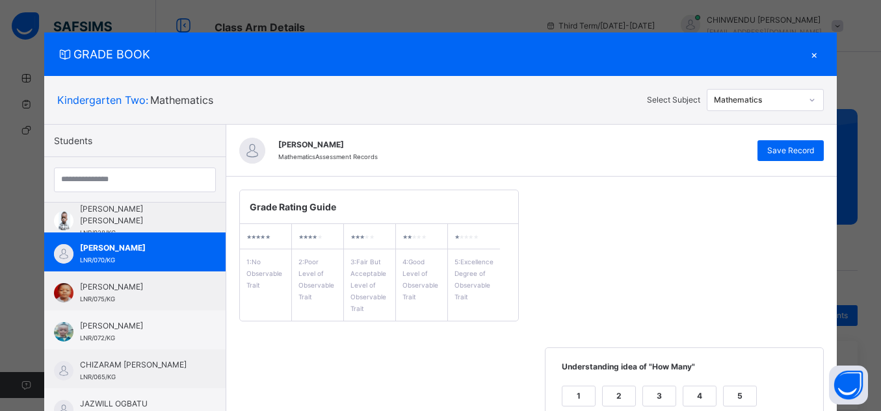
scroll to position [211, 0]
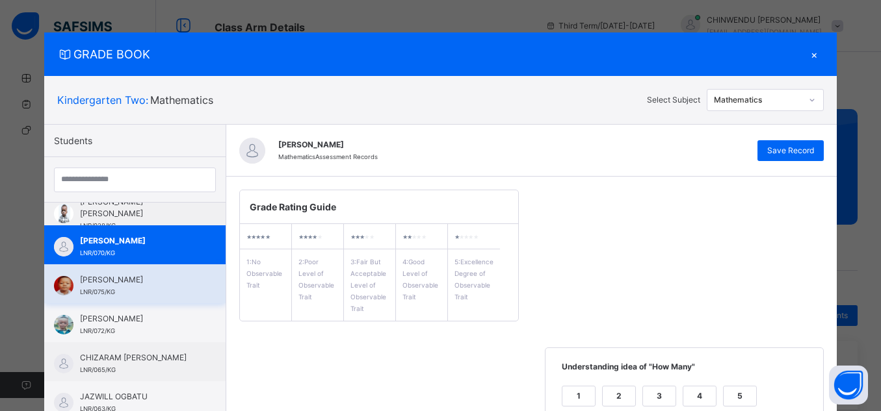
click at [158, 286] on span "[PERSON_NAME]" at bounding box center [138, 280] width 116 height 12
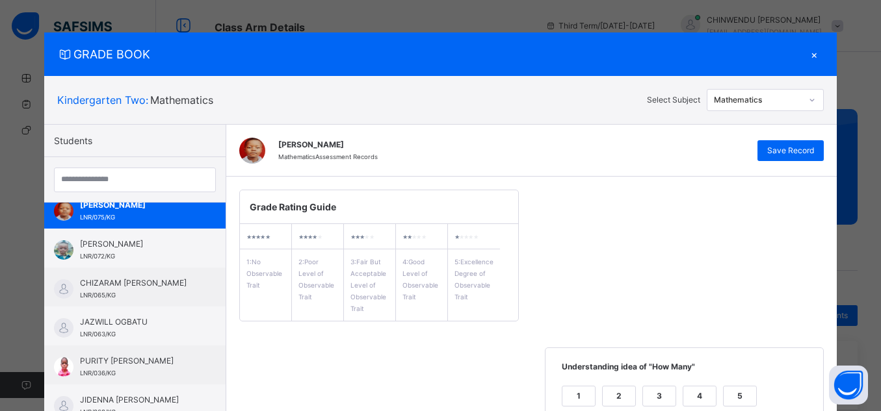
scroll to position [300, 0]
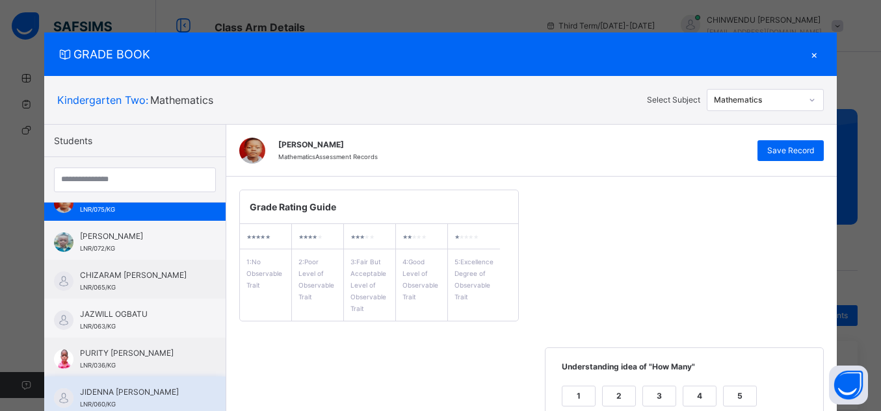
click at [157, 391] on span "JIDENNA [PERSON_NAME]" at bounding box center [138, 393] width 116 height 12
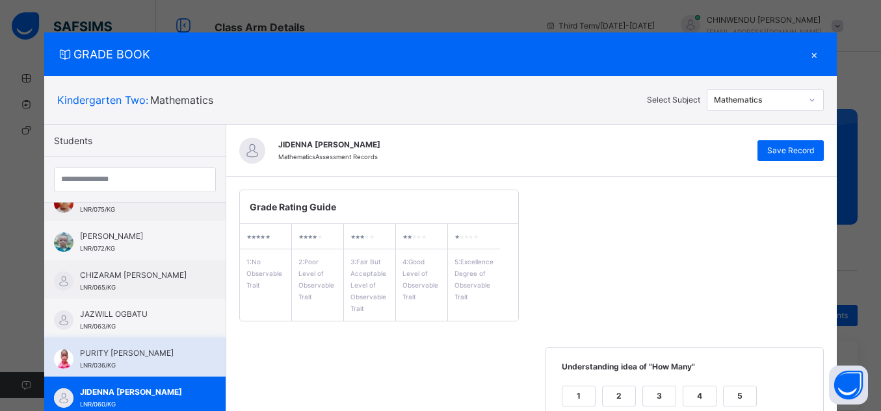
click at [138, 352] on span "PURITY [PERSON_NAME]" at bounding box center [138, 354] width 116 height 12
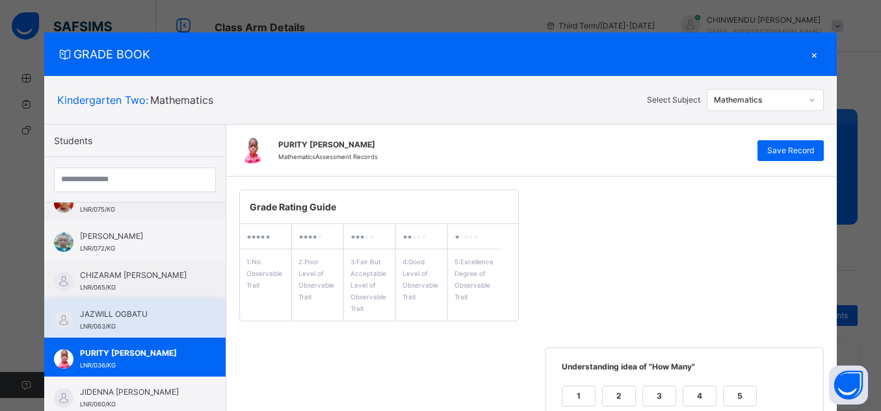
click at [128, 299] on div "JAZWILL OGBATU LNR/063/KG" at bounding box center [134, 318] width 181 height 39
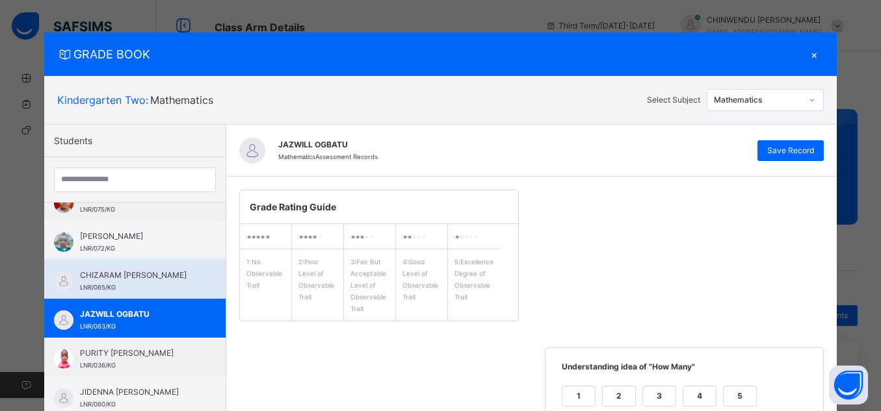
click at [122, 278] on span "CHIZARAM [PERSON_NAME]" at bounding box center [138, 276] width 116 height 12
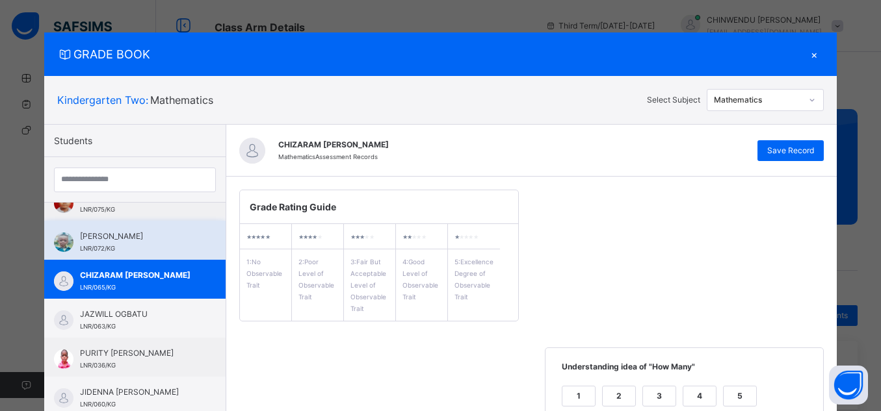
click at [127, 231] on span "[PERSON_NAME]" at bounding box center [138, 237] width 116 height 12
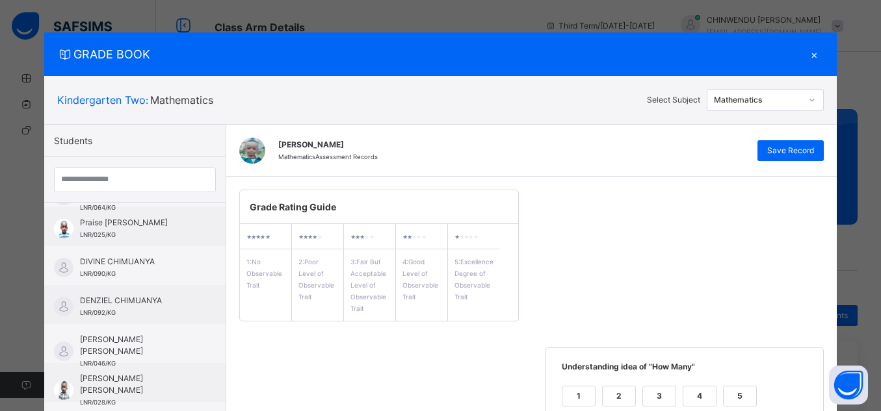
scroll to position [0, 0]
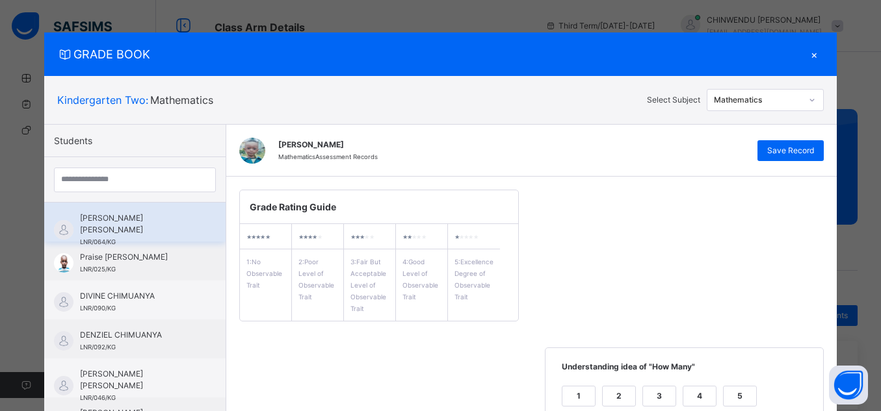
click at [167, 235] on div "[PERSON_NAME] [PERSON_NAME] LNR/064/KG" at bounding box center [138, 230] width 116 height 35
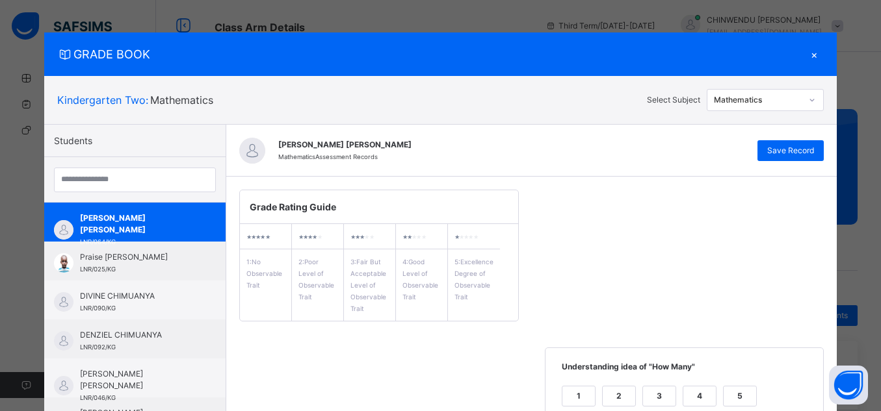
click at [804, 96] on div at bounding box center [811, 100] width 19 height 18
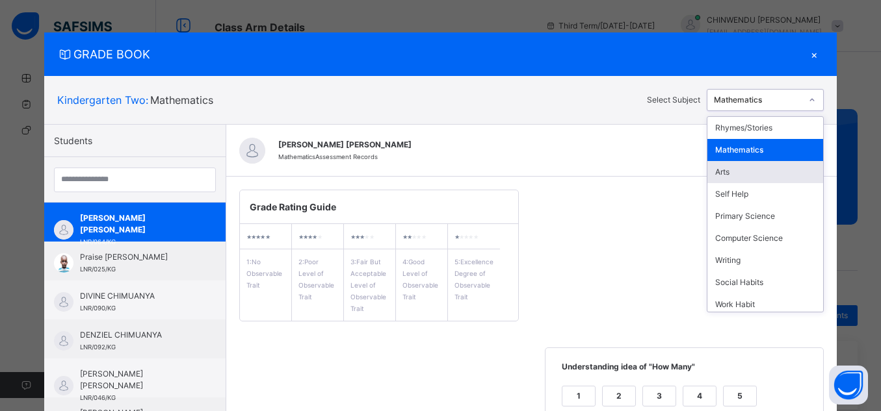
click at [772, 166] on div "Arts" at bounding box center [765, 172] width 116 height 22
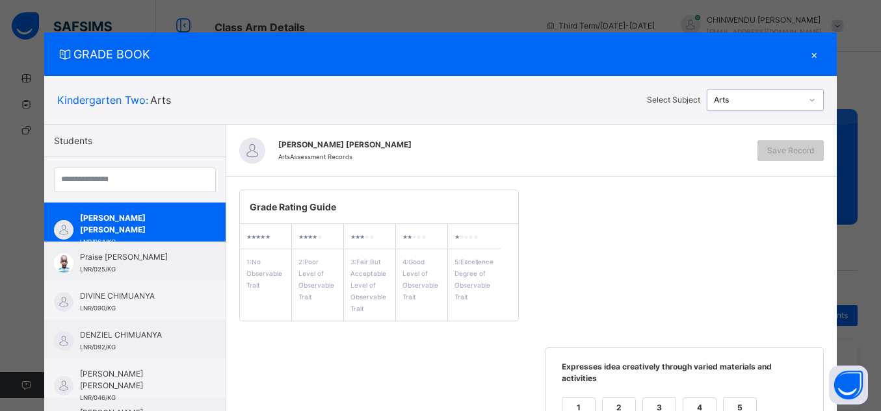
click at [807, 101] on div at bounding box center [811, 100] width 19 height 18
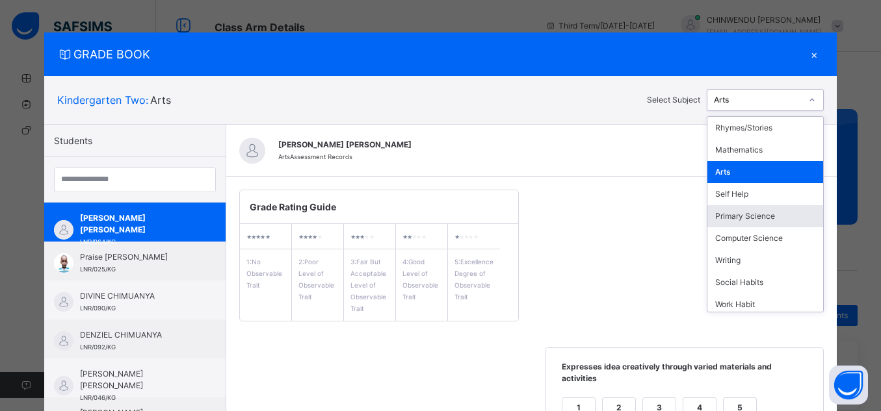
click at [644, 175] on div "[PERSON_NAME] [PERSON_NAME] Arts Assessment Records Save Record" at bounding box center [531, 151] width 611 height 52
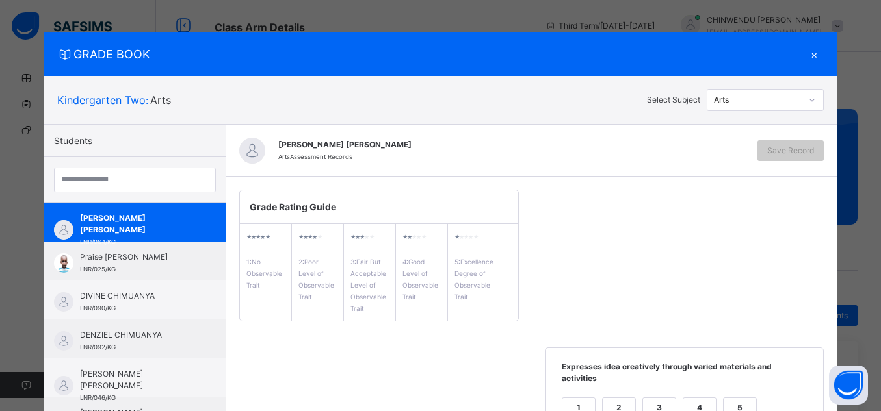
click at [742, 398] on div "5" at bounding box center [739, 407] width 32 height 19
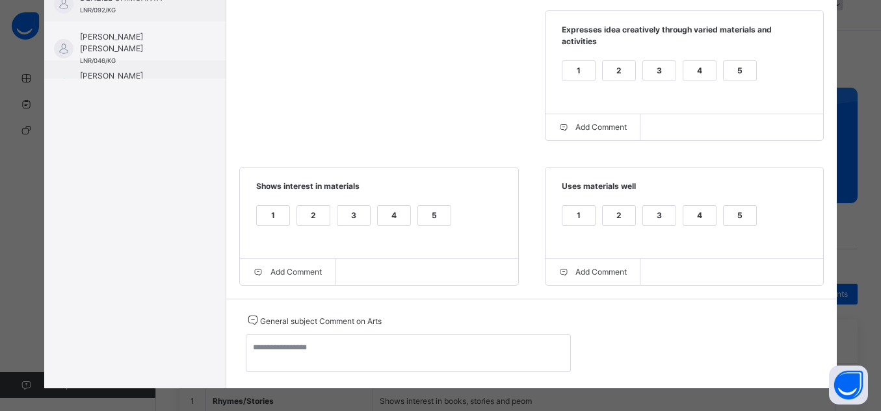
scroll to position [26, 0]
click at [747, 209] on div "5" at bounding box center [739, 215] width 32 height 19
click at [429, 206] on div "5" at bounding box center [434, 215] width 32 height 19
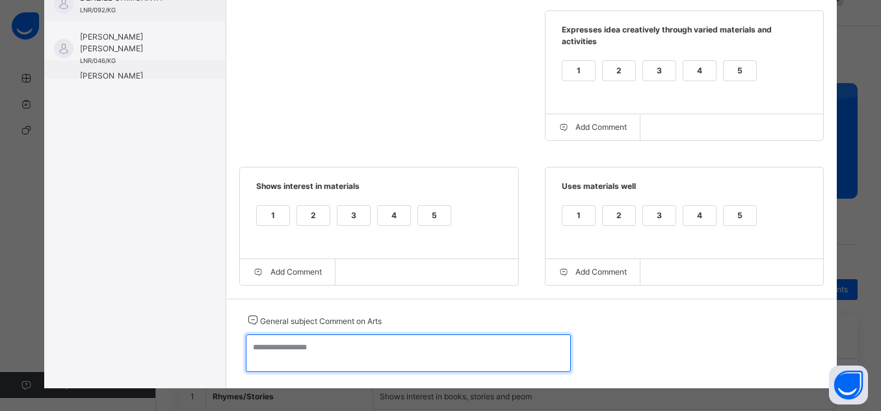
click at [462, 335] on textarea at bounding box center [408, 354] width 325 height 38
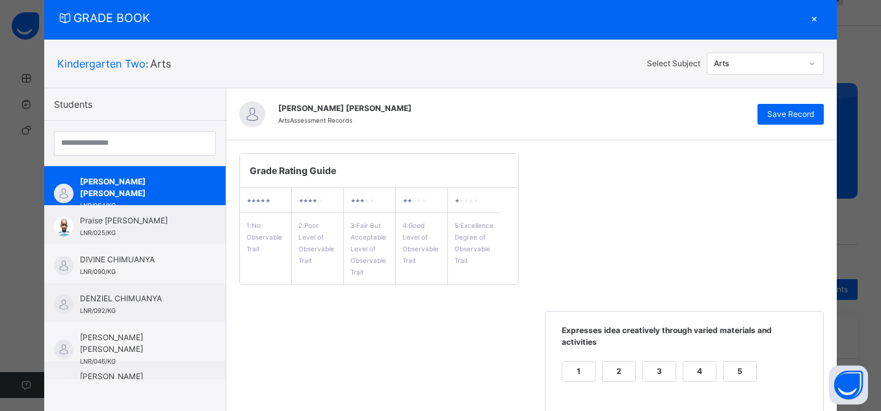
scroll to position [23, 0]
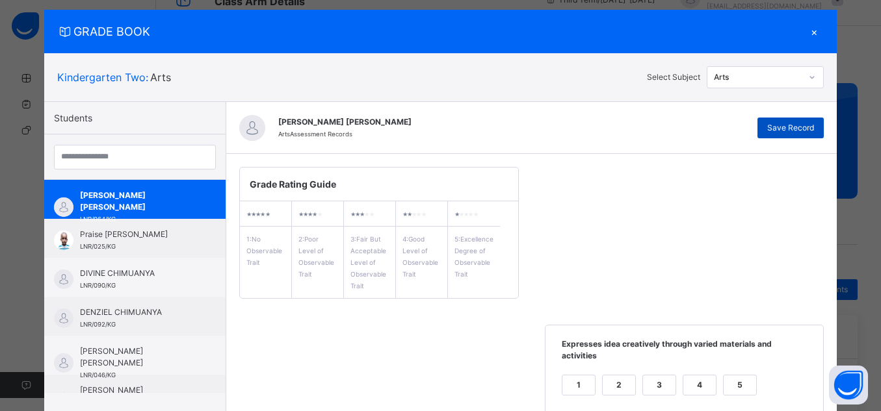
type textarea "**********"
click at [813, 127] on span "Save Record" at bounding box center [790, 128] width 47 height 12
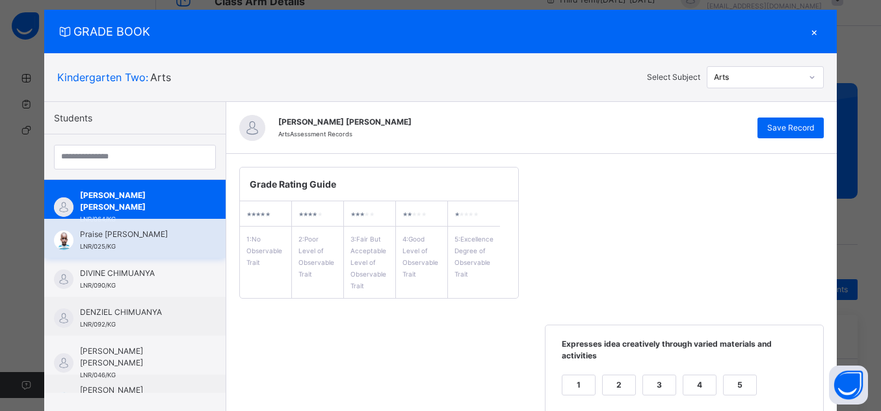
click at [155, 230] on span "Praise [PERSON_NAME]" at bounding box center [138, 235] width 116 height 12
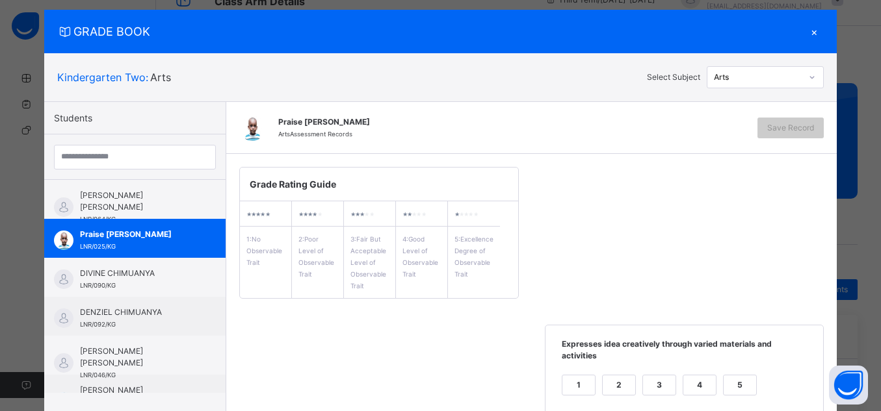
click at [746, 376] on div "5" at bounding box center [739, 385] width 32 height 19
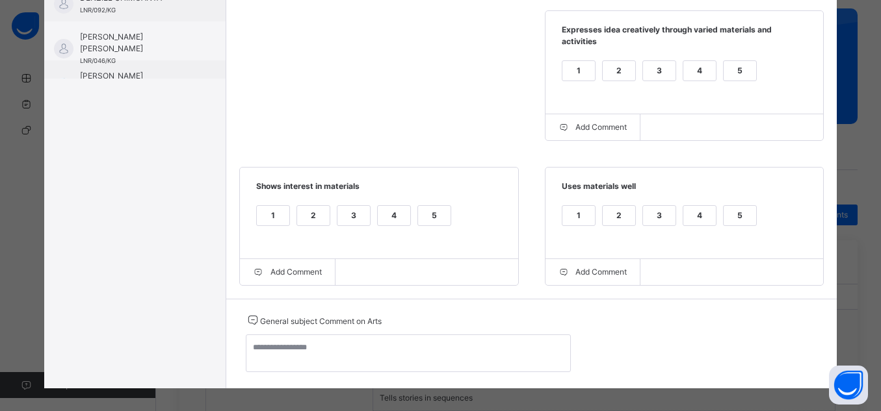
scroll to position [130, 0]
click at [728, 213] on div "5" at bounding box center [739, 215] width 32 height 19
click at [429, 206] on div "5" at bounding box center [434, 215] width 32 height 19
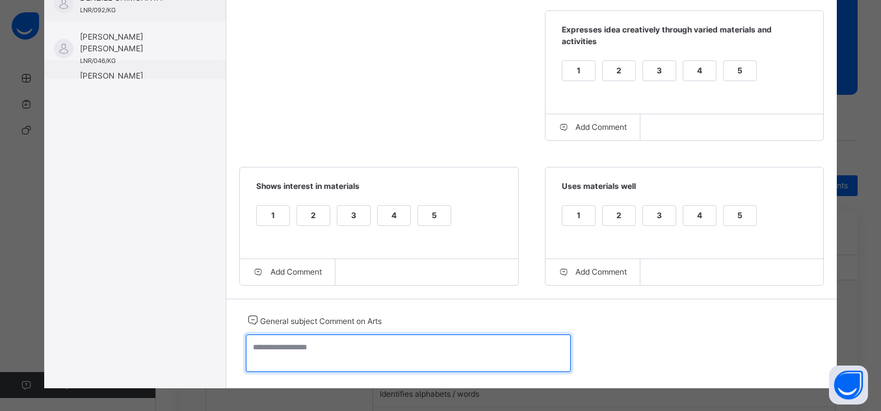
click at [427, 340] on textarea at bounding box center [408, 354] width 325 height 38
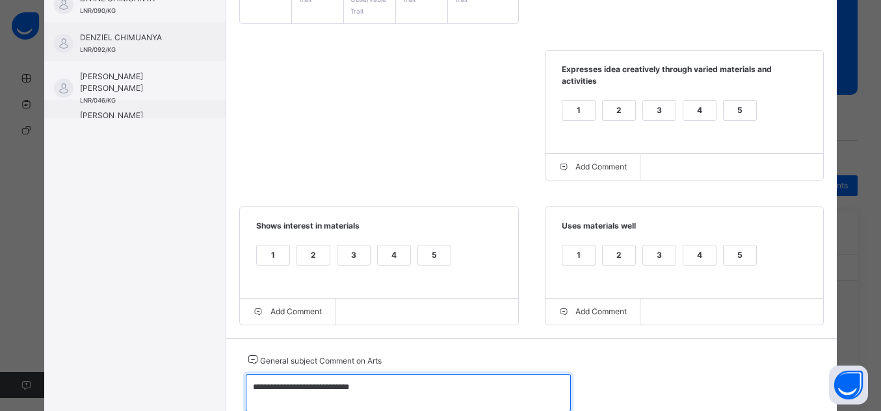
scroll to position [300, 0]
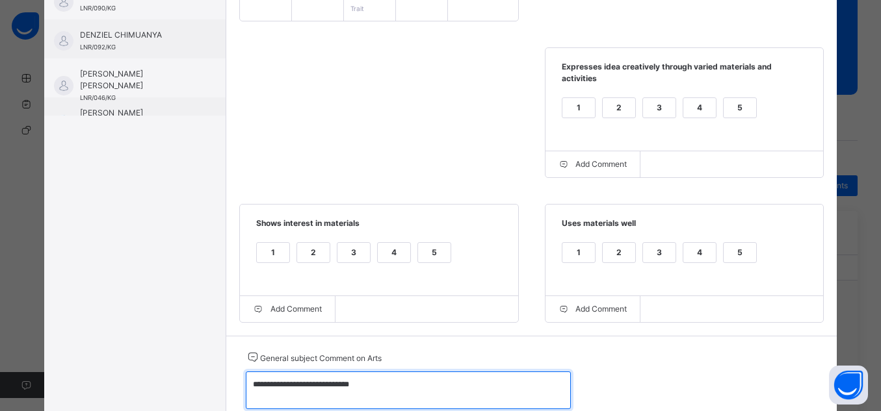
click at [318, 378] on textarea "**********" at bounding box center [408, 391] width 325 height 38
click at [314, 378] on textarea "**********" at bounding box center [408, 391] width 325 height 38
click at [414, 393] on textarea "**********" at bounding box center [408, 391] width 325 height 38
click at [513, 401] on textarea "**********" at bounding box center [408, 391] width 325 height 38
click at [360, 378] on textarea "**********" at bounding box center [408, 391] width 325 height 38
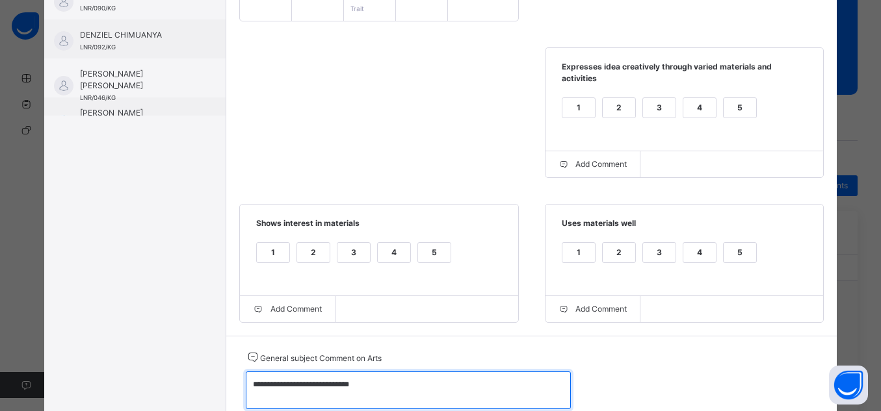
click at [437, 395] on textarea "**********" at bounding box center [408, 391] width 325 height 38
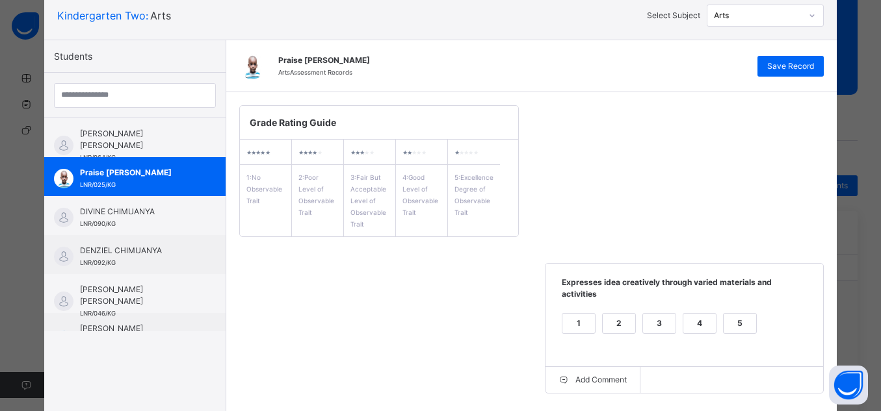
scroll to position [82, 0]
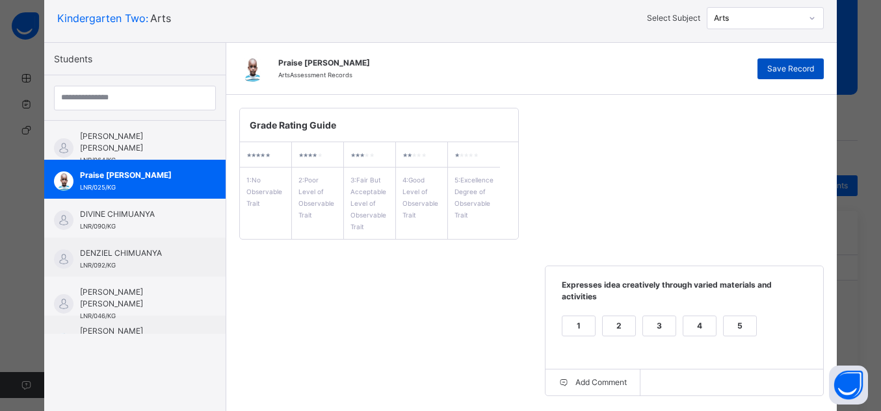
type textarea "**********"
click at [788, 68] on span "Save Record" at bounding box center [790, 69] width 47 height 12
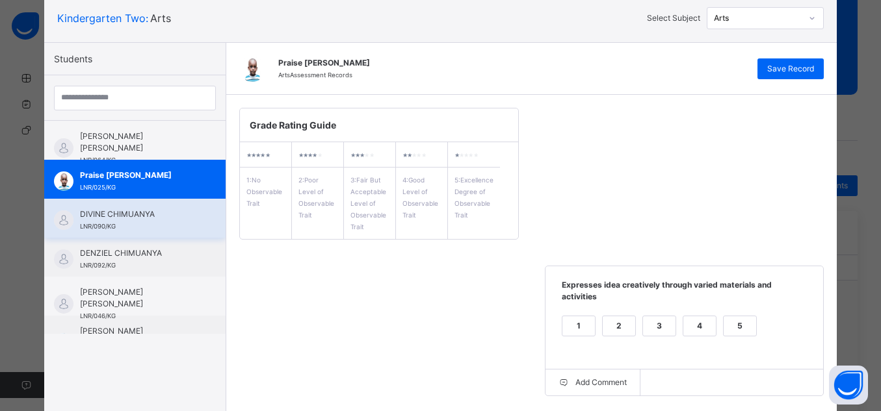
click at [84, 227] on span "LNR/090/KG" at bounding box center [98, 226] width 36 height 7
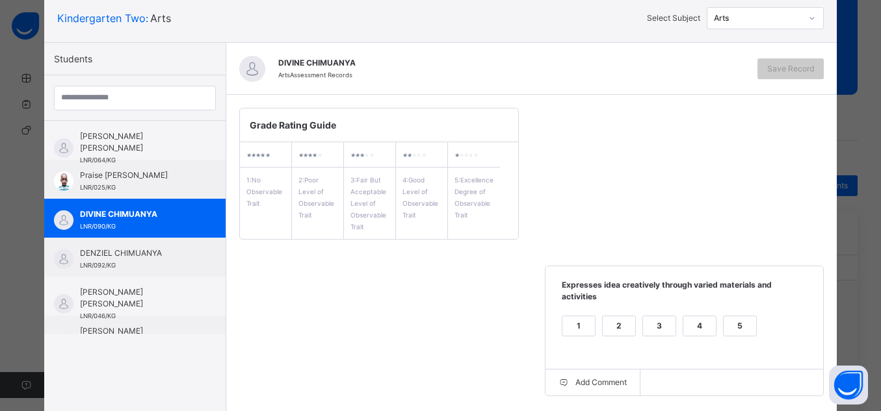
click at [729, 318] on div "5" at bounding box center [739, 326] width 32 height 19
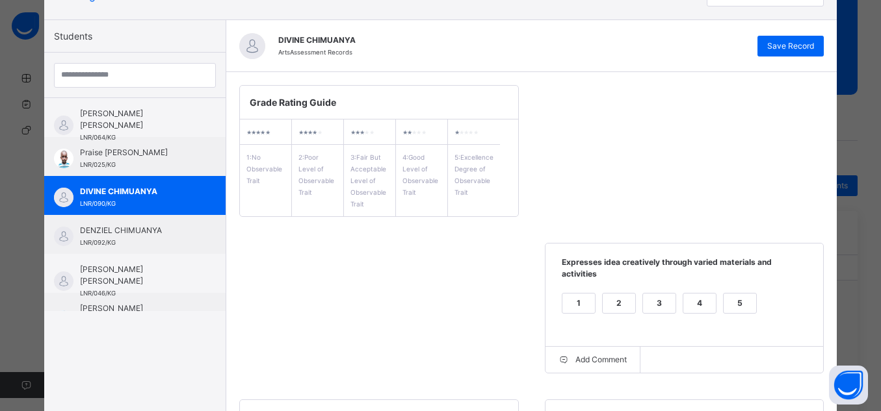
scroll to position [108, 0]
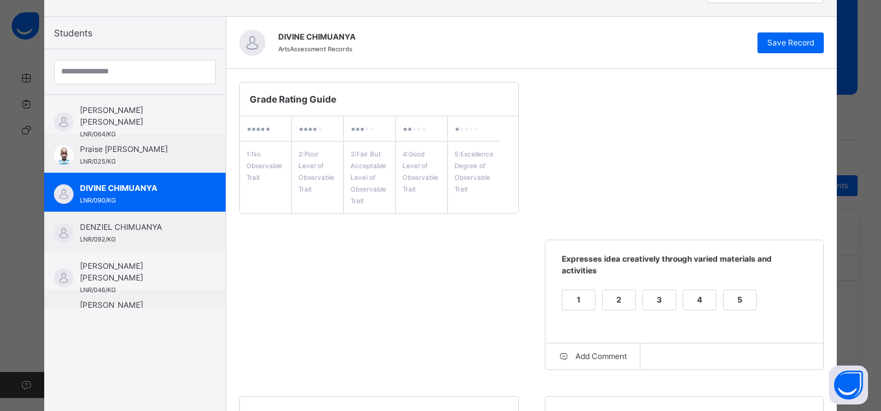
click at [683, 291] on div "4" at bounding box center [699, 300] width 32 height 19
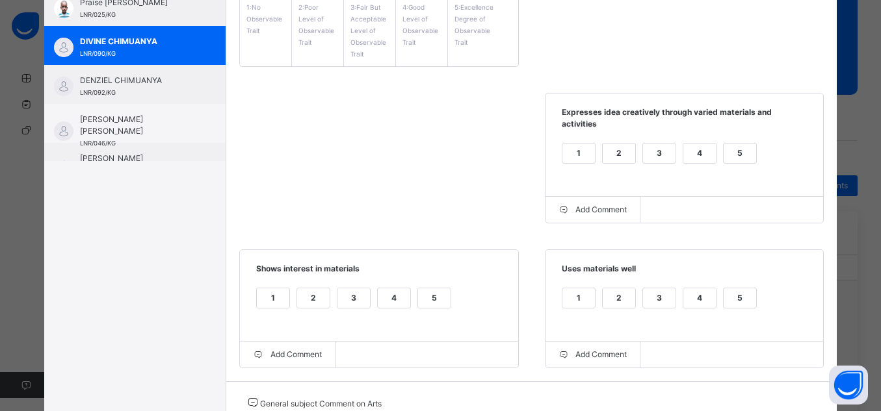
scroll to position [260, 0]
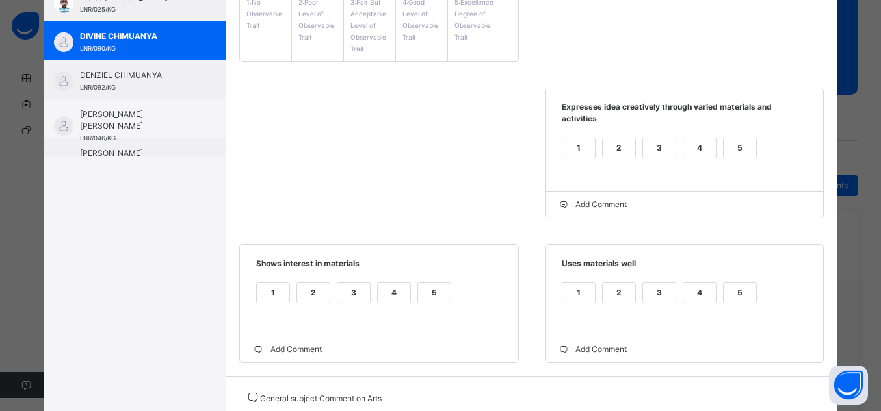
click at [692, 287] on div "4" at bounding box center [699, 292] width 32 height 19
click at [400, 286] on div "4" at bounding box center [394, 292] width 32 height 19
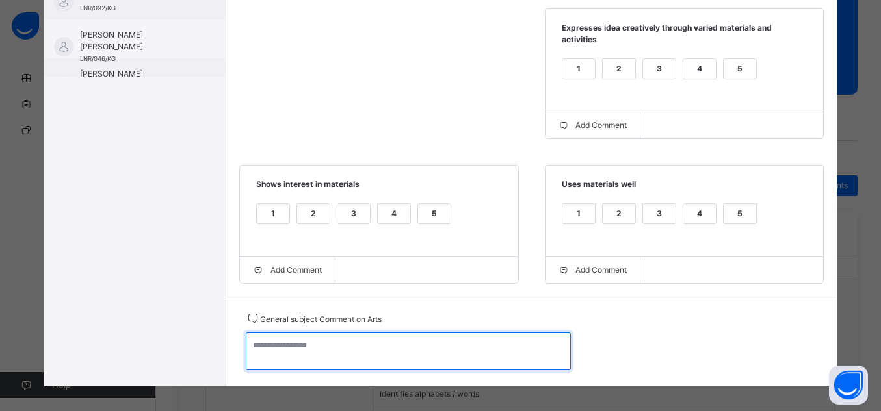
click at [513, 348] on textarea at bounding box center [408, 352] width 325 height 38
paste textarea "**********"
type textarea "**********"
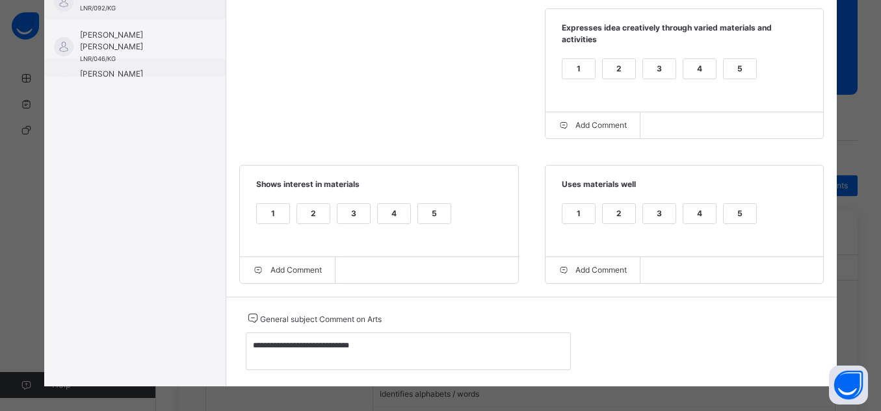
click at [530, 385] on div "GRADE BOOK × Kindergarten Two : Arts Select Subject Arts Students [PERSON_NAME]…" at bounding box center [440, 205] width 881 height 411
click at [877, 257] on div "GRADE BOOK × Kindergarten Two : Arts Select Subject Arts Students [PERSON_NAME]…" at bounding box center [440, 205] width 881 height 411
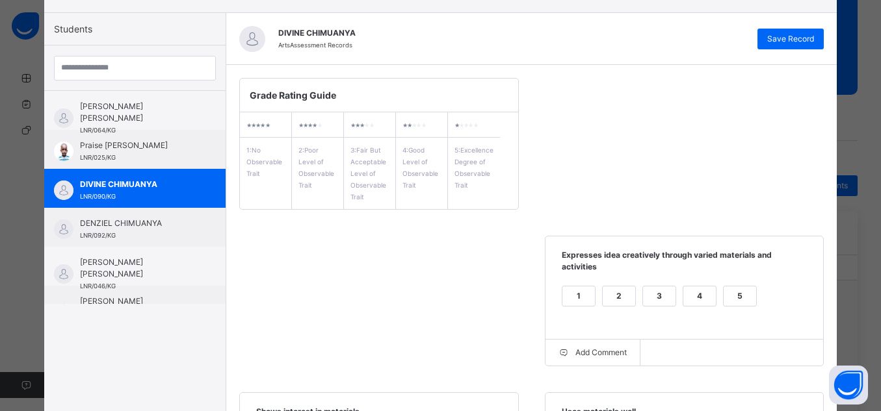
scroll to position [93, 0]
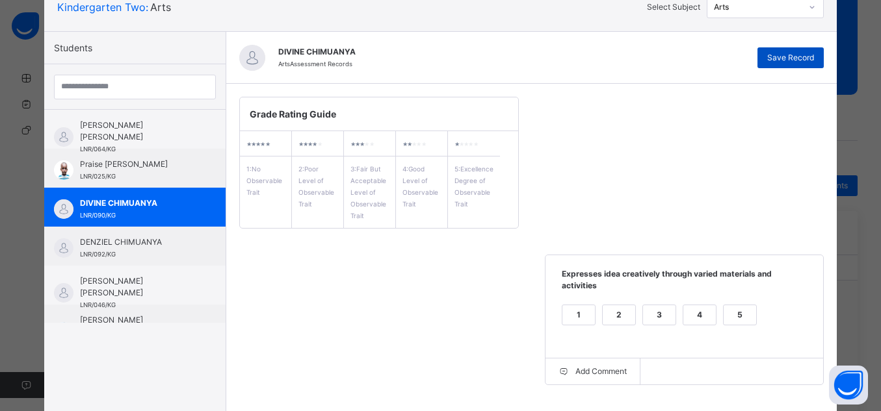
click at [809, 56] on span "Save Record" at bounding box center [790, 58] width 47 height 12
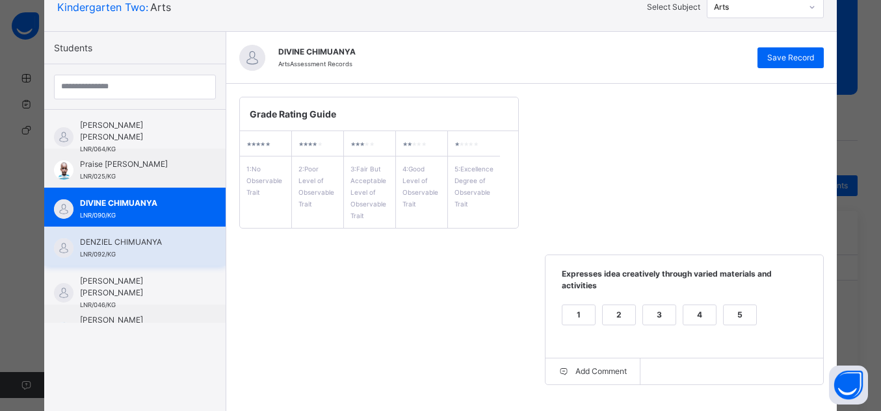
click at [141, 244] on span "DENZIEL CHIMUANYA" at bounding box center [138, 243] width 116 height 12
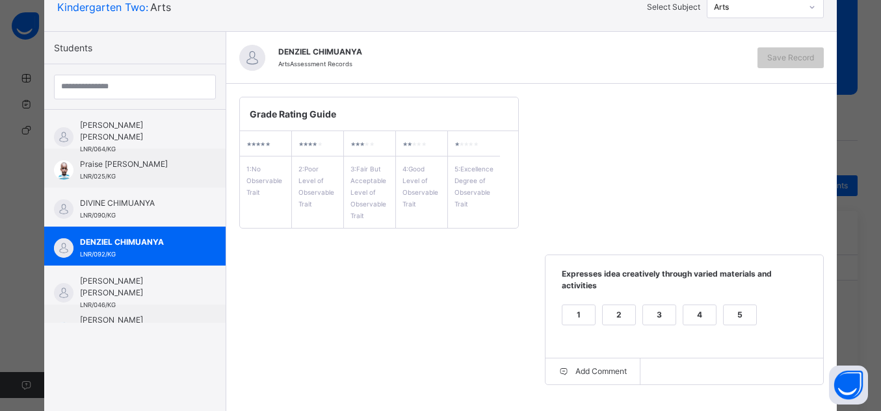
click at [705, 309] on div "4" at bounding box center [699, 314] width 32 height 19
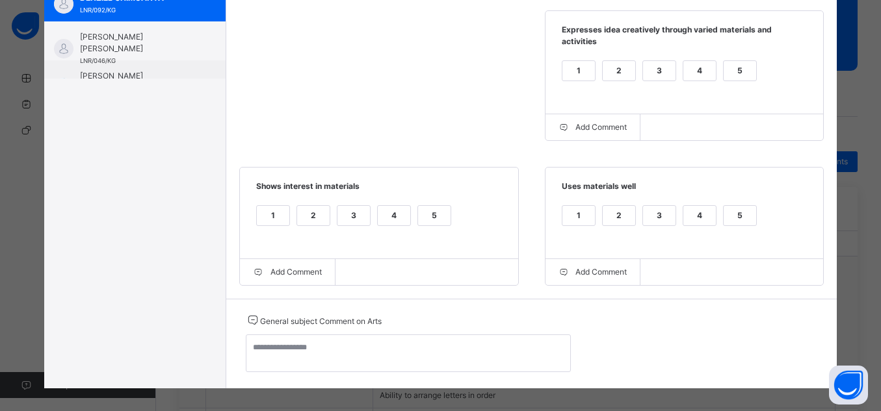
scroll to position [156, 0]
click at [699, 217] on div "4" at bounding box center [699, 223] width 34 height 37
click at [697, 215] on div "4" at bounding box center [699, 215] width 32 height 19
click at [381, 209] on div "4" at bounding box center [394, 215] width 32 height 19
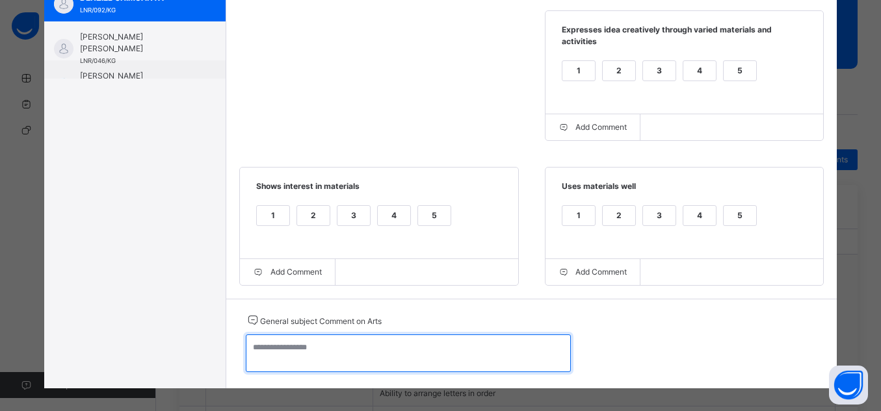
click at [432, 344] on textarea at bounding box center [408, 354] width 325 height 38
paste textarea "**********"
type textarea "*"
paste textarea "**********"
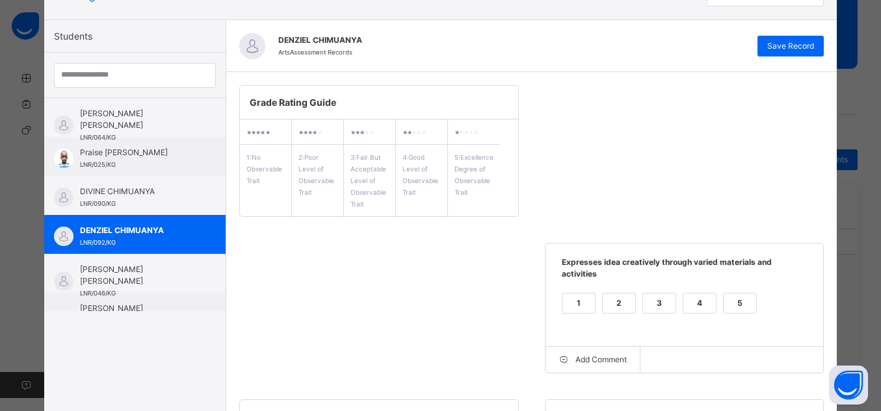
scroll to position [98, 0]
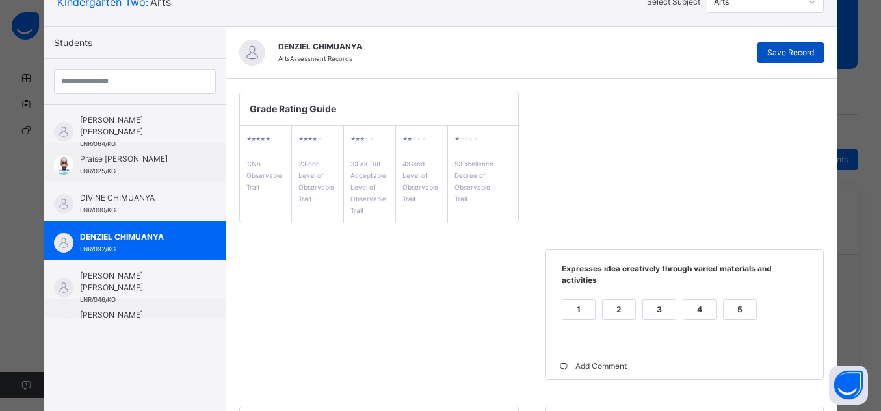
type textarea "**********"
click at [818, 43] on div "Save Record" at bounding box center [790, 52] width 66 height 21
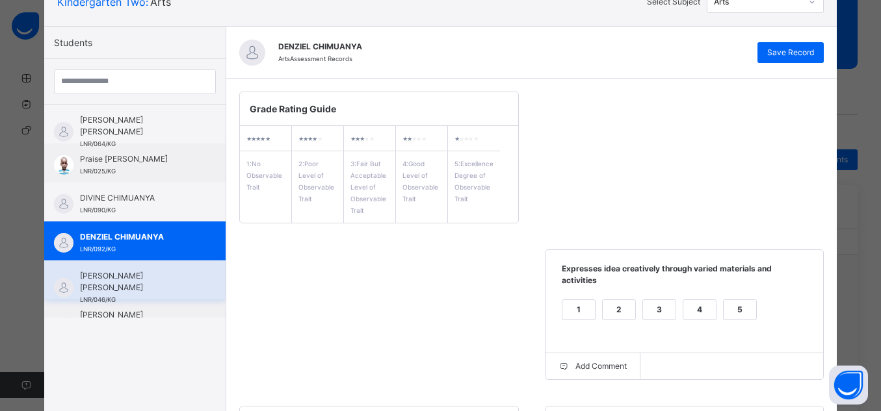
click at [179, 286] on span "[PERSON_NAME] [PERSON_NAME]" at bounding box center [138, 281] width 116 height 23
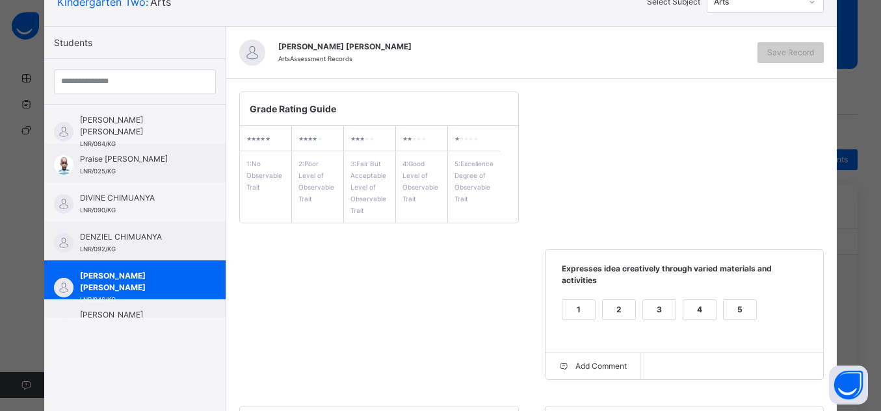
click at [742, 300] on div "5" at bounding box center [739, 309] width 32 height 19
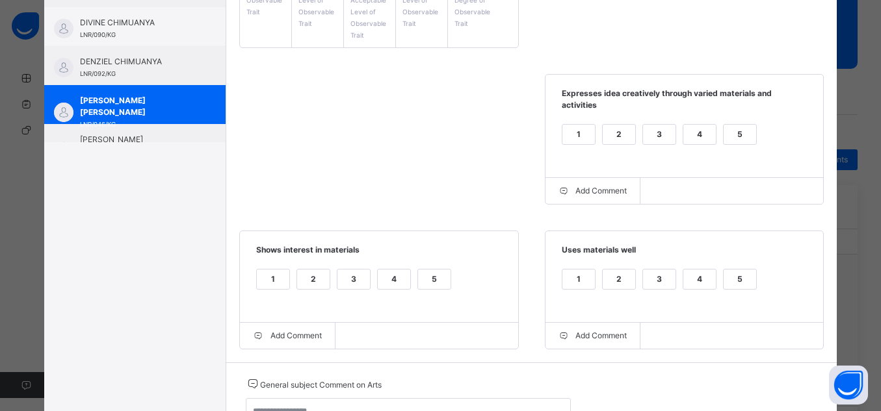
scroll to position [280, 0]
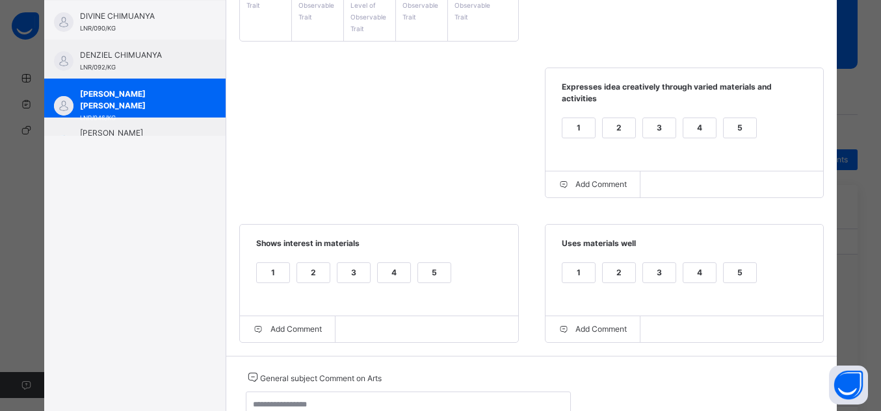
click at [736, 268] on div "5" at bounding box center [739, 272] width 32 height 19
click at [418, 268] on div "5" at bounding box center [434, 272] width 32 height 19
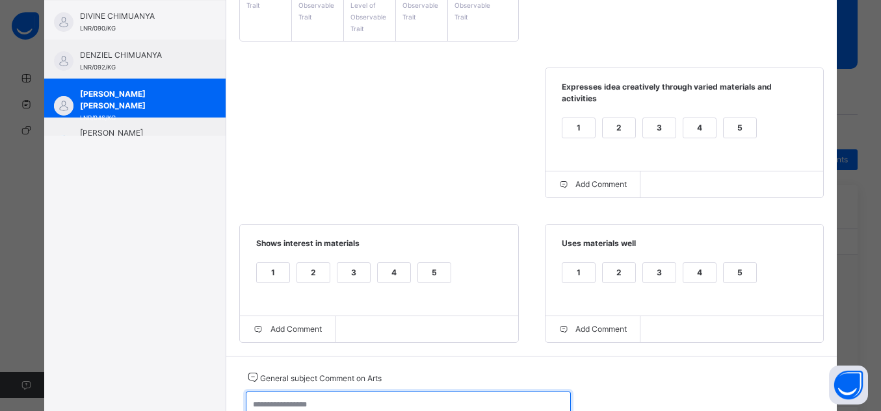
click at [417, 394] on textarea at bounding box center [408, 411] width 325 height 38
paste textarea "**********"
type textarea "**"
paste textarea "**********"
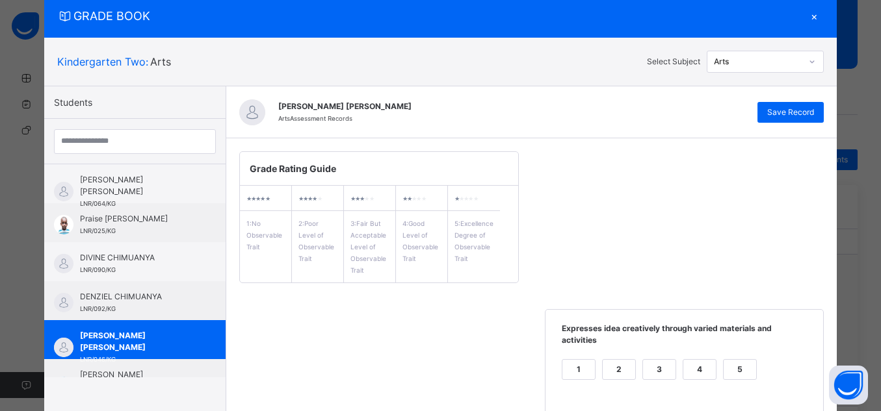
scroll to position [35, 0]
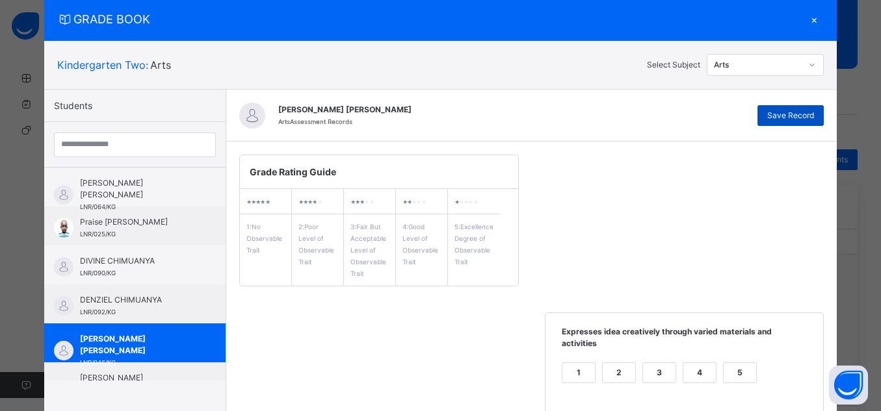
type textarea "**********"
click at [796, 115] on span "Save Record" at bounding box center [790, 116] width 47 height 12
click at [112, 374] on span "[PERSON_NAME] [PERSON_NAME]" at bounding box center [138, 383] width 116 height 23
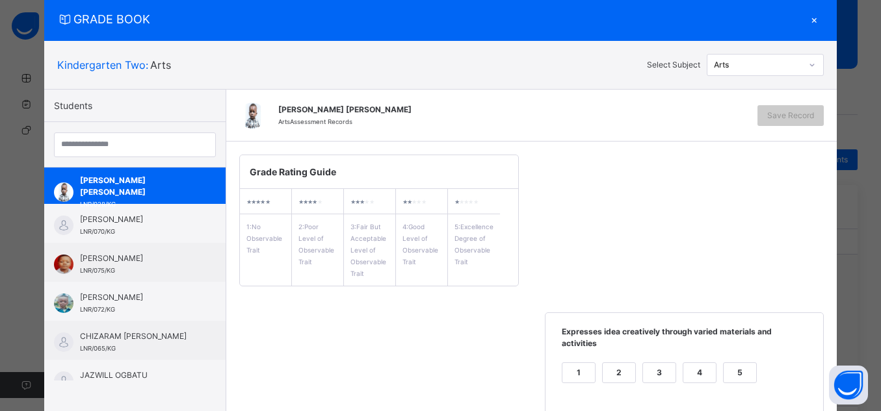
scroll to position [195, 0]
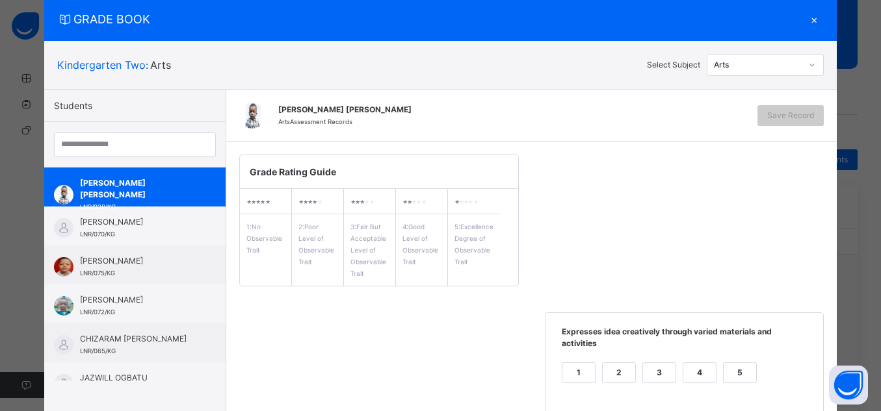
click at [741, 363] on div "5" at bounding box center [739, 372] width 32 height 19
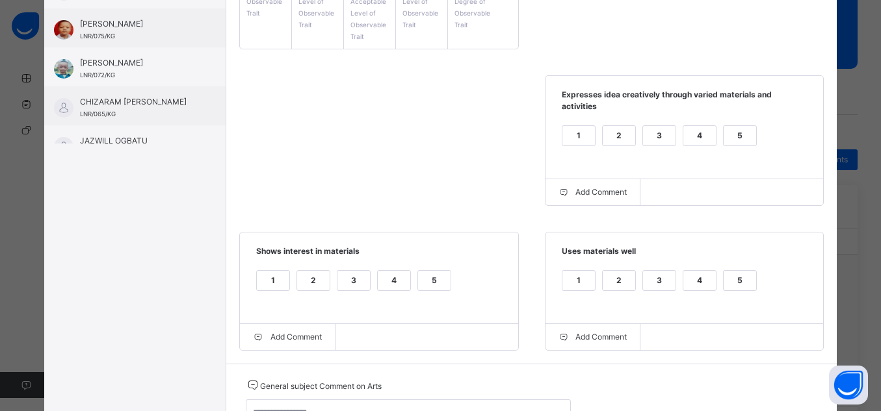
scroll to position [275, 0]
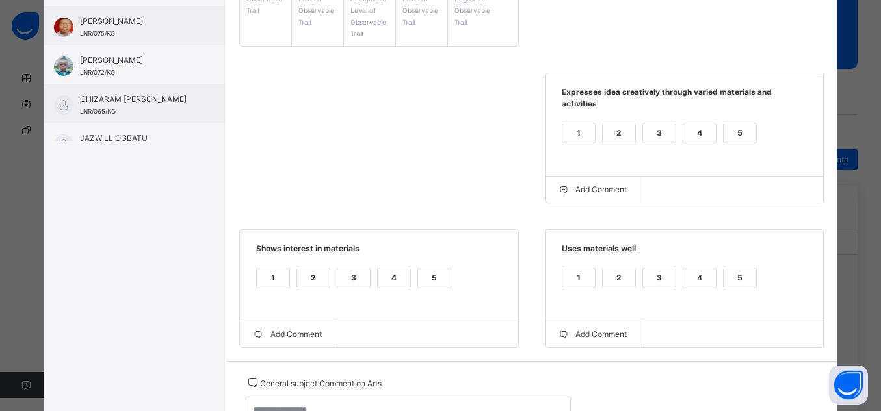
click at [710, 271] on div "4" at bounding box center [699, 277] width 32 height 19
click at [418, 268] on div "5" at bounding box center [434, 277] width 32 height 19
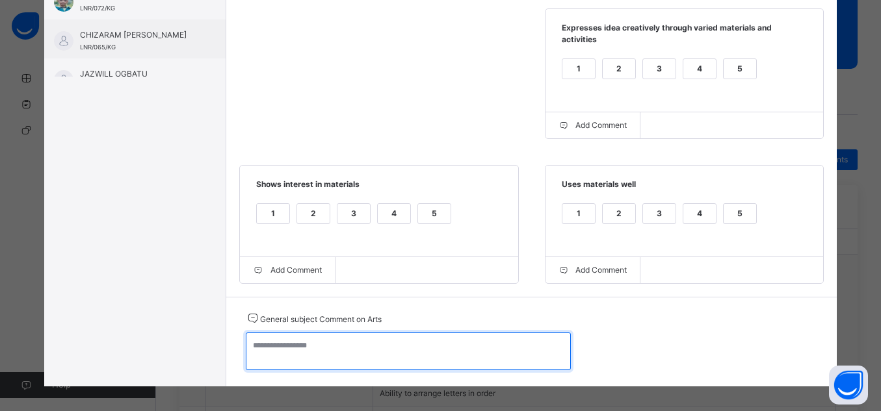
click at [486, 350] on textarea at bounding box center [408, 352] width 325 height 38
paste textarea "**********"
type textarea "**********"
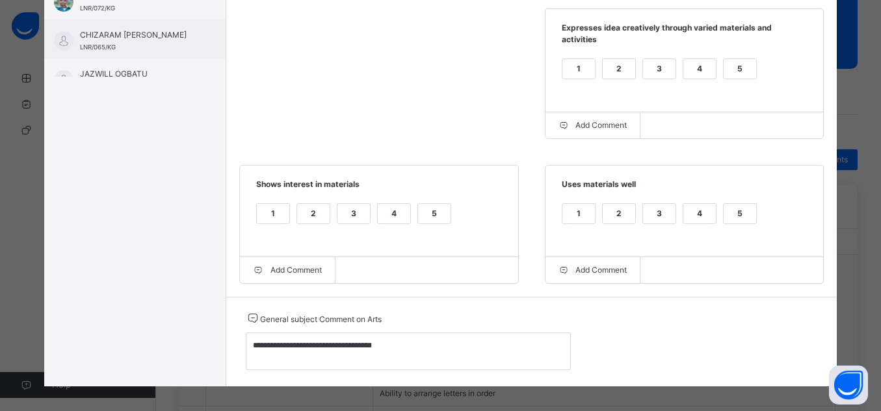
click at [491, 372] on div "**********" at bounding box center [531, 342] width 611 height 90
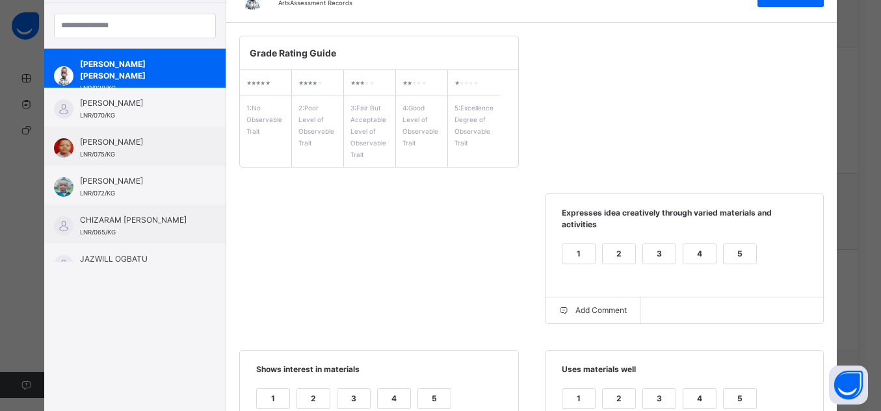
scroll to position [133, 0]
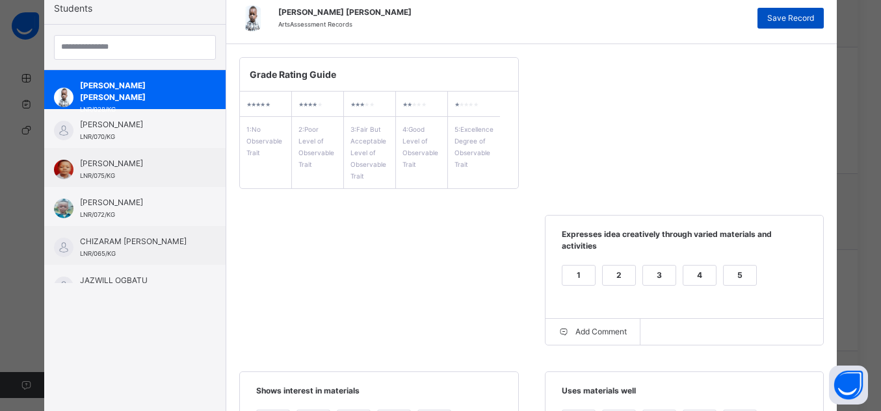
click at [791, 23] on span "Save Record" at bounding box center [790, 18] width 47 height 12
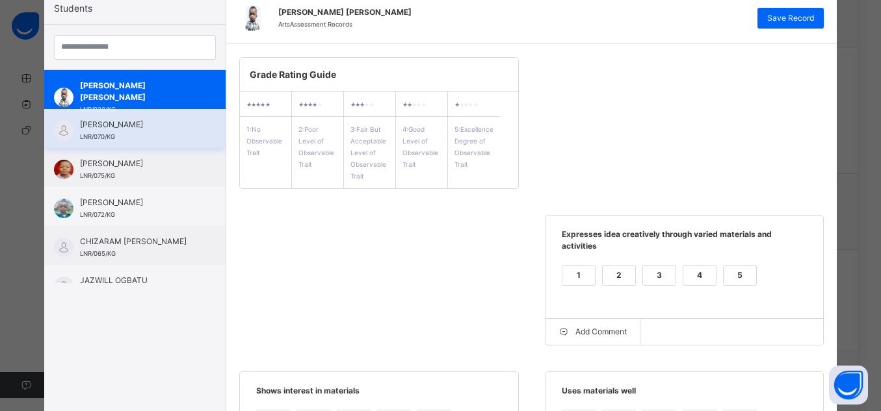
click at [131, 126] on span "[PERSON_NAME]" at bounding box center [138, 125] width 116 height 12
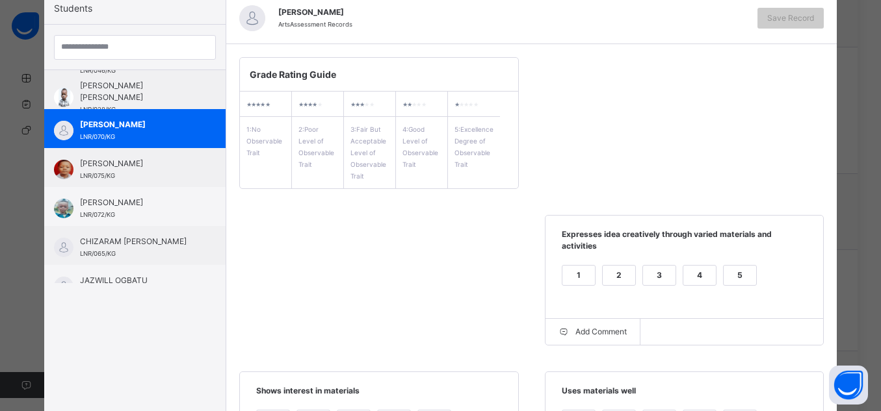
click at [742, 266] on div "5" at bounding box center [739, 275] width 32 height 19
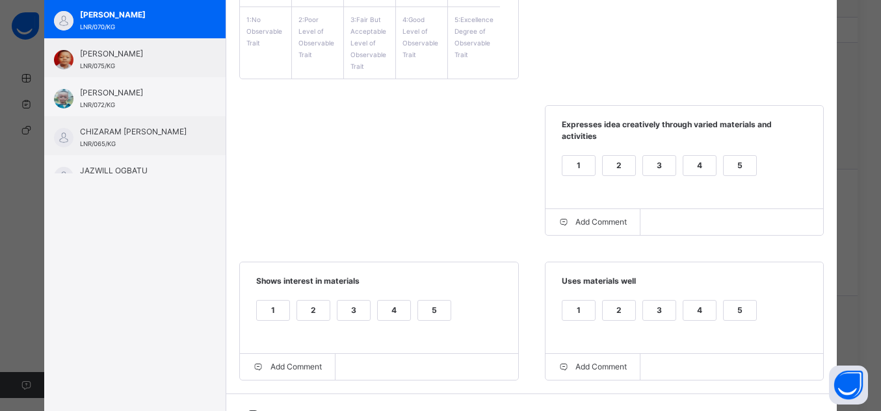
scroll to position [339, 0]
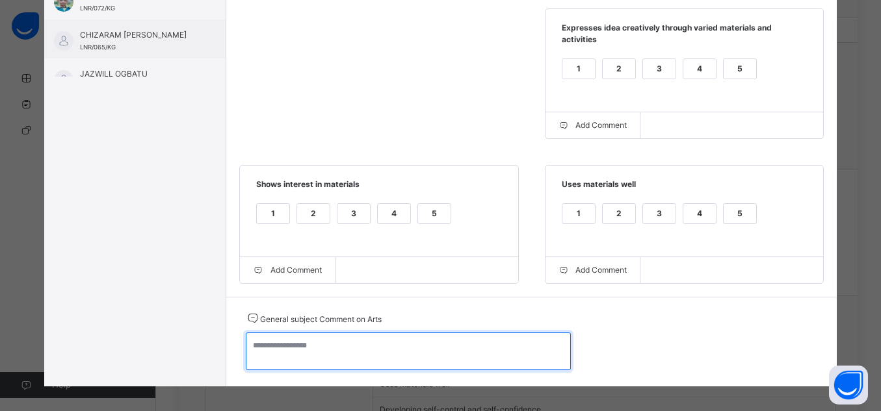
click at [386, 350] on textarea at bounding box center [408, 352] width 325 height 38
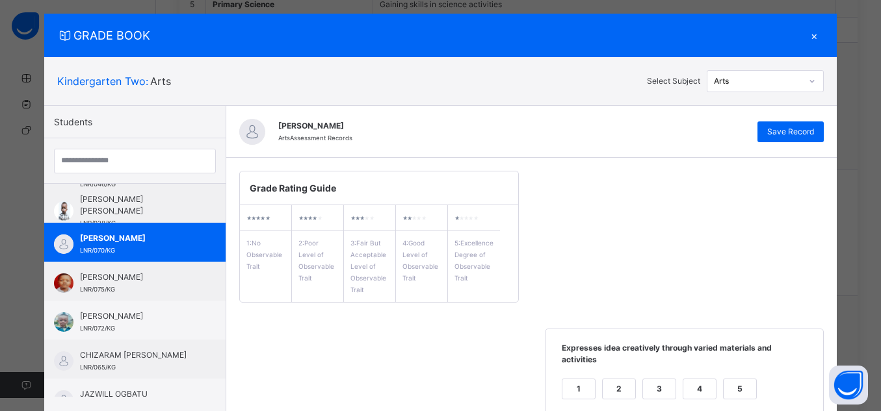
scroll to position [17, 0]
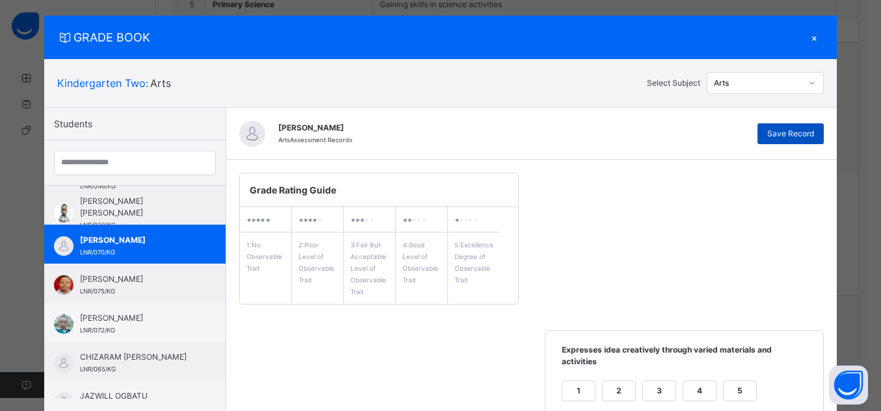
type textarea "**********"
click at [769, 136] on span "Save Record" at bounding box center [790, 134] width 47 height 12
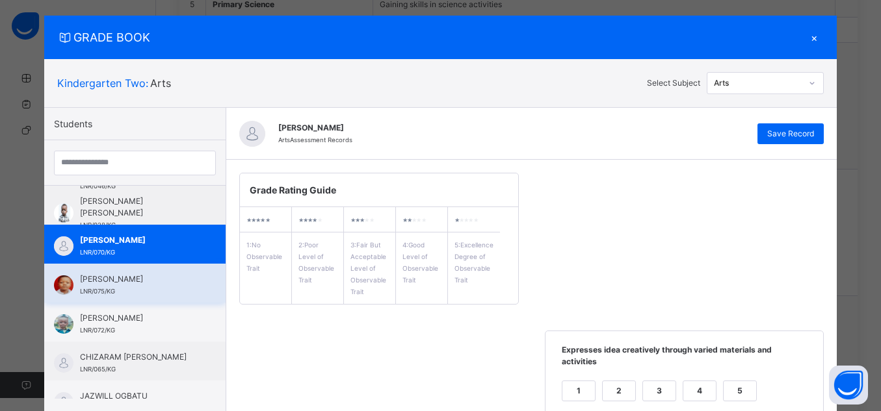
click at [161, 285] on span "[PERSON_NAME]" at bounding box center [138, 280] width 116 height 12
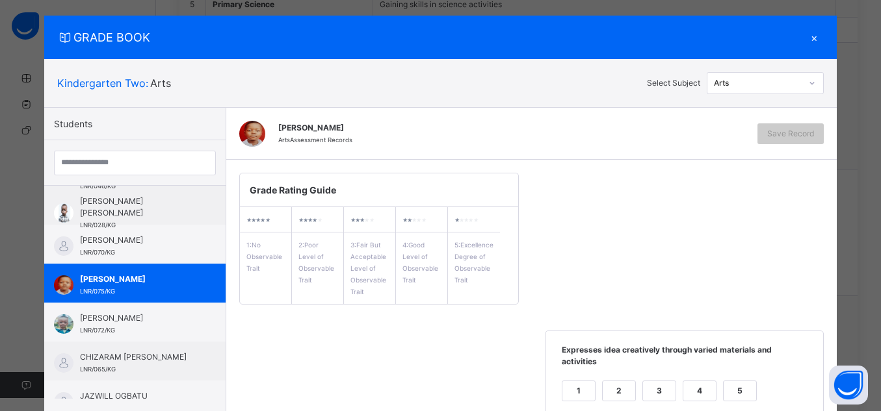
click at [708, 382] on div "4" at bounding box center [699, 391] width 32 height 19
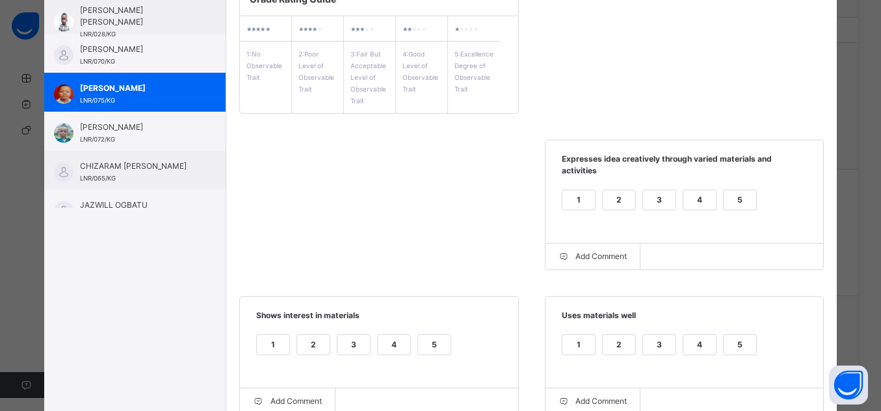
scroll to position [214, 0]
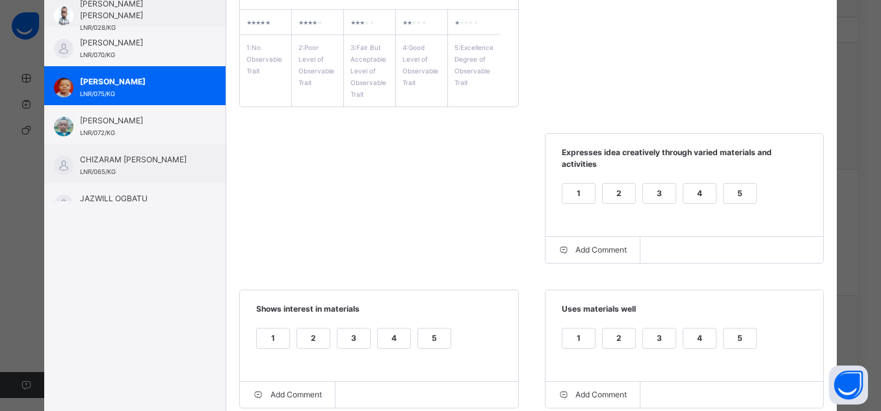
click at [749, 334] on div "5" at bounding box center [739, 338] width 32 height 19
click at [426, 329] on div "5" at bounding box center [434, 338] width 32 height 19
click at [400, 329] on div "4" at bounding box center [394, 338] width 32 height 19
click at [419, 329] on div "5" at bounding box center [434, 338] width 32 height 19
click at [706, 329] on div "4" at bounding box center [699, 338] width 32 height 19
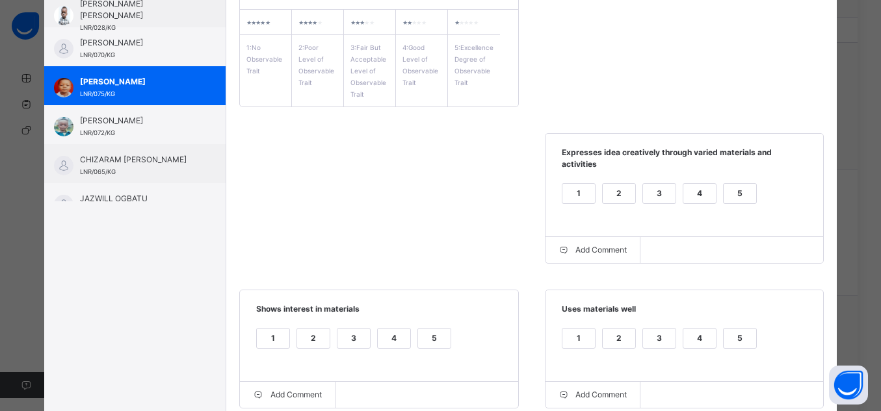
click at [734, 185] on div "5" at bounding box center [739, 193] width 32 height 19
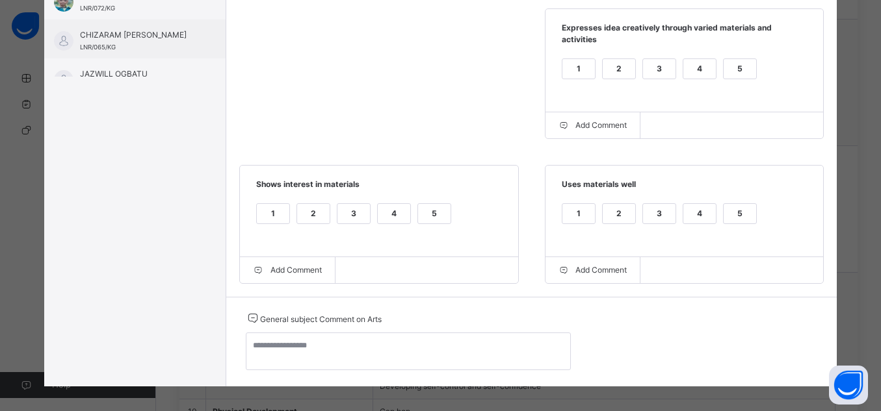
scroll to position [901, 0]
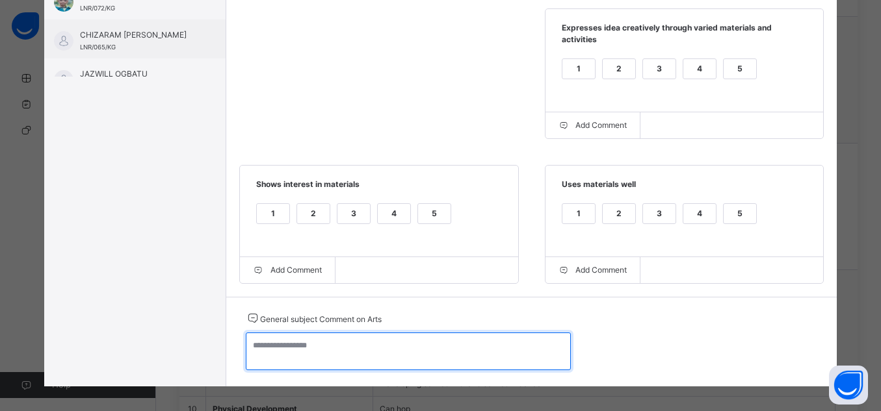
click at [495, 349] on textarea at bounding box center [408, 352] width 325 height 38
paste textarea "**********"
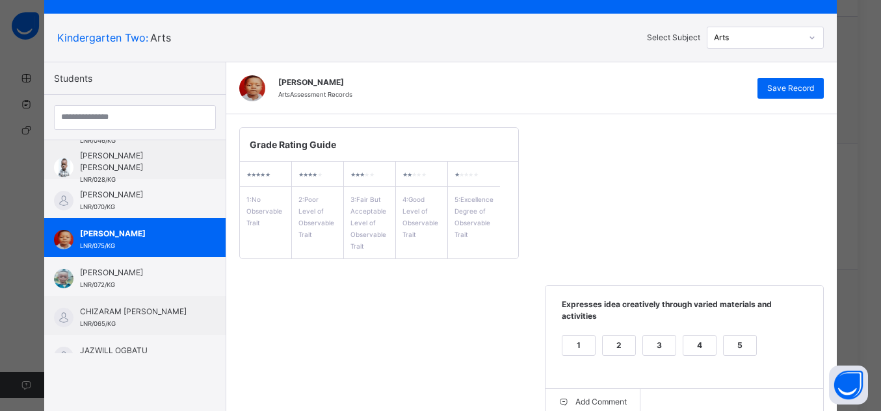
scroll to position [33, 0]
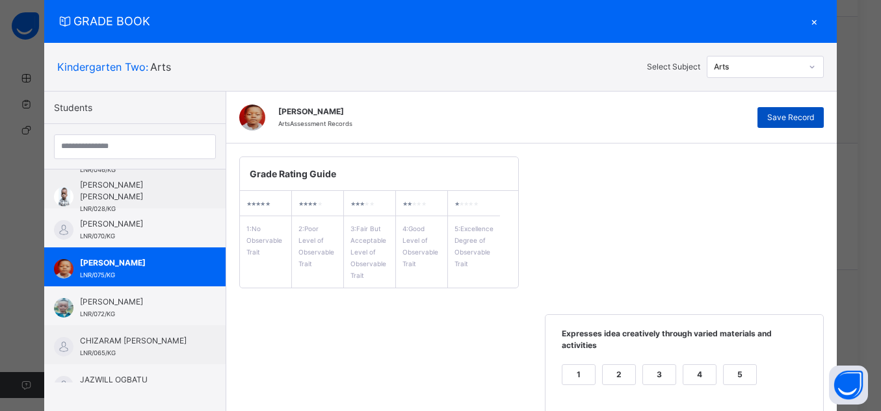
type textarea "**********"
click at [807, 112] on span "Save Record" at bounding box center [790, 118] width 47 height 12
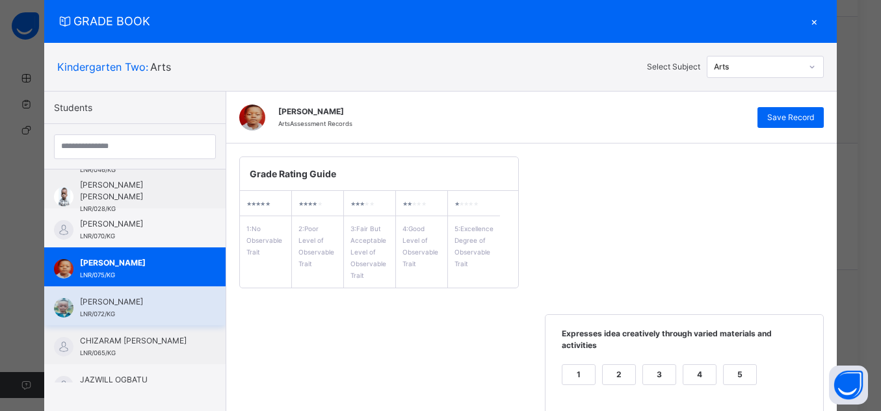
click at [111, 308] on span "[PERSON_NAME]" at bounding box center [138, 302] width 116 height 12
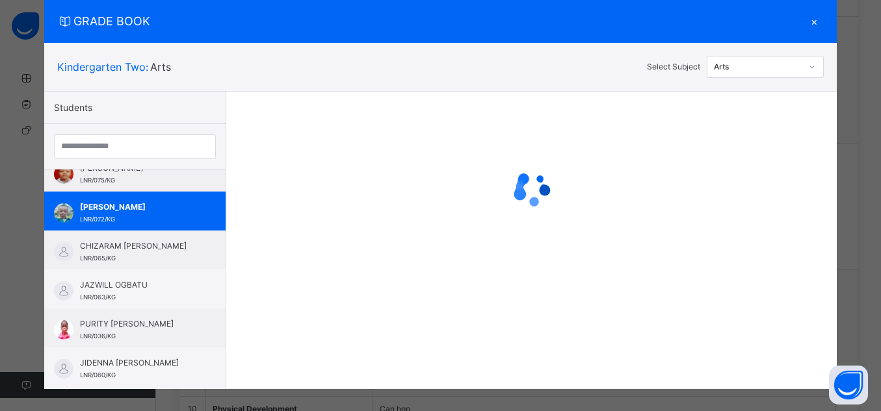
scroll to position [300, 0]
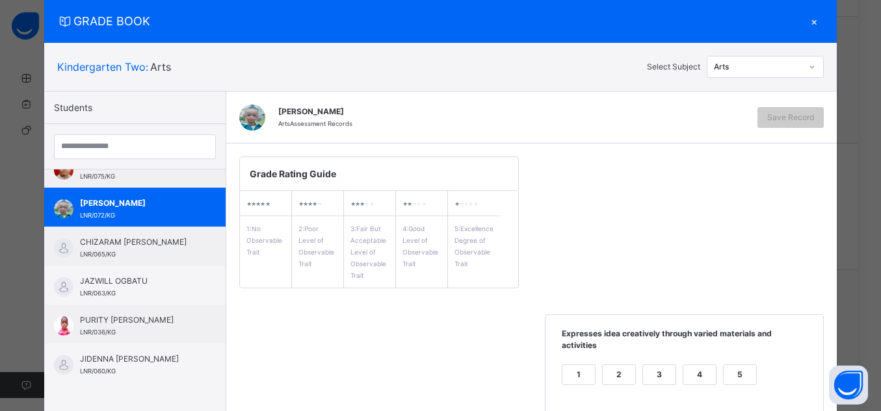
click at [744, 365] on div "5" at bounding box center [739, 374] width 32 height 19
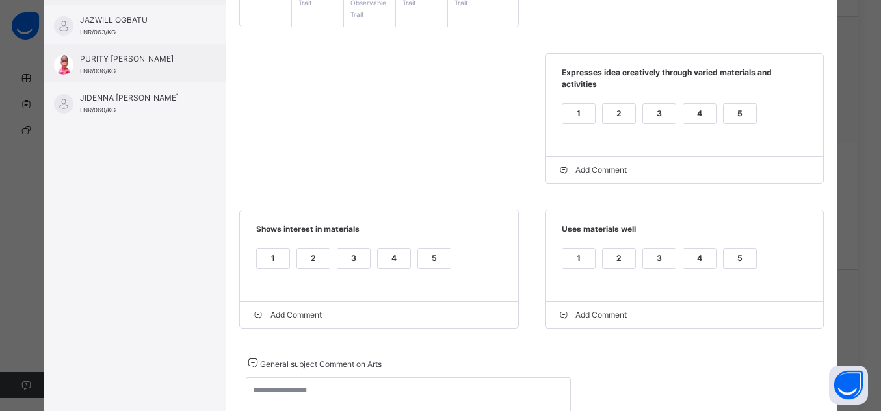
scroll to position [295, 0]
click at [743, 255] on div "5" at bounding box center [739, 257] width 32 height 19
click at [431, 248] on div "5" at bounding box center [434, 257] width 32 height 19
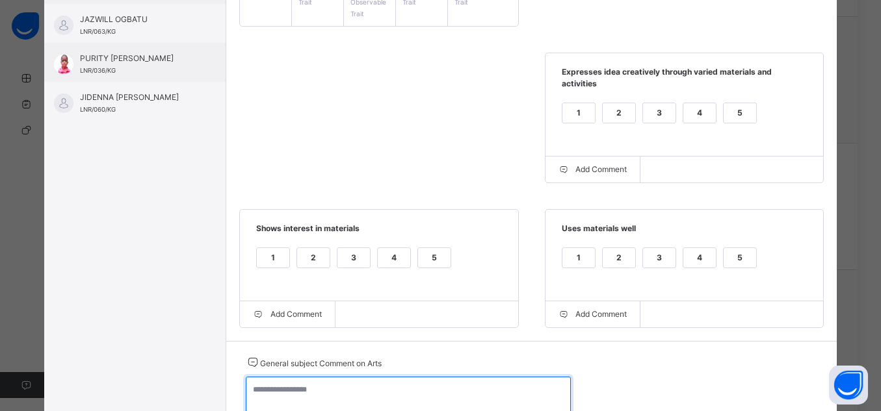
click at [486, 393] on textarea at bounding box center [408, 396] width 325 height 38
paste textarea "**********"
type textarea "*"
paste textarea "**********"
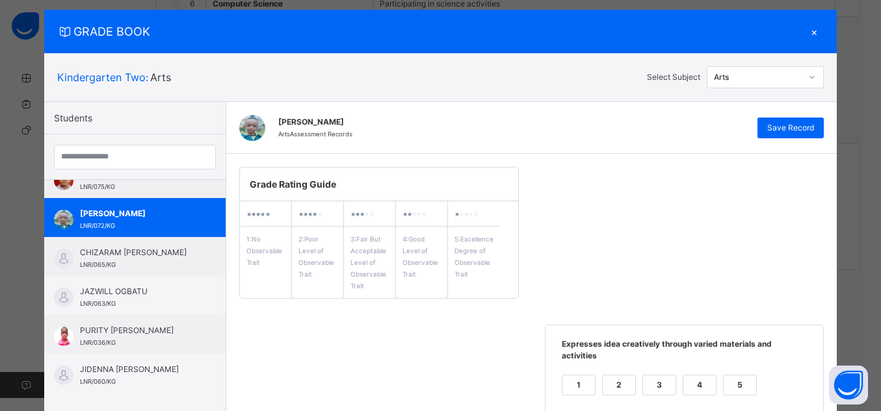
scroll to position [0, 0]
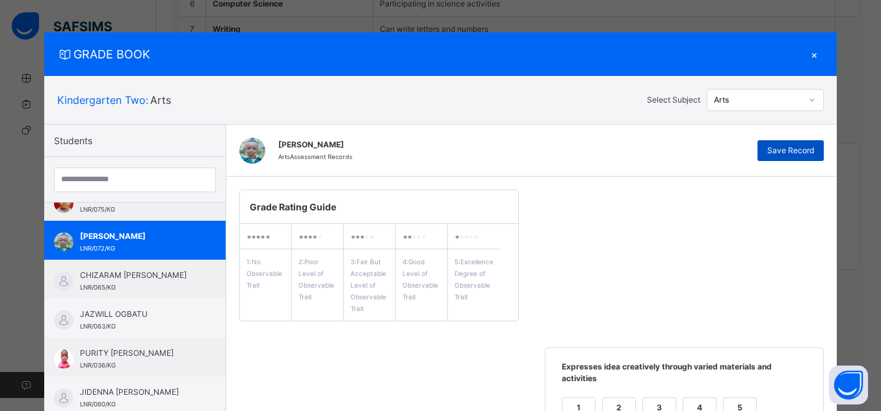
type textarea "**********"
click at [807, 155] on span "Save Record" at bounding box center [790, 151] width 47 height 12
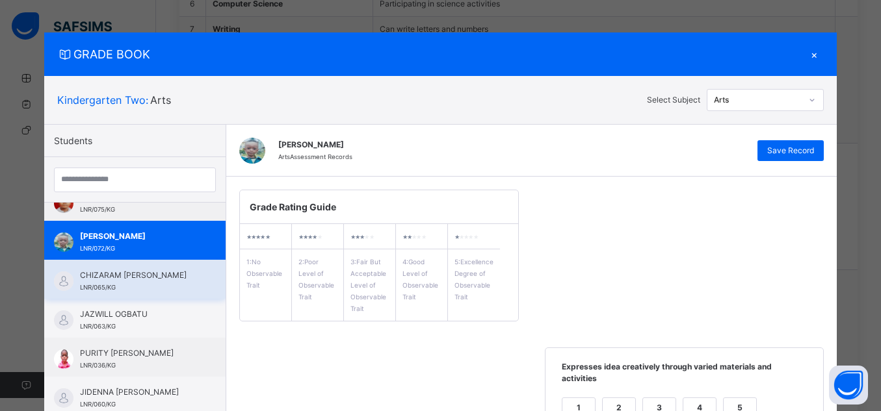
click at [153, 274] on span "CHIZARAM [PERSON_NAME]" at bounding box center [138, 276] width 116 height 12
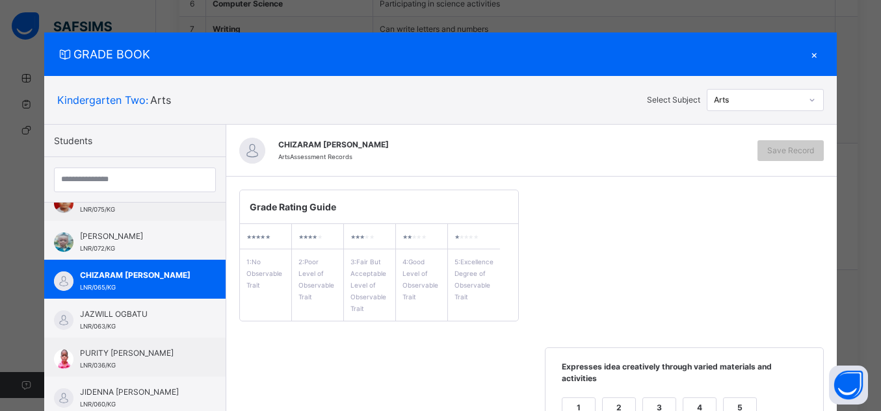
click at [743, 398] on div "5" at bounding box center [739, 407] width 32 height 19
click at [683, 399] on div "4" at bounding box center [699, 407] width 32 height 19
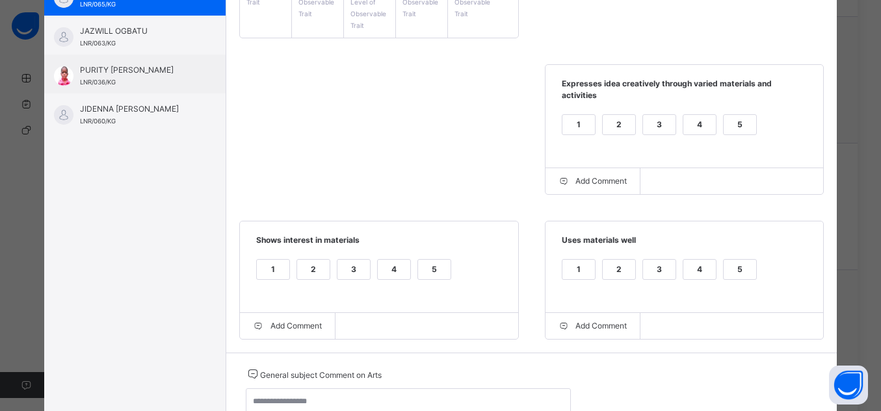
scroll to position [312, 0]
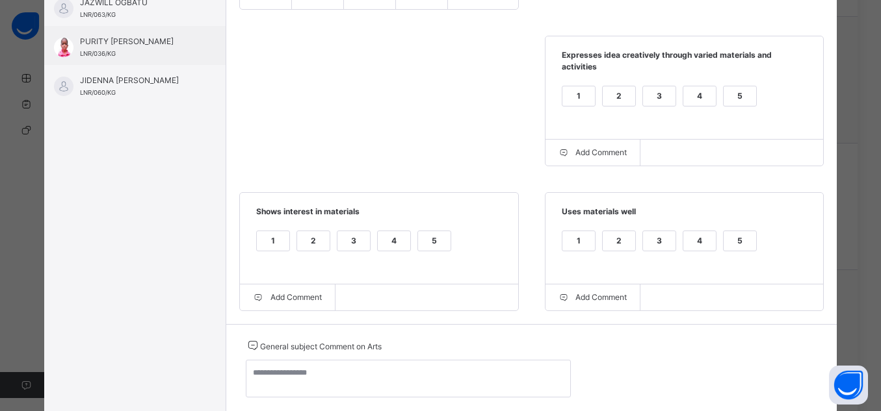
click at [738, 236] on div "5" at bounding box center [739, 240] width 32 height 19
click at [428, 231] on div "5" at bounding box center [434, 240] width 32 height 19
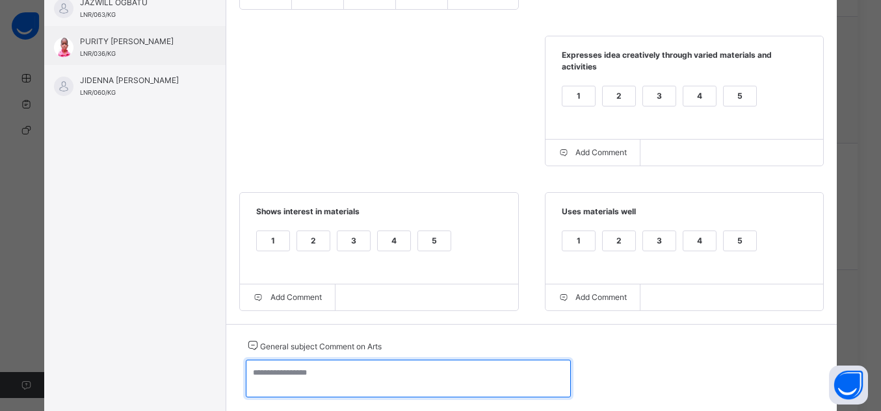
click at [536, 361] on textarea at bounding box center [408, 379] width 325 height 38
paste textarea "**********"
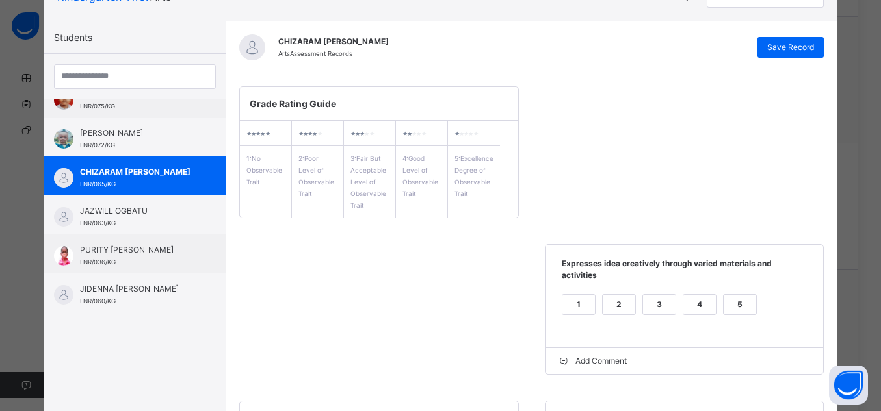
scroll to position [95, 0]
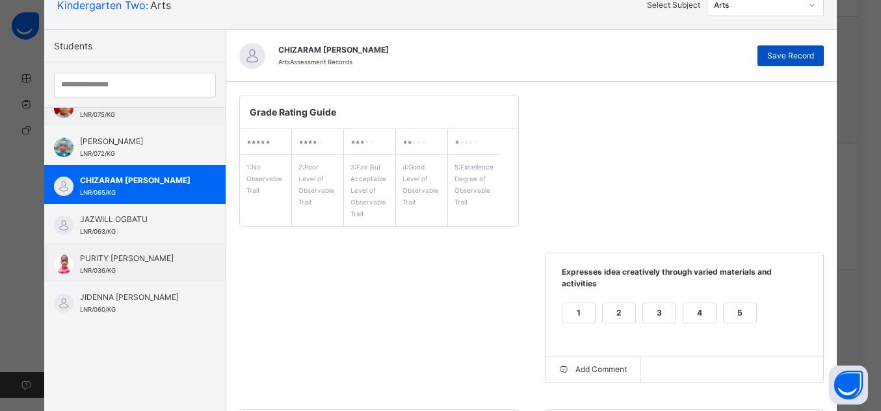
type textarea "**********"
click at [799, 53] on span "Save Record" at bounding box center [790, 56] width 47 height 12
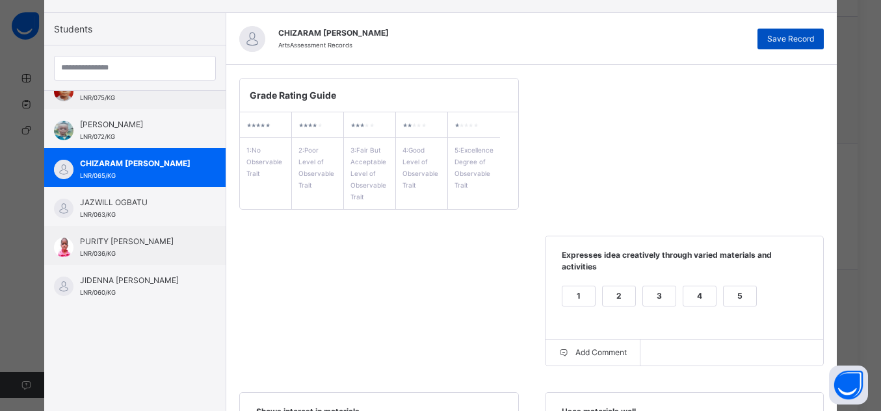
scroll to position [105, 0]
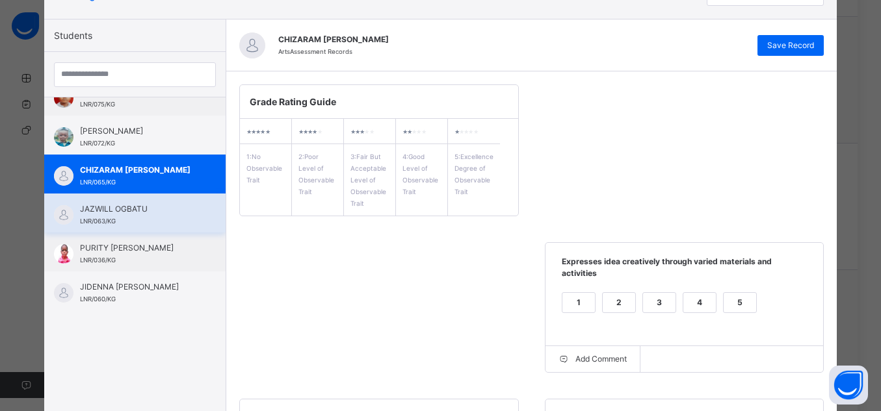
click at [146, 203] on span "JAZWILL OGBATU" at bounding box center [138, 209] width 116 height 12
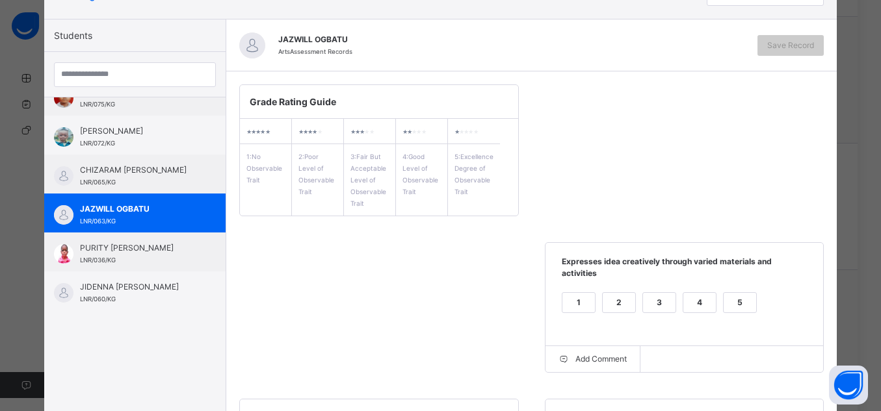
click at [744, 289] on div "1 2 3 4 5" at bounding box center [684, 311] width 252 height 44
click at [744, 293] on div "5" at bounding box center [739, 302] width 32 height 19
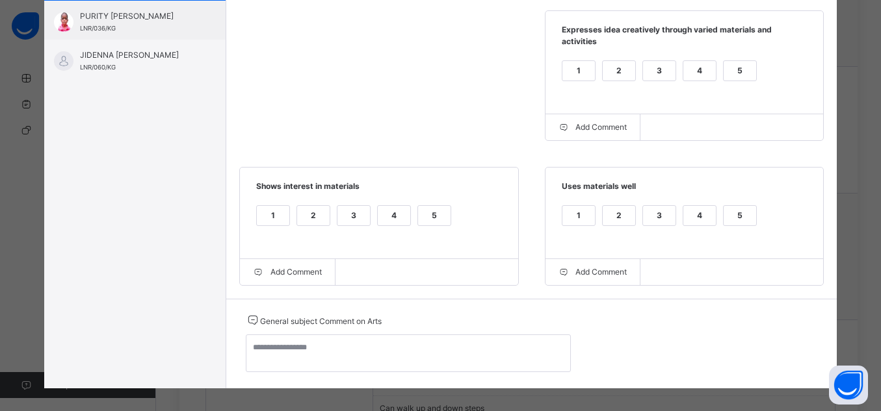
scroll to position [979, 0]
click at [735, 206] on div "5" at bounding box center [739, 215] width 32 height 19
click at [420, 207] on div "5" at bounding box center [434, 215] width 32 height 19
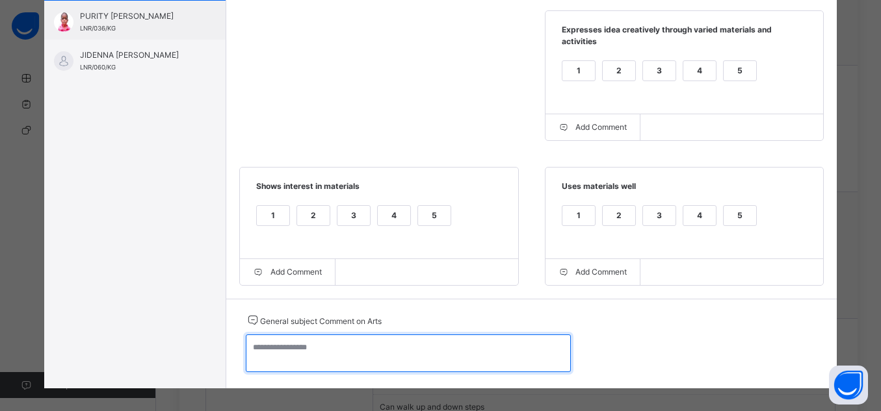
click at [474, 345] on textarea at bounding box center [408, 354] width 325 height 38
click at [429, 338] on textarea at bounding box center [408, 354] width 325 height 38
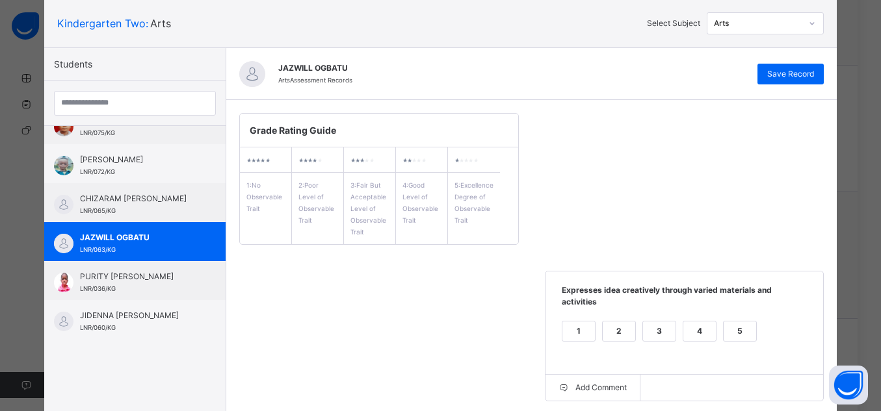
scroll to position [47, 0]
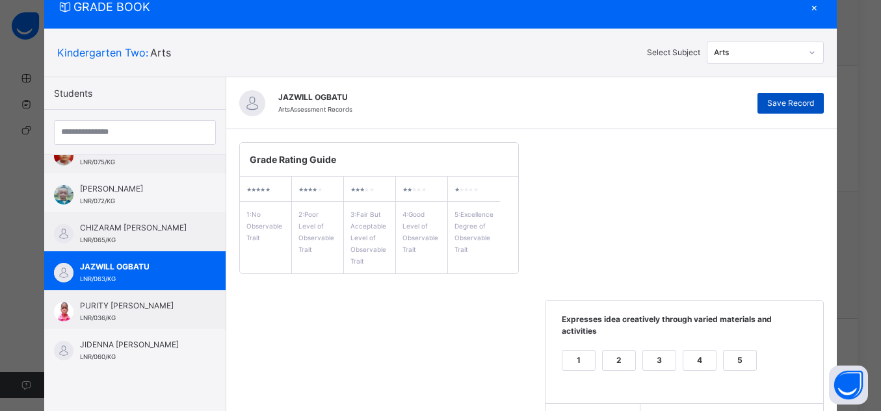
type textarea "**********"
click at [801, 98] on span "Save Record" at bounding box center [790, 103] width 47 height 12
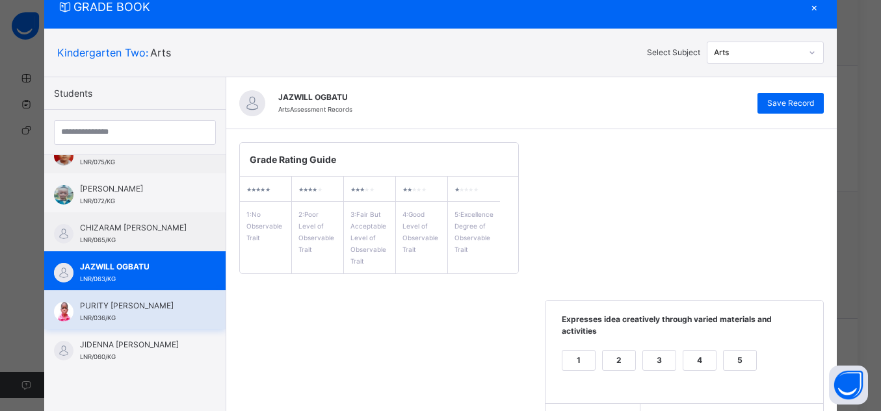
click at [167, 317] on div "PURITY [PERSON_NAME] LNR/036/KG" at bounding box center [138, 311] width 116 height 23
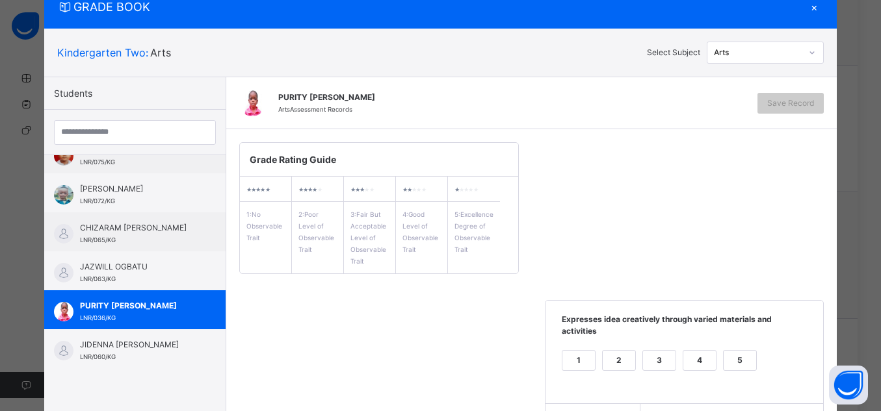
click at [743, 351] on div "5" at bounding box center [739, 360] width 32 height 19
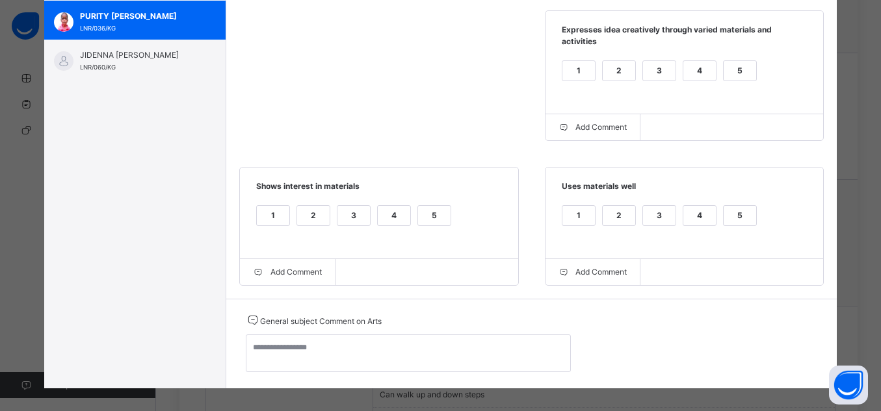
scroll to position [1005, 0]
click at [737, 209] on div "5" at bounding box center [739, 215] width 32 height 19
click at [432, 213] on div "5" at bounding box center [434, 215] width 32 height 19
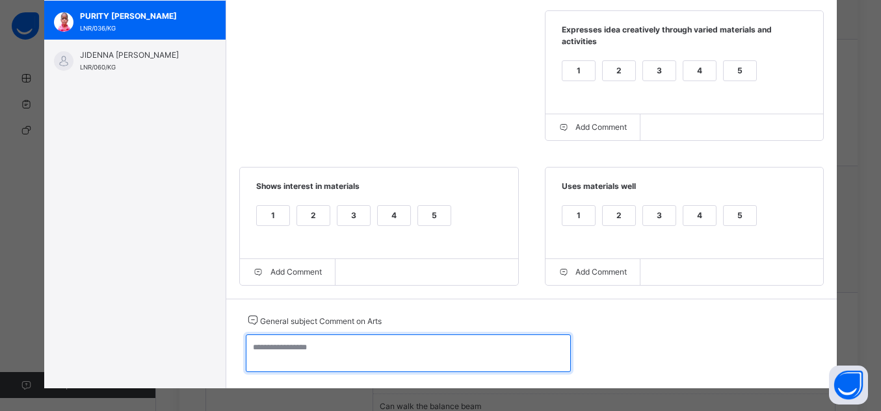
click at [484, 344] on textarea at bounding box center [408, 354] width 325 height 38
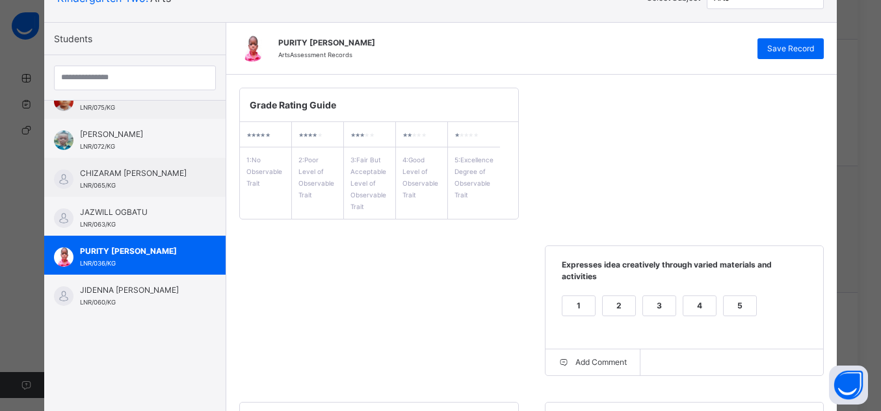
scroll to position [96, 0]
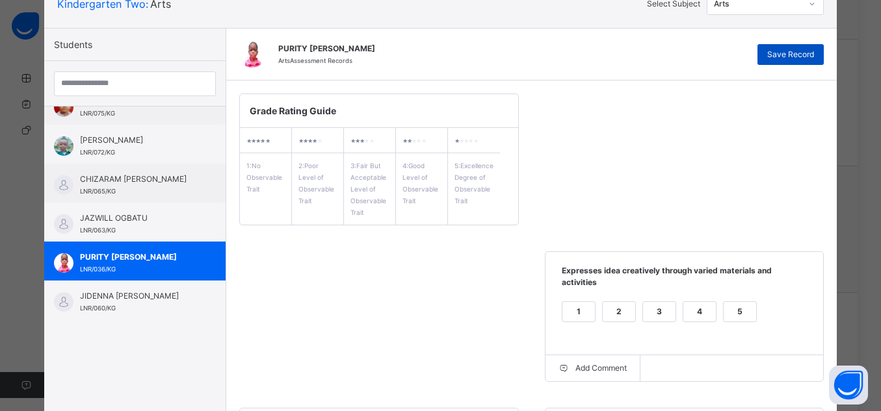
type textarea "**********"
click at [797, 49] on span "Save Record" at bounding box center [790, 55] width 47 height 12
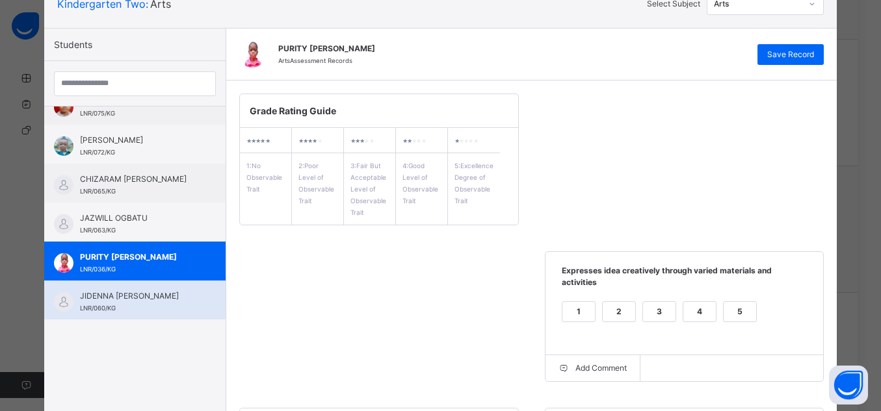
click at [131, 298] on span "JIDENNA [PERSON_NAME]" at bounding box center [138, 297] width 116 height 12
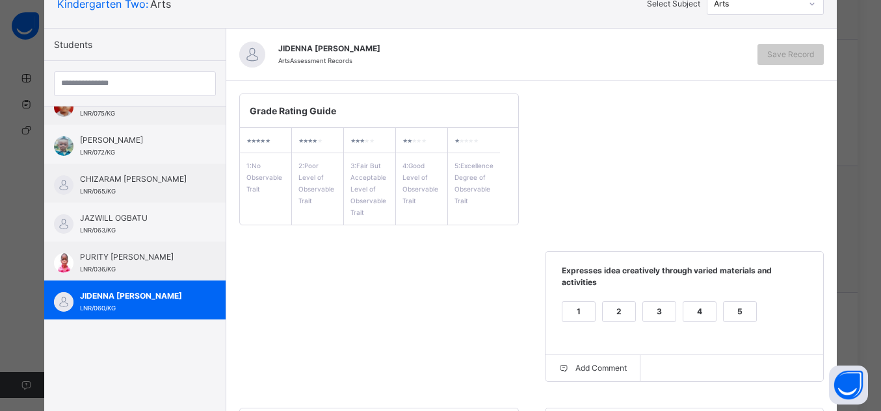
click at [740, 304] on div "5" at bounding box center [739, 311] width 32 height 19
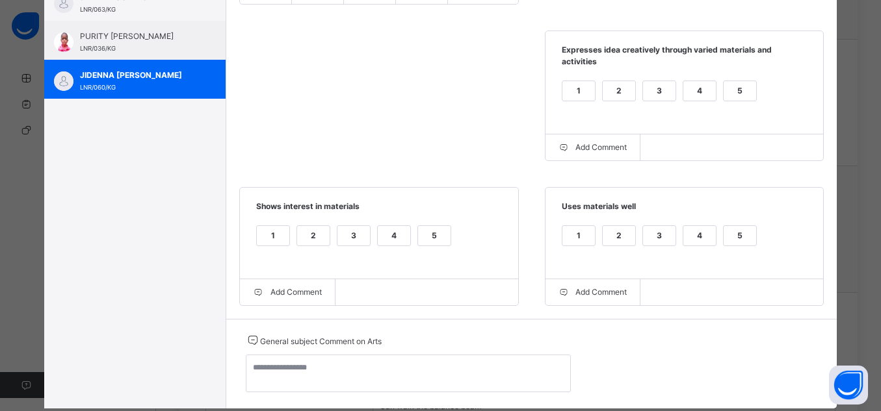
scroll to position [330, 0]
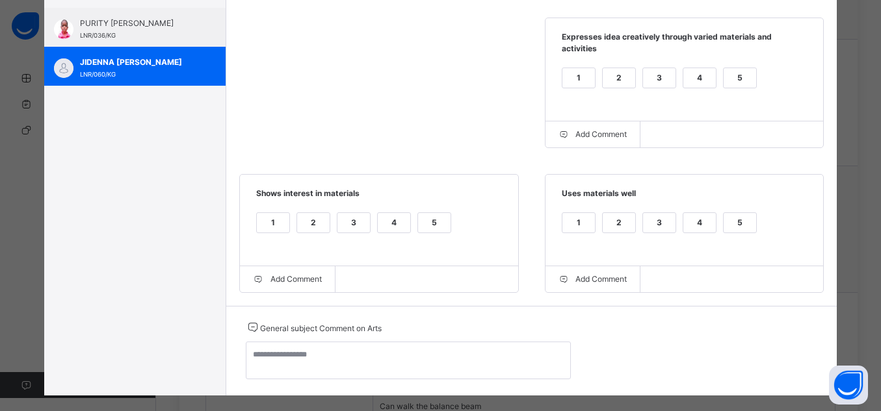
click at [741, 215] on div "5" at bounding box center [739, 222] width 32 height 19
click at [426, 215] on div "5" at bounding box center [434, 222] width 32 height 19
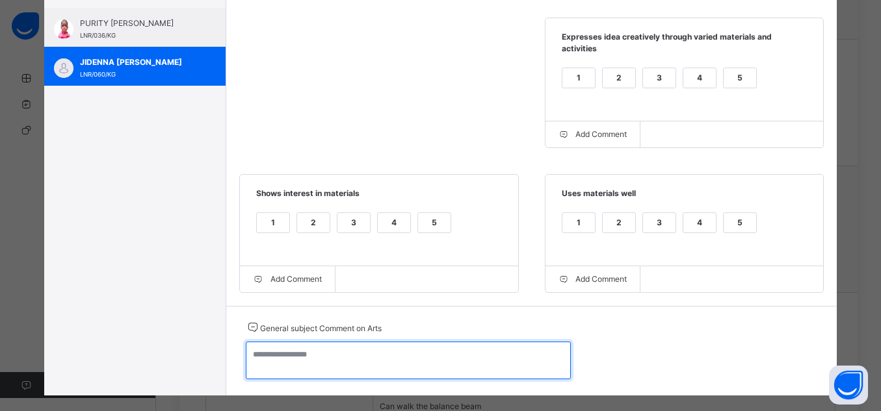
click at [449, 343] on textarea at bounding box center [408, 361] width 325 height 38
click at [316, 347] on textarea "**********" at bounding box center [408, 361] width 325 height 38
click at [348, 348] on textarea "**********" at bounding box center [408, 361] width 325 height 38
drag, startPoint x: 344, startPoint y: 343, endPoint x: 237, endPoint y: 343, distance: 107.2
click at [237, 343] on div "**********" at bounding box center [531, 351] width 611 height 90
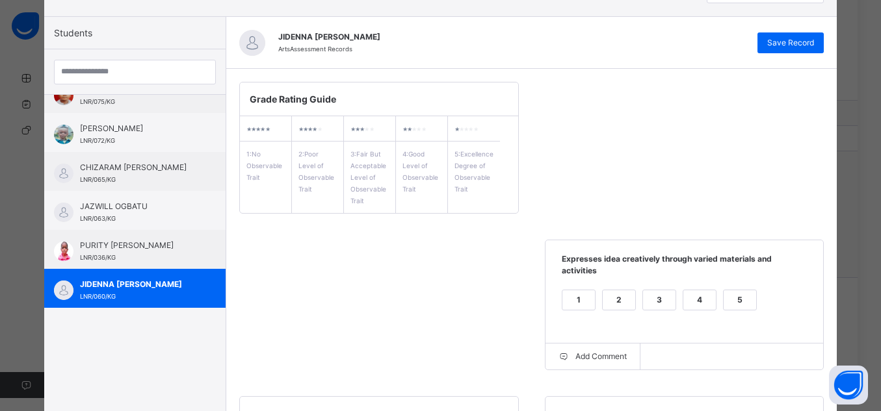
scroll to position [60, 0]
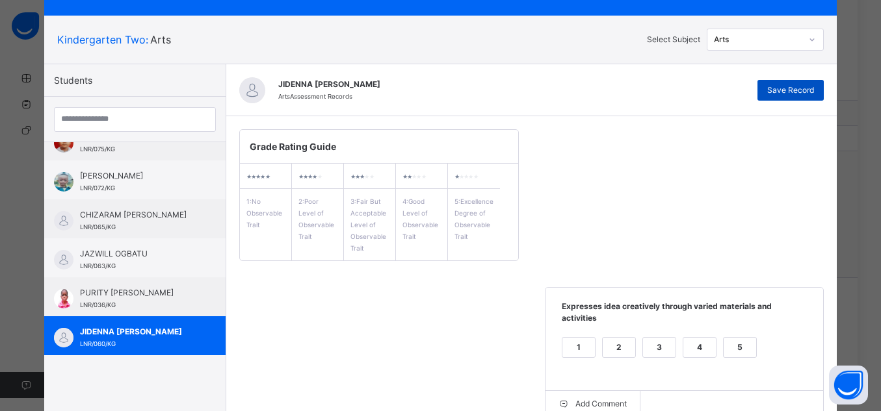
type textarea "**********"
click at [808, 83] on div "Save Record" at bounding box center [790, 90] width 66 height 21
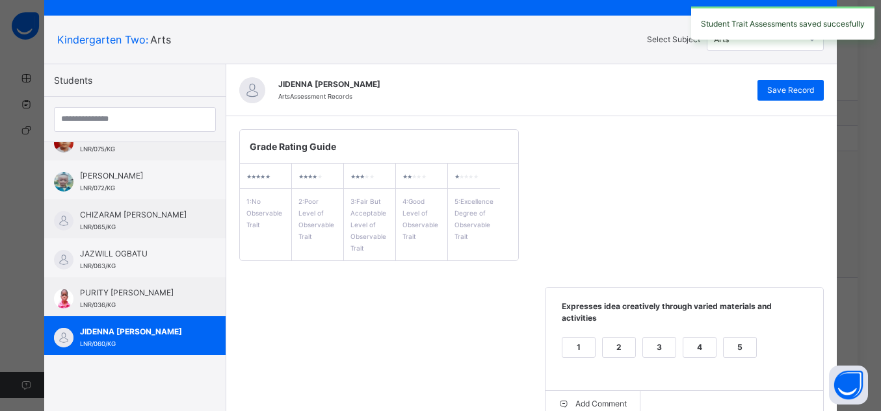
click at [726, 188] on div "Grade Rating Guide ★ ★ ★ ★ ★ 1 : No Observable Trait ★ ★ ★ ★ ★ 2 : Poor Level o…" at bounding box center [531, 346] width 611 height 460
